Goal: Task Accomplishment & Management: Manage account settings

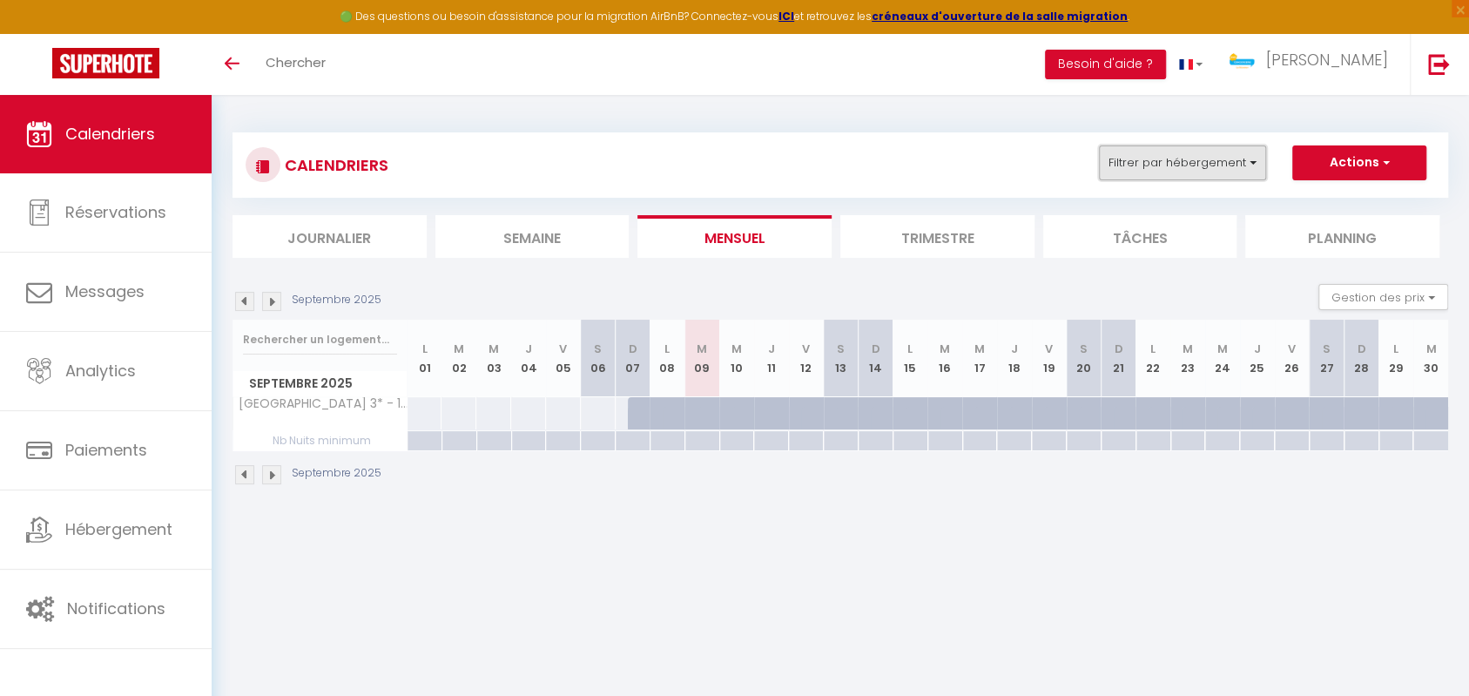
click at [1151, 174] on button "Filtrer par hébergement" at bounding box center [1182, 162] width 167 height 35
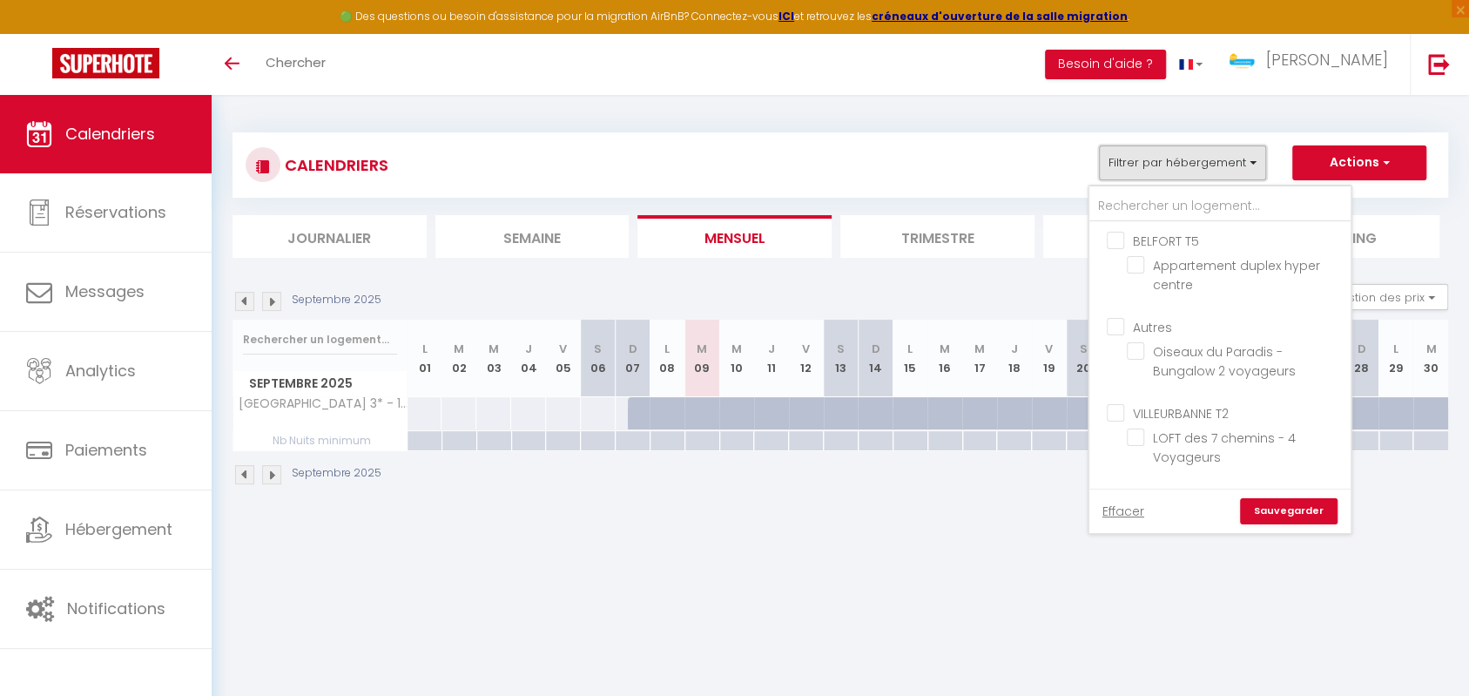
scroll to position [155, 0]
click at [1121, 347] on input "REUNION Studio" at bounding box center [1237, 342] width 261 height 17
checkbox input "true"
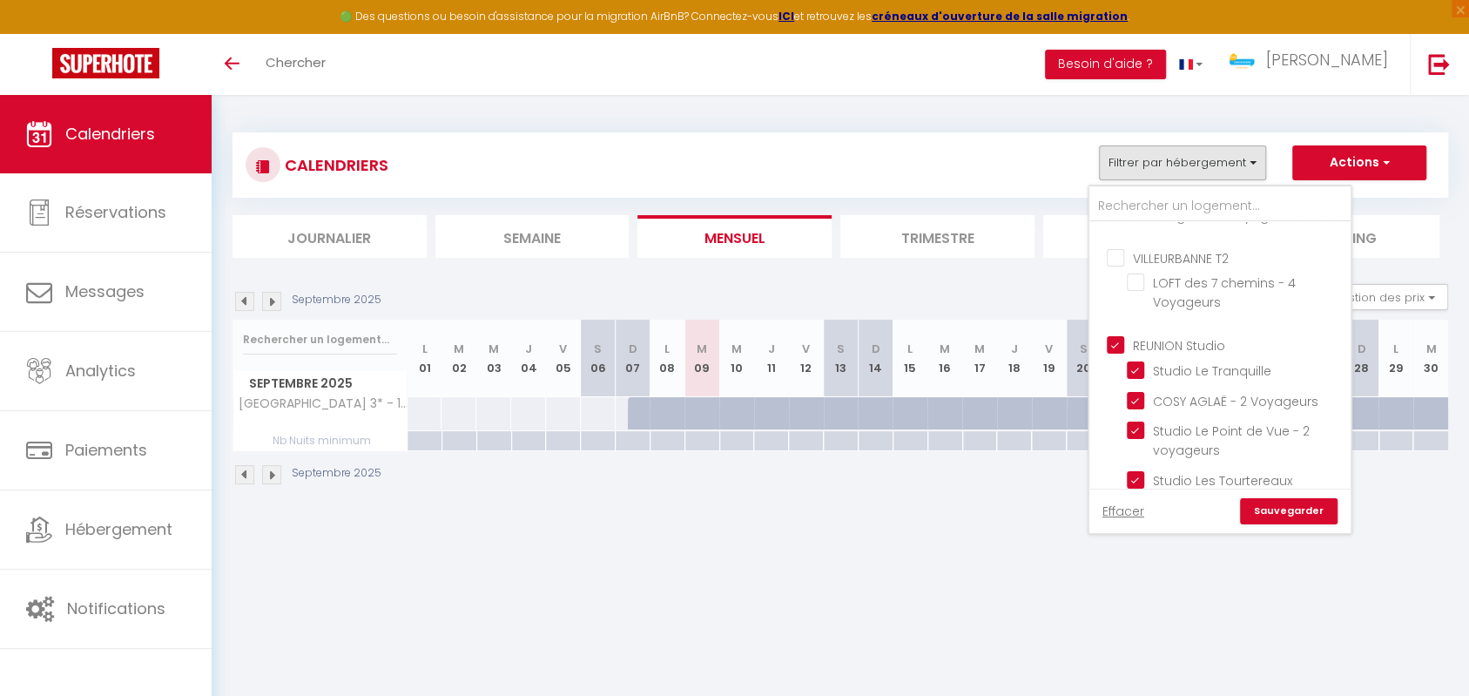
checkbox input "false"
checkbox input "true"
checkbox input "false"
checkbox input "true"
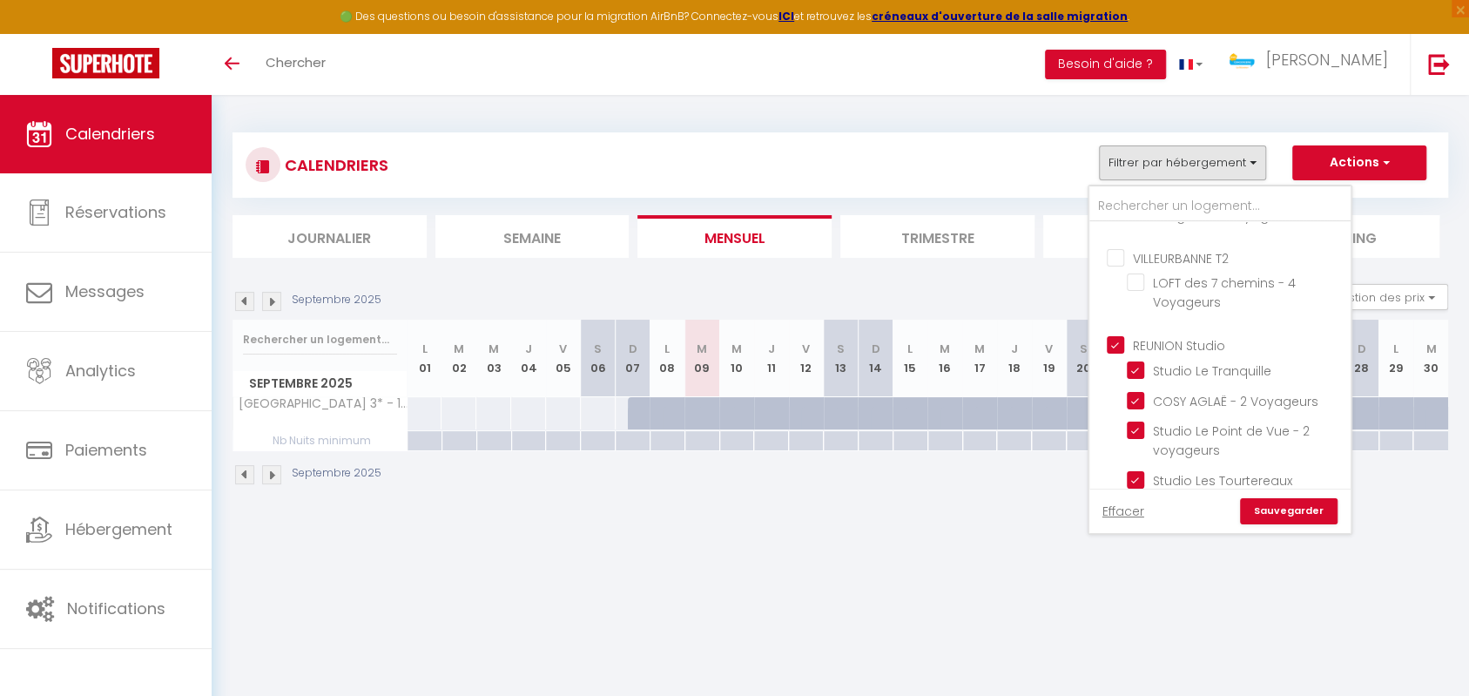
checkbox input "true"
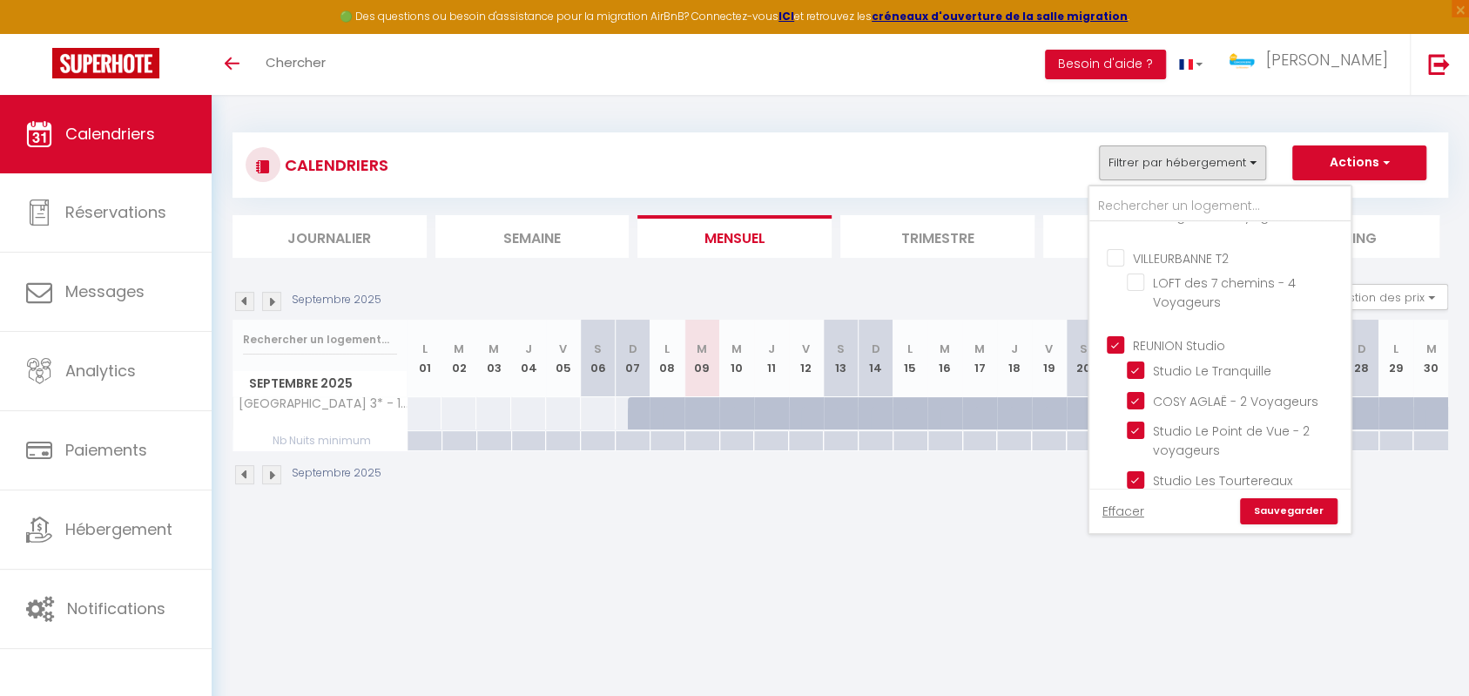
checkbox input "true"
checkbox input "false"
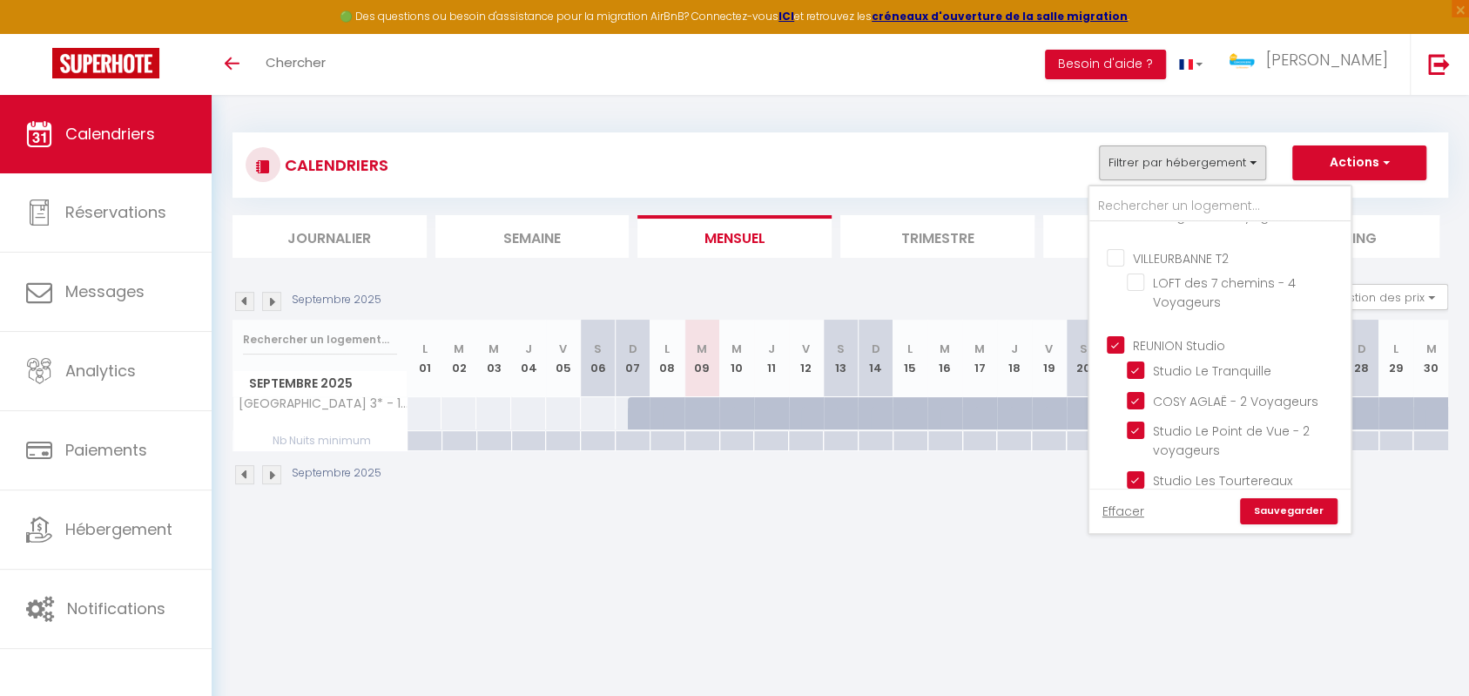
checkbox input "false"
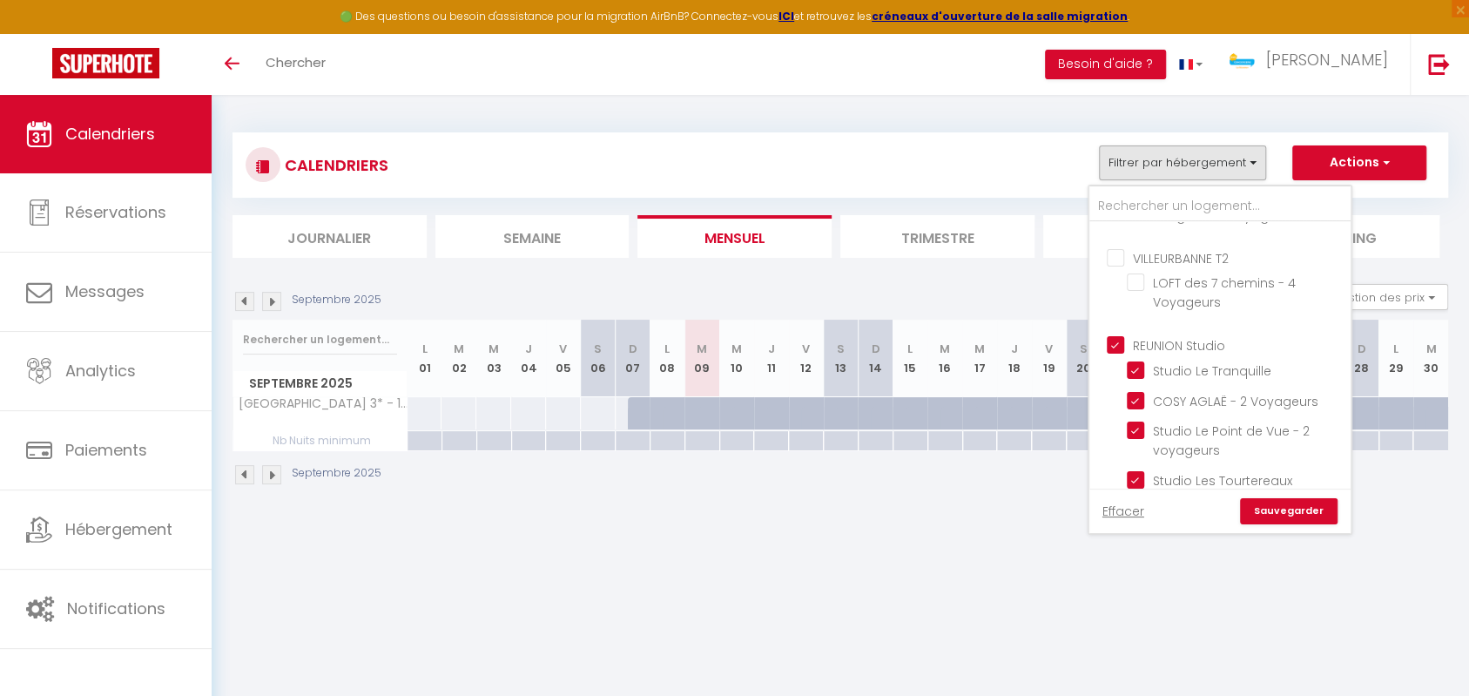
checkbox input "false"
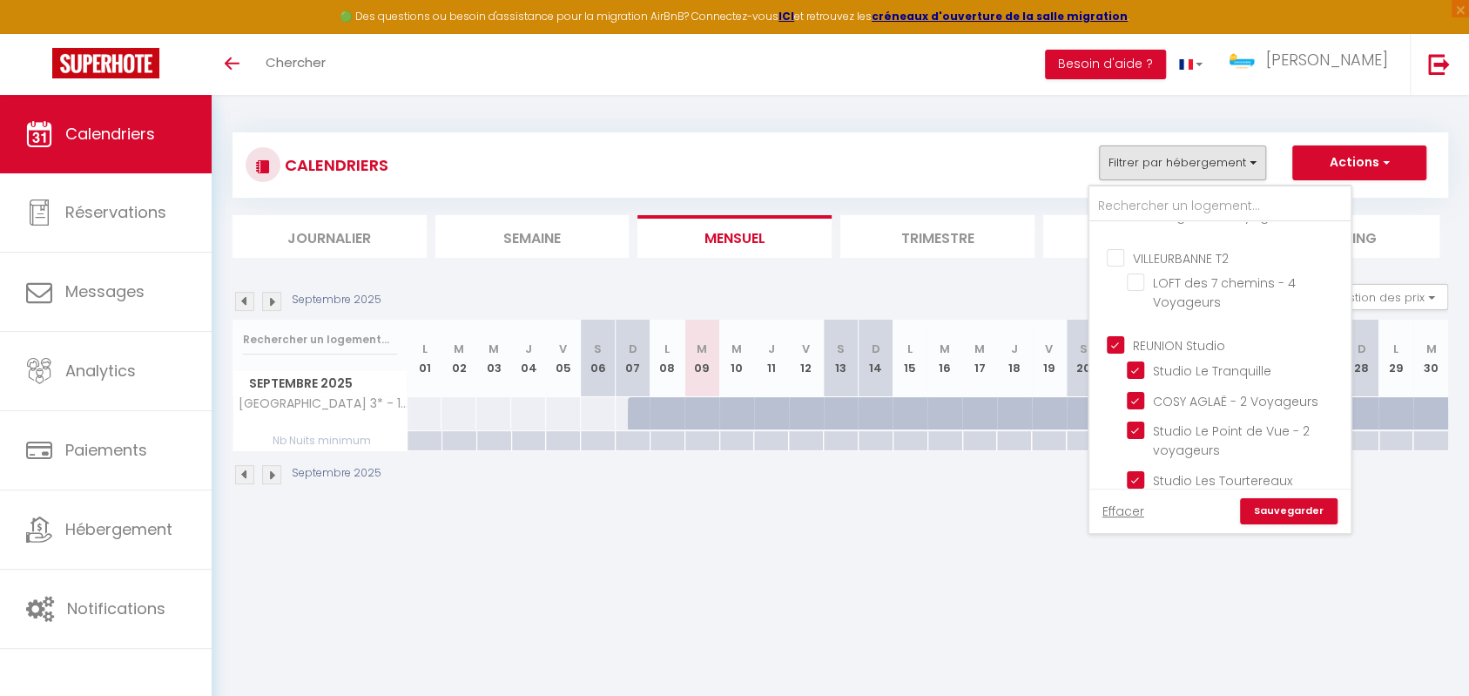
checkbox input "false"
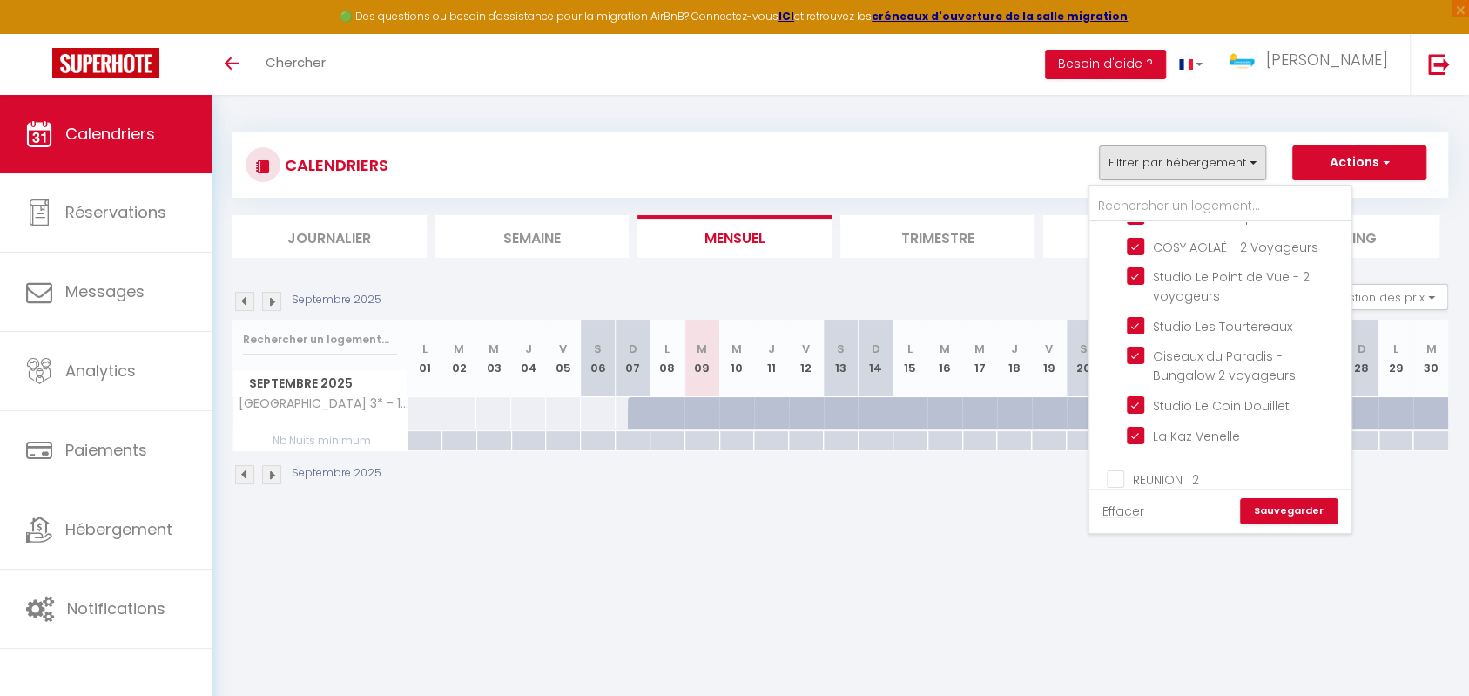
scroll to position [464, 0]
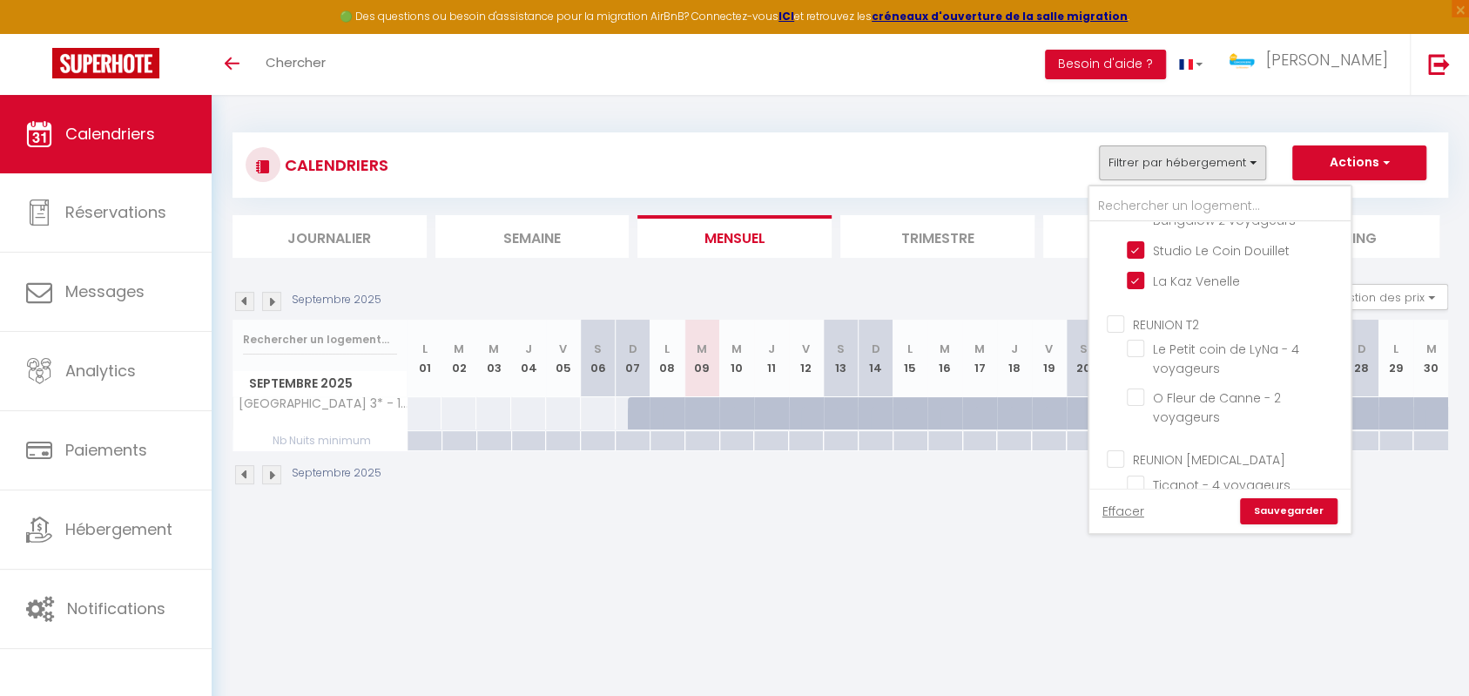
click at [1119, 321] on input "REUNION T2" at bounding box center [1237, 321] width 261 height 17
checkbox input "true"
checkbox input "false"
checkbox input "true"
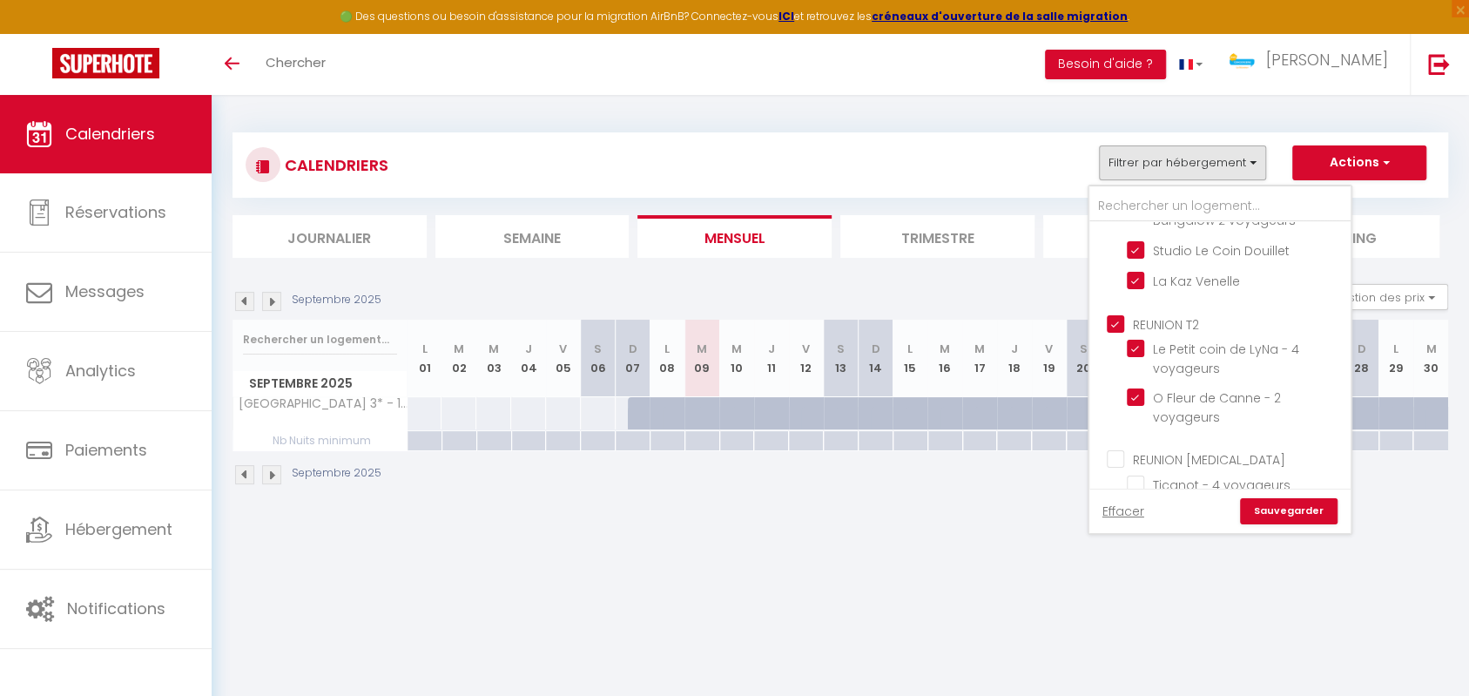
checkbox input "true"
checkbox input "false"
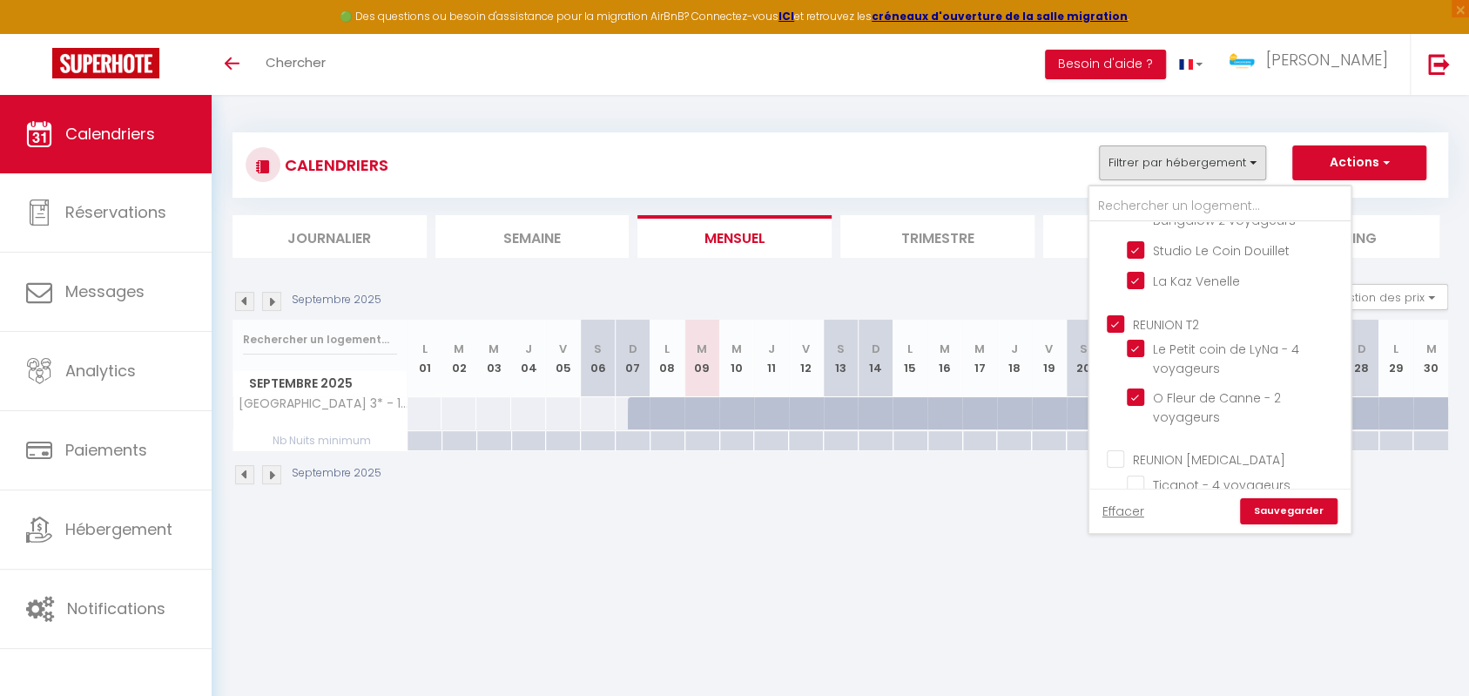
checkbox input "false"
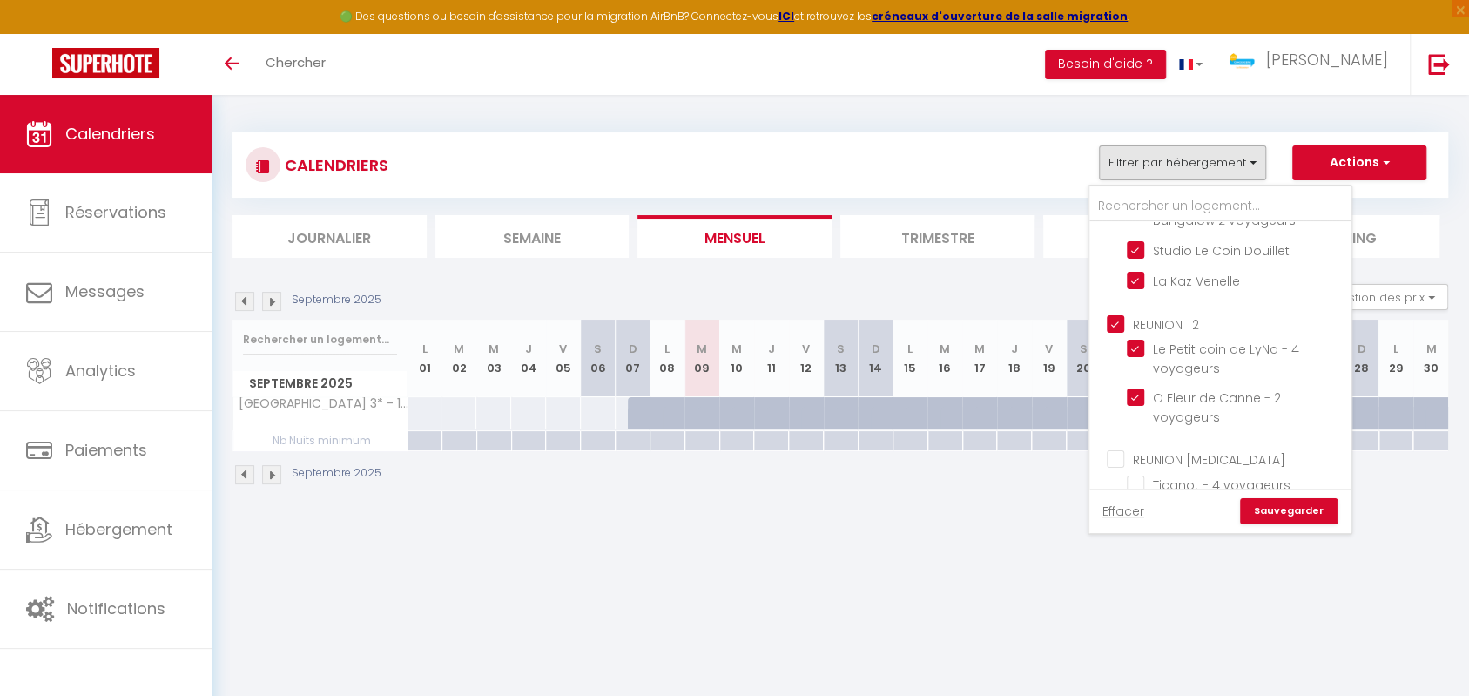
checkbox input "false"
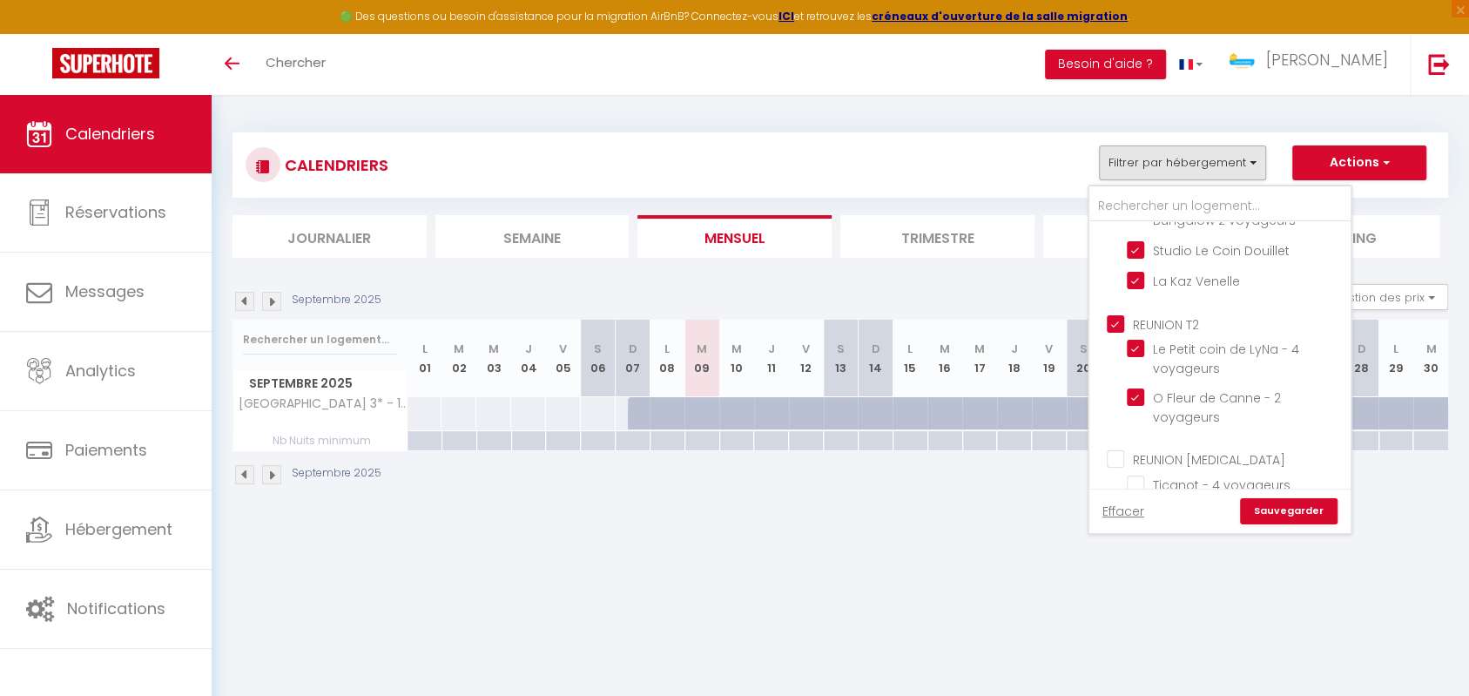
checkbox input "false"
click at [1116, 460] on input "REUNION [MEDICAL_DATA]" at bounding box center [1237, 457] width 261 height 17
checkbox input "true"
checkbox input "false"
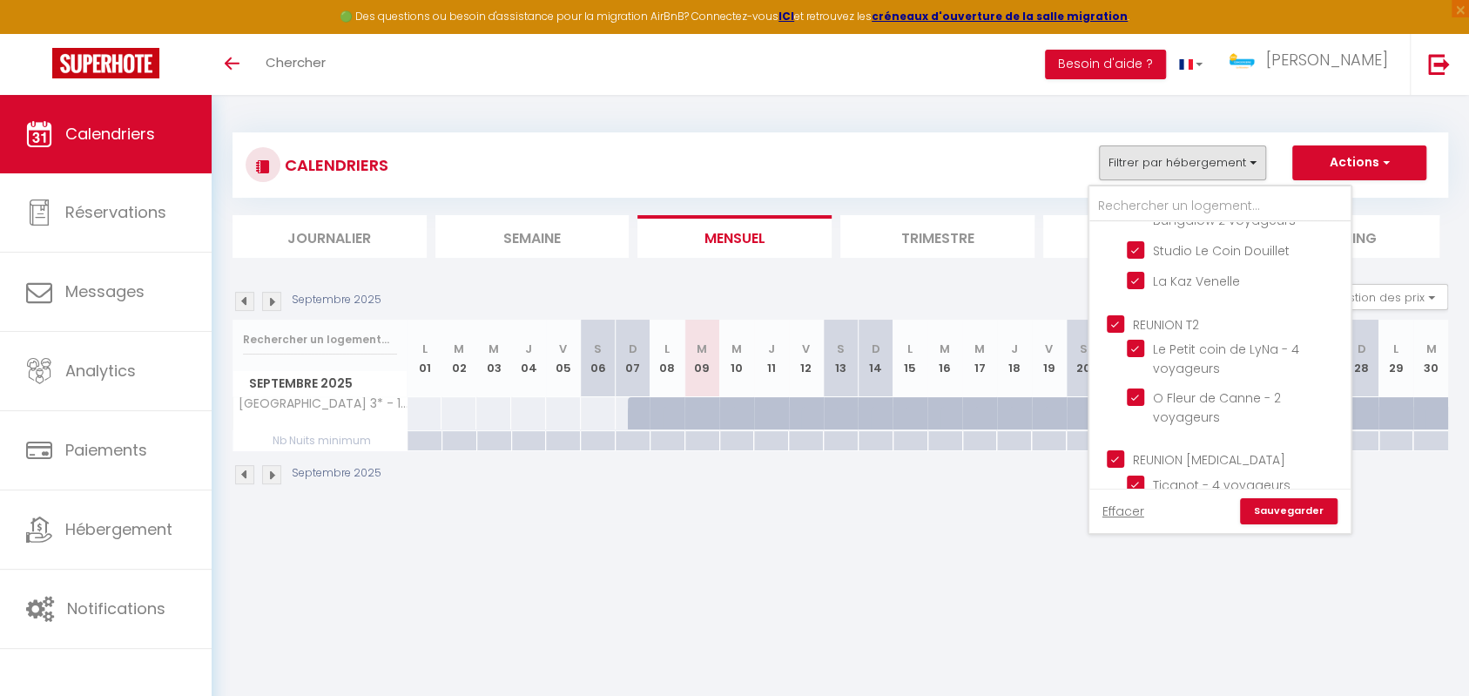
checkbox input "false"
checkbox input "true"
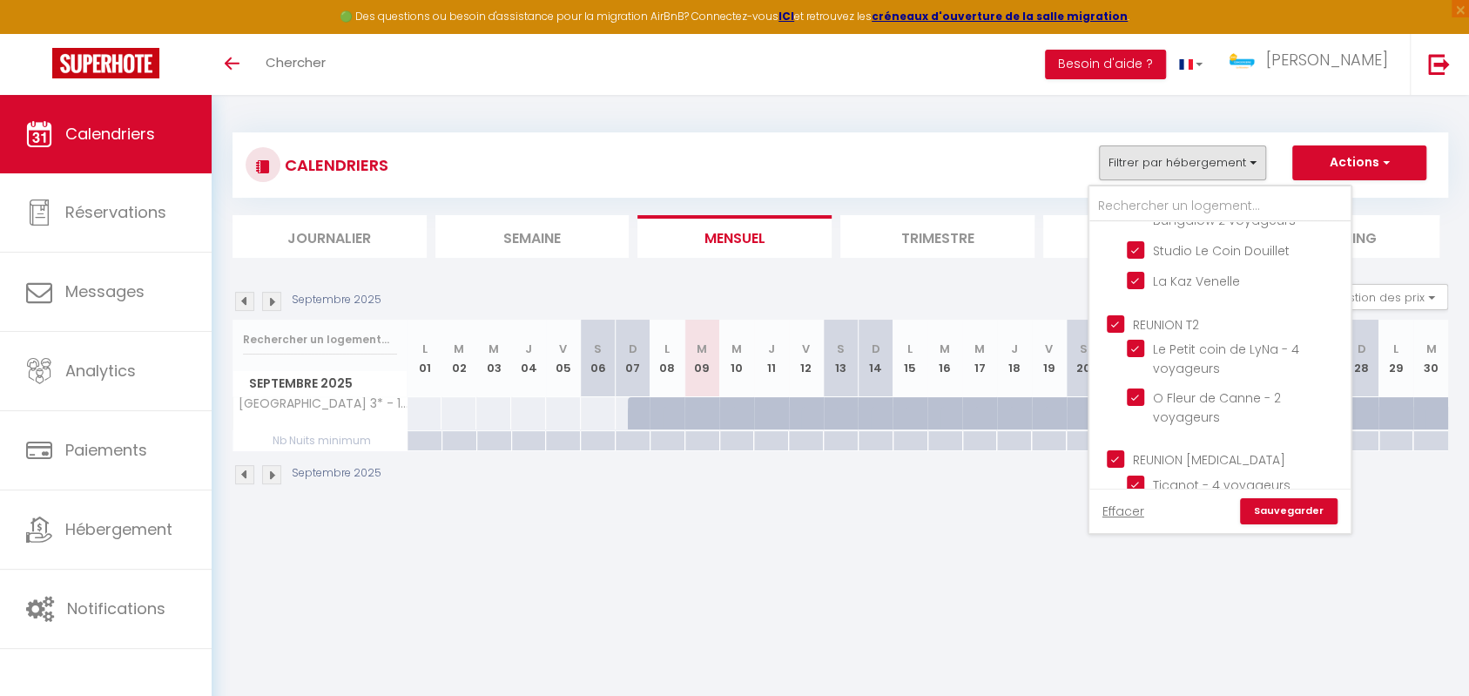
checkbox input "true"
checkbox input "false"
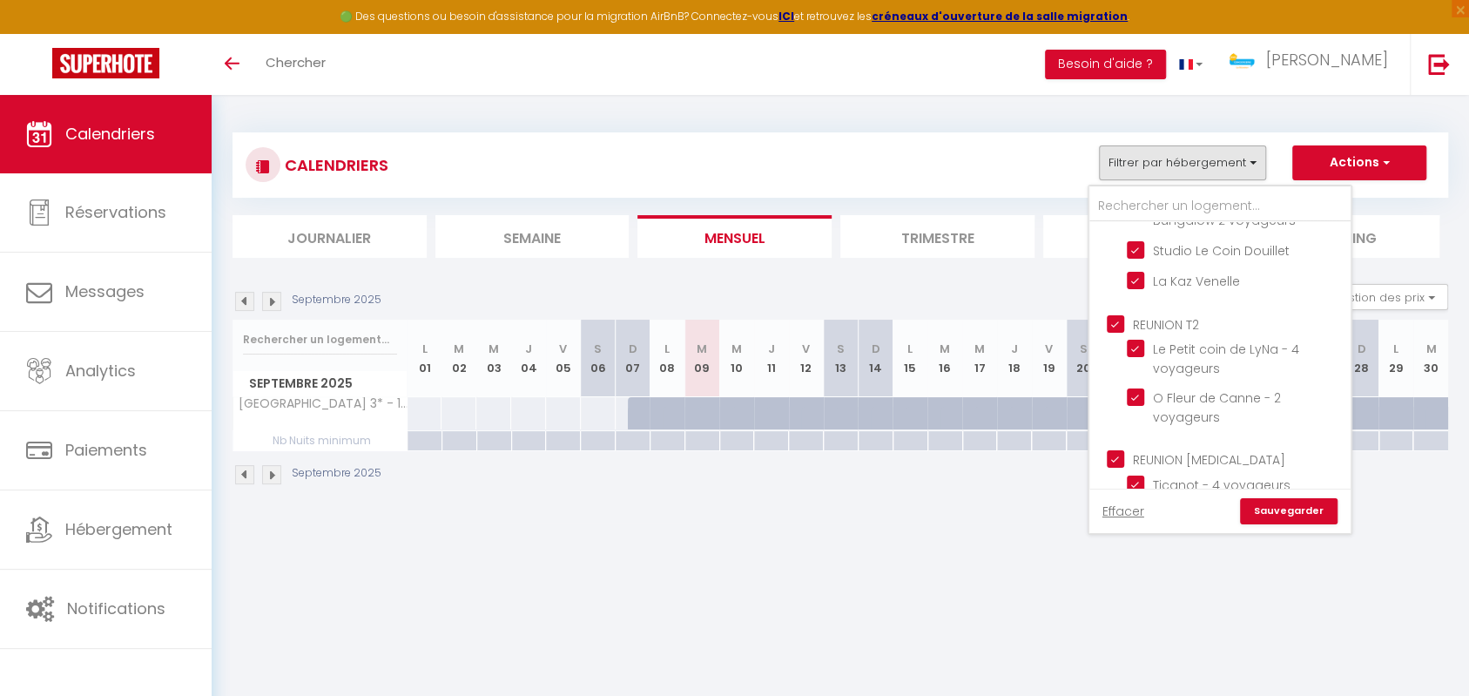
checkbox input "false"
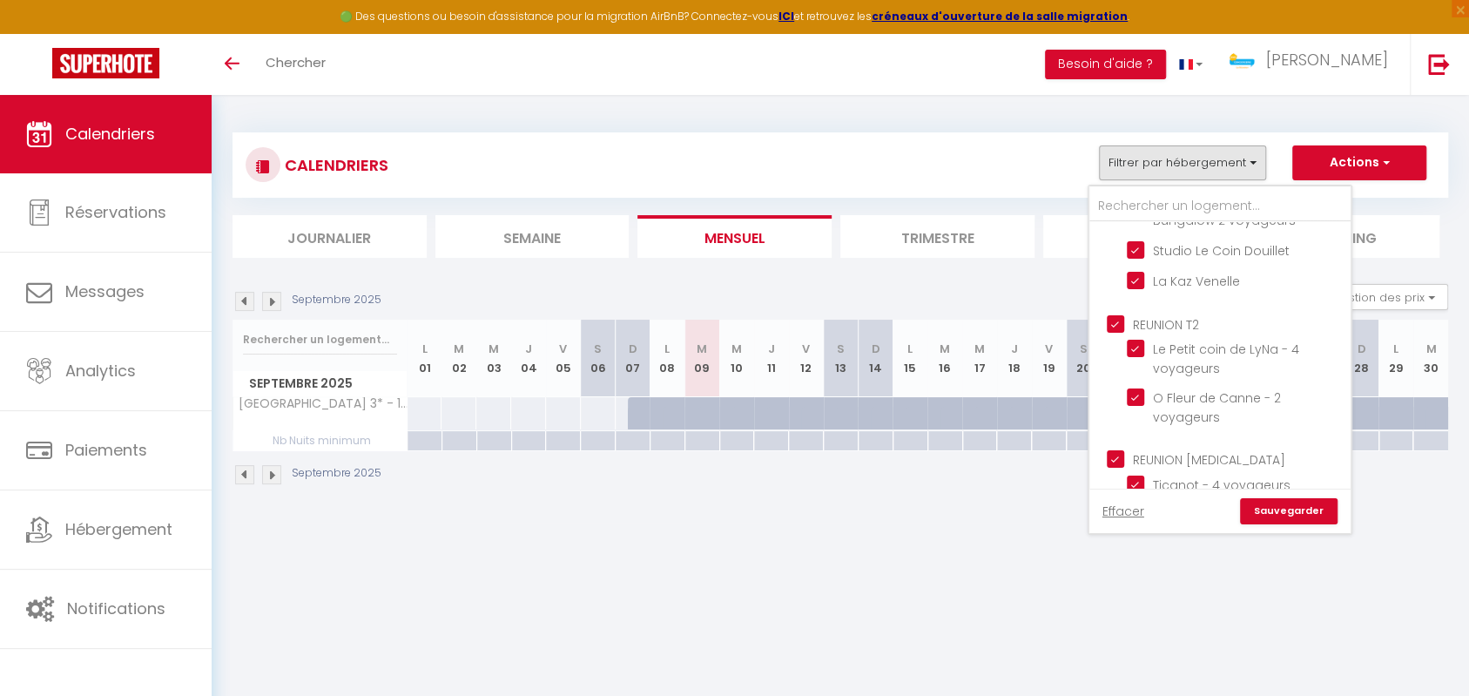
checkbox input "false"
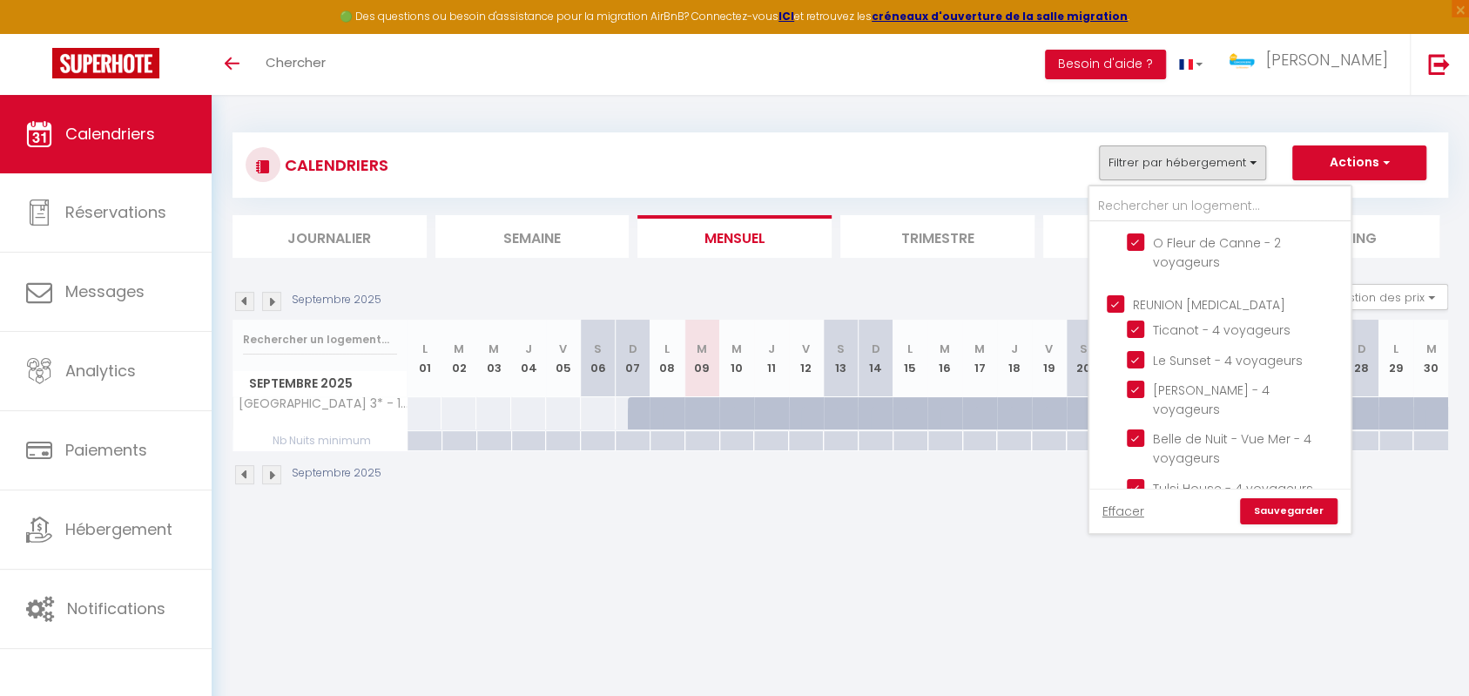
scroll to position [928, 0]
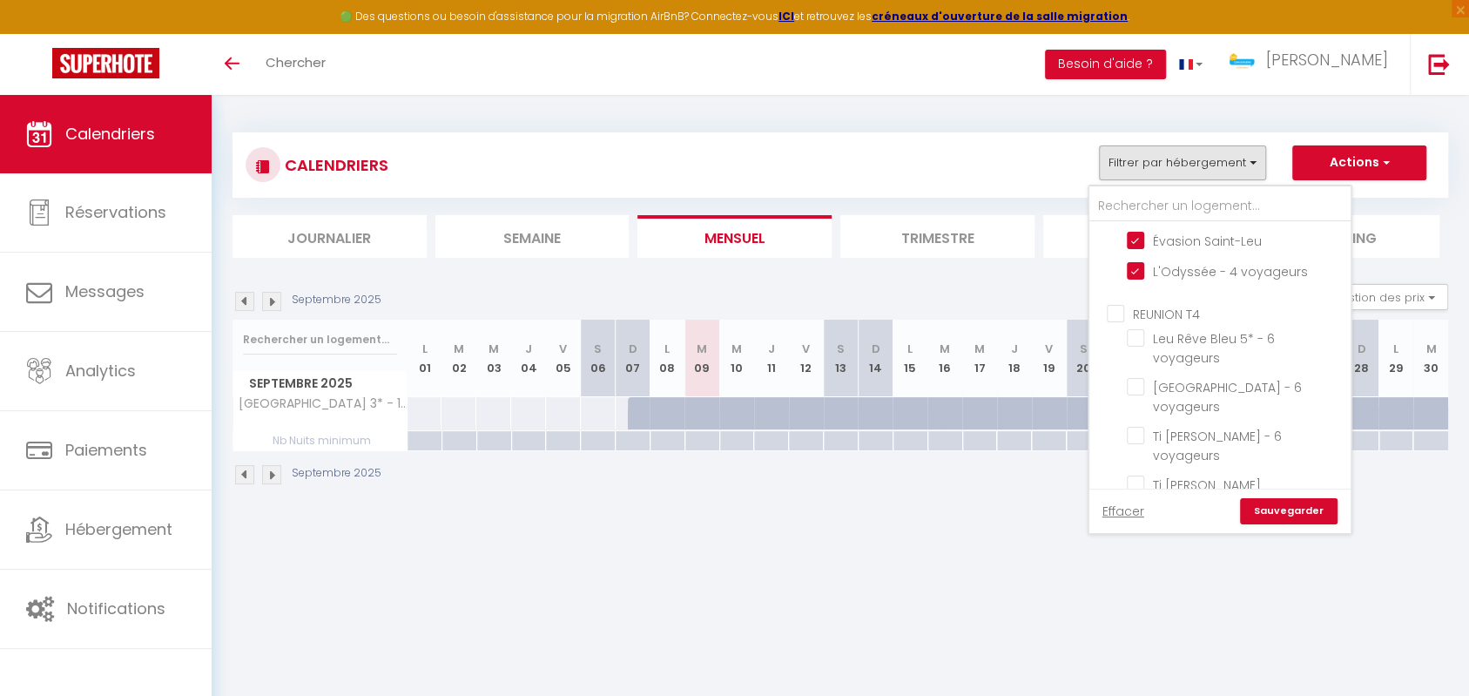
click at [1121, 304] on input "REUNION T4" at bounding box center [1237, 312] width 261 height 17
checkbox input "true"
checkbox input "false"
checkbox input "true"
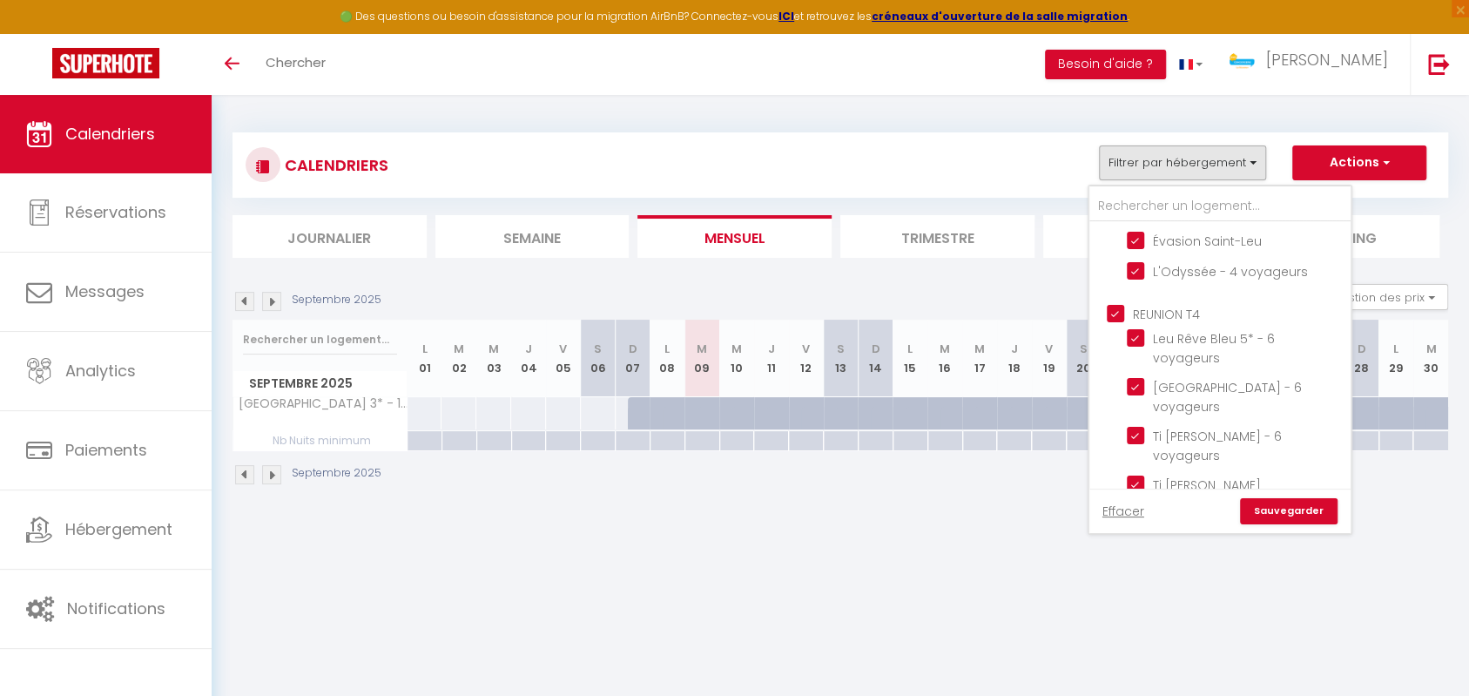
checkbox input "true"
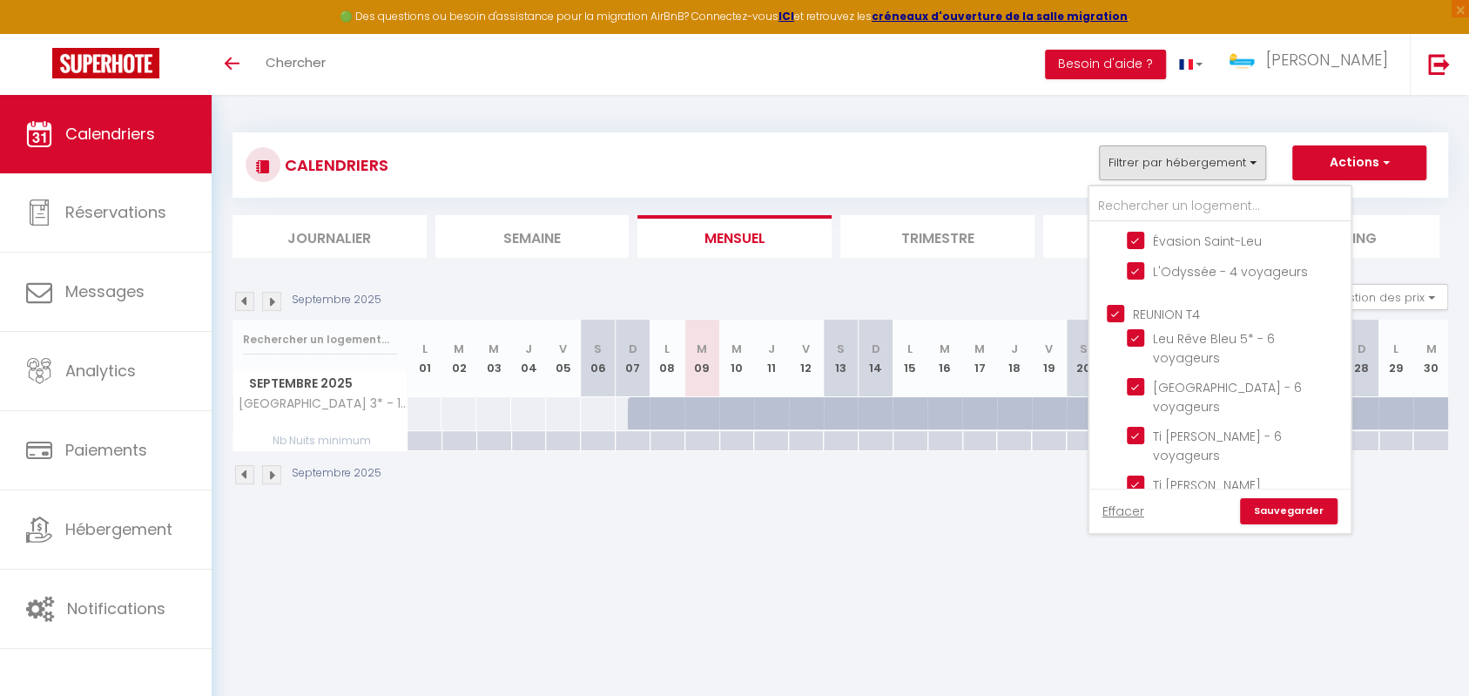
checkbox input "false"
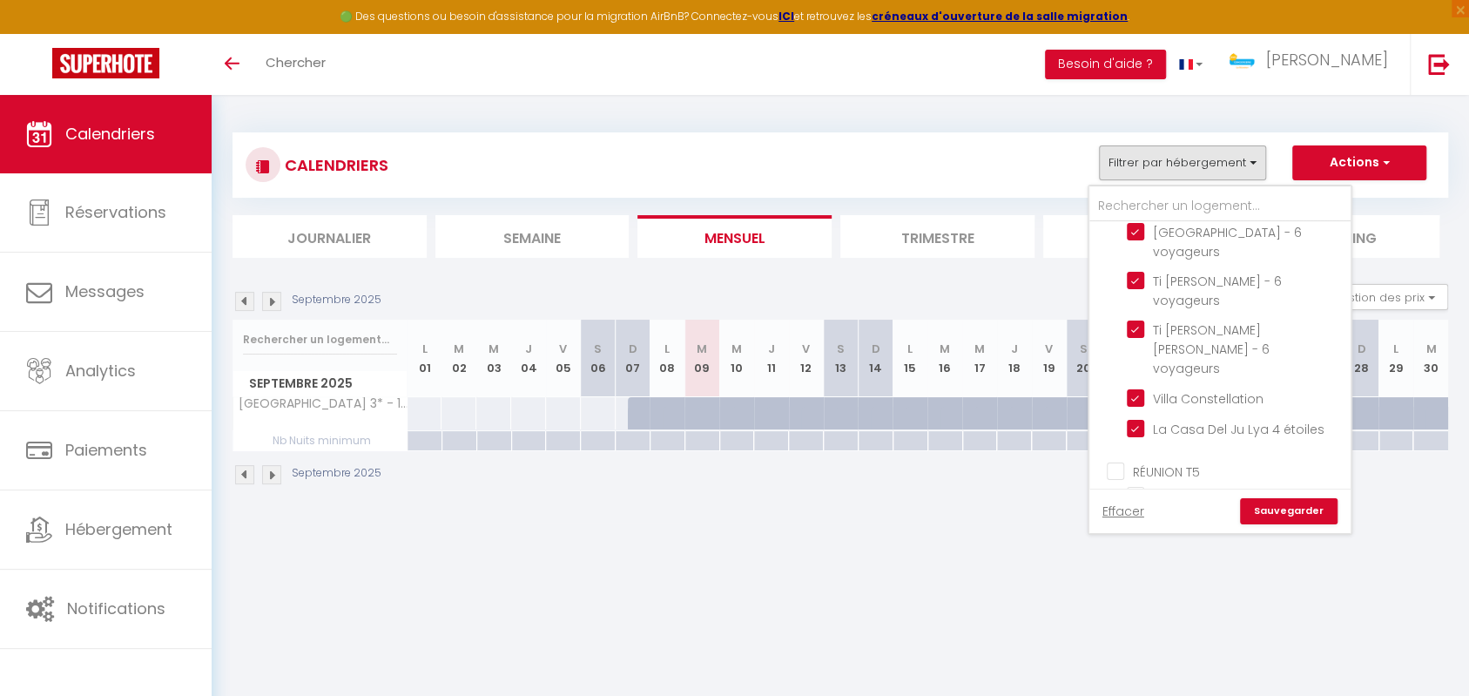
click at [1117, 461] on input "RÉUNION T5" at bounding box center [1237, 469] width 261 height 17
checkbox input "true"
checkbox input "false"
checkbox input "true"
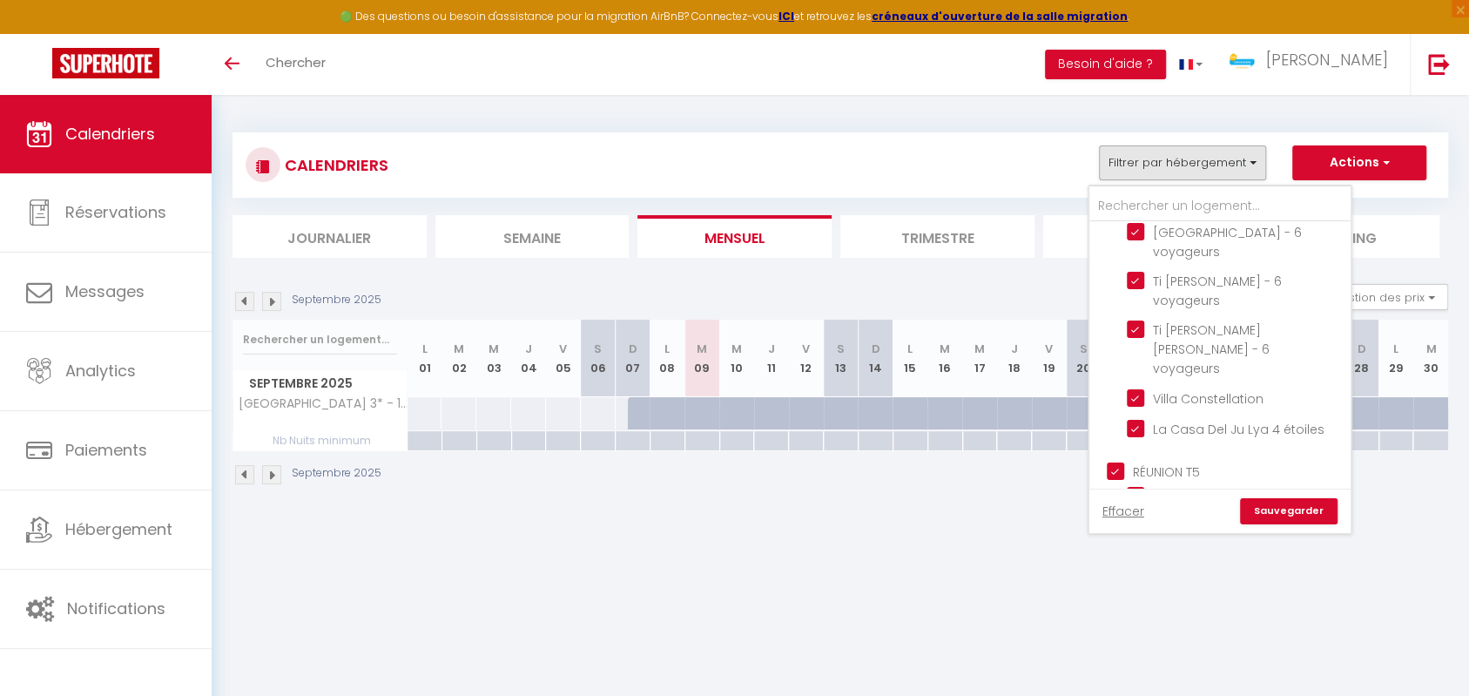
checkbox input "true"
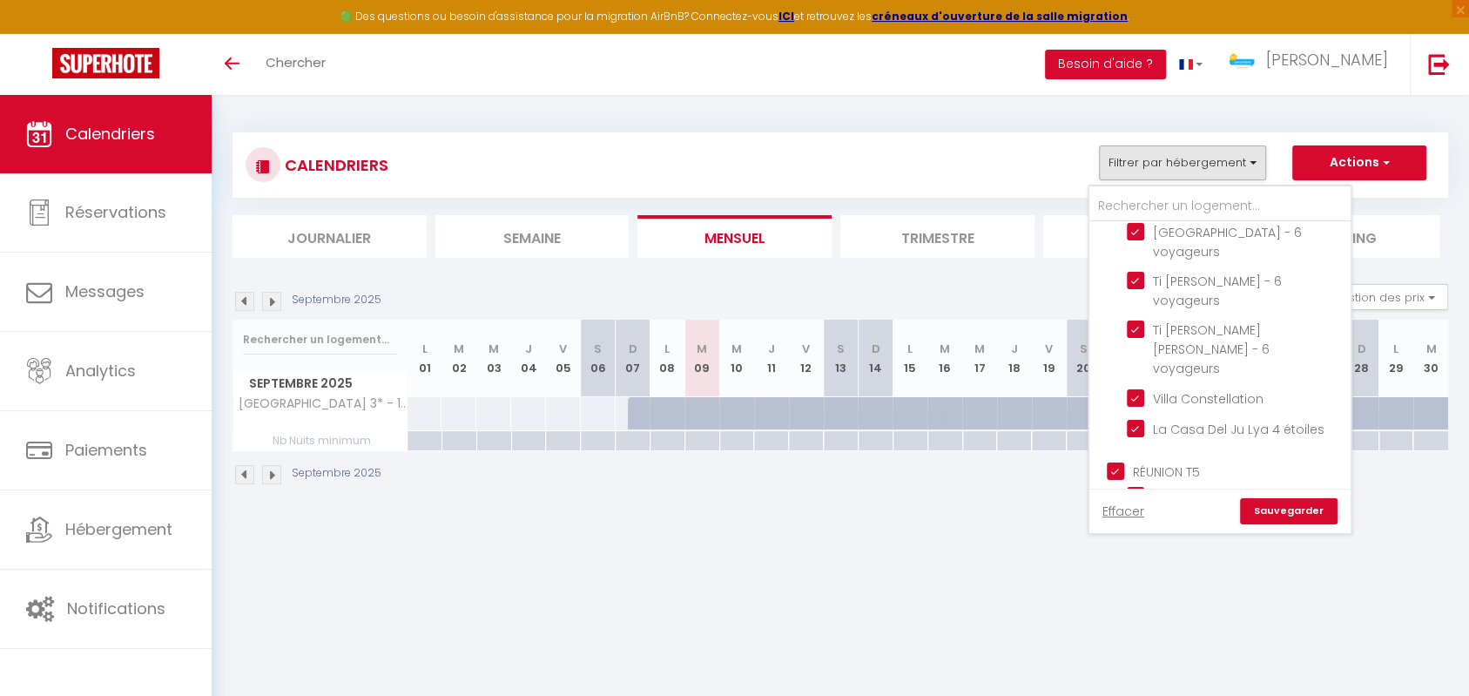
checkbox input "true"
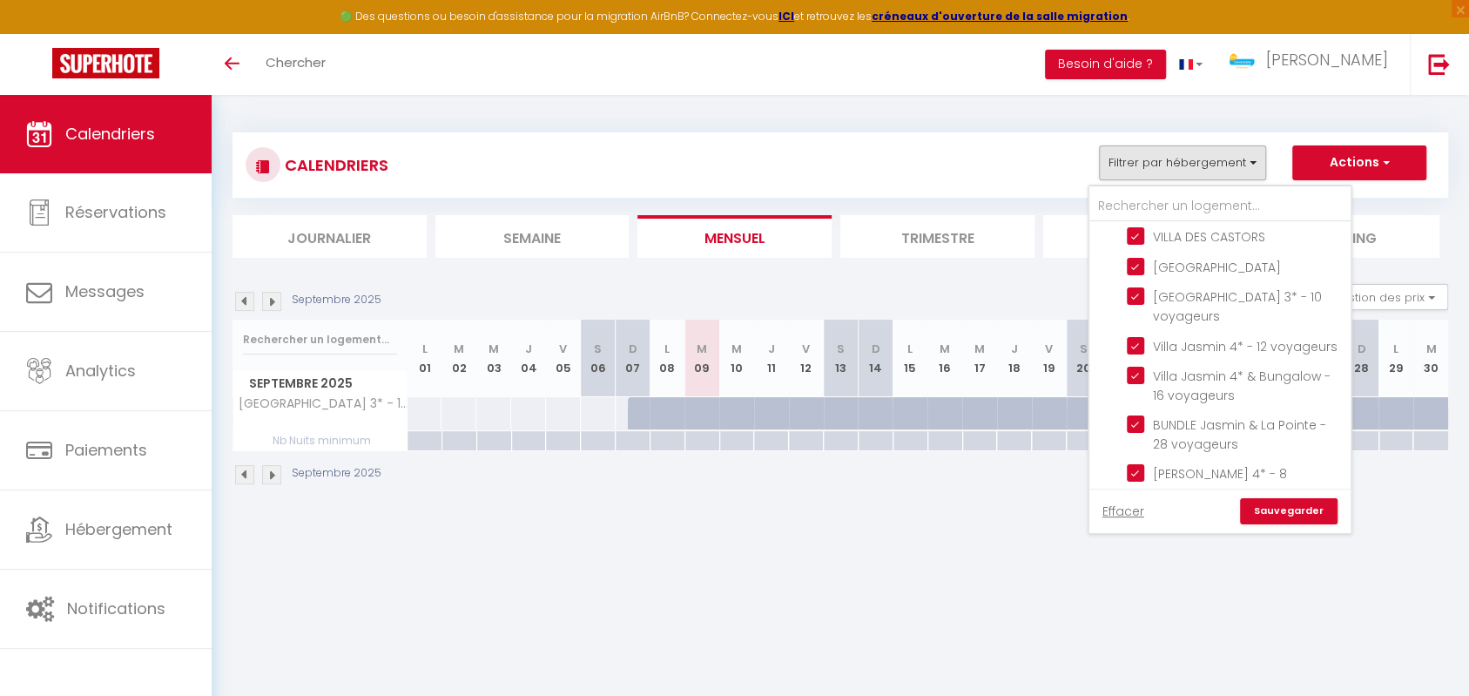
scroll to position [1396, 0]
click at [1311, 510] on link "Sauvegarder" at bounding box center [1289, 511] width 98 height 26
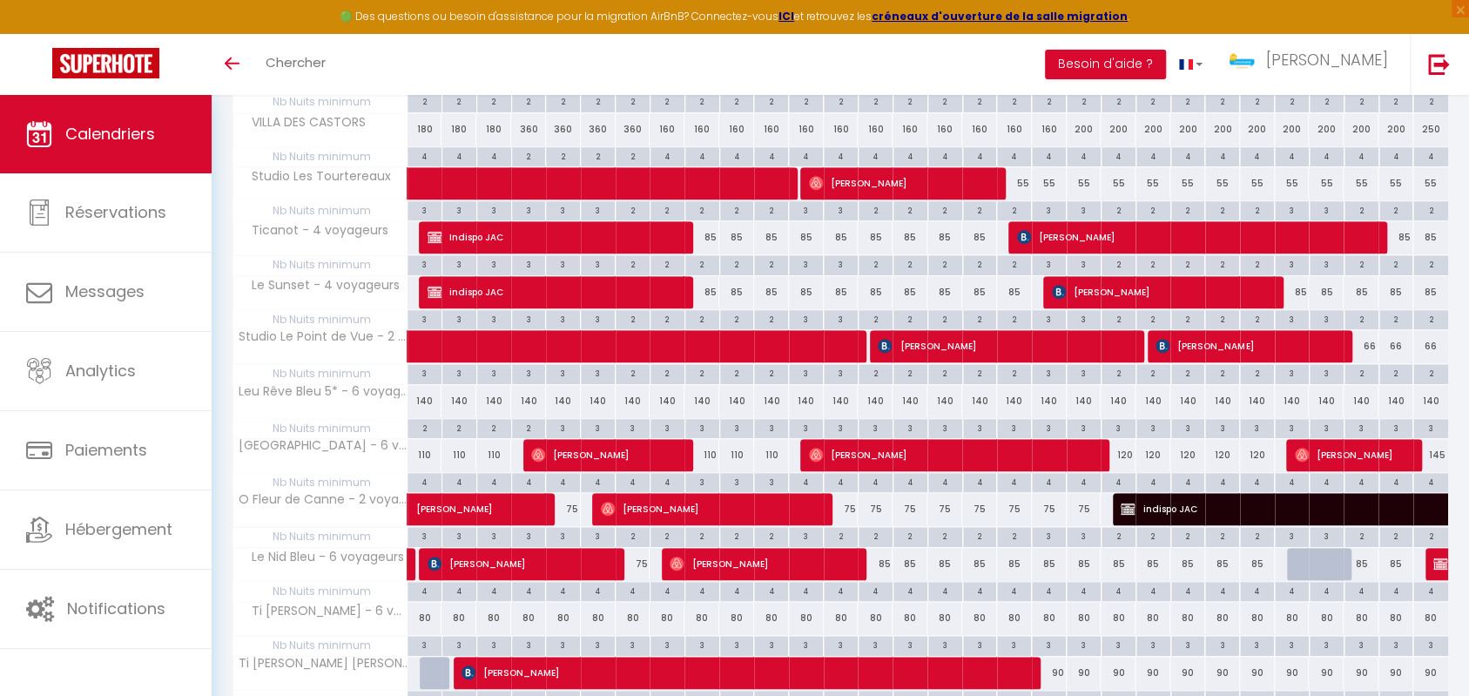
scroll to position [889, 0]
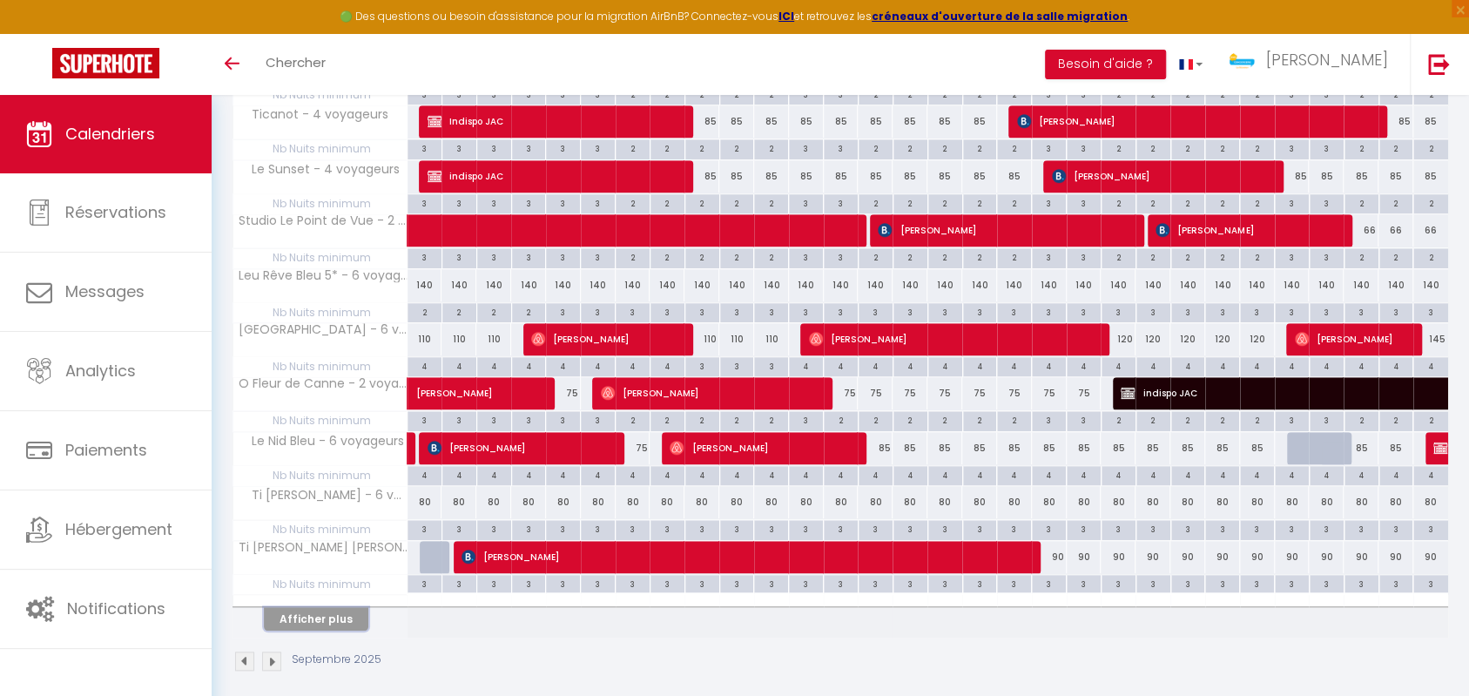
click at [331, 610] on button "Afficher plus" at bounding box center [316, 619] width 104 height 24
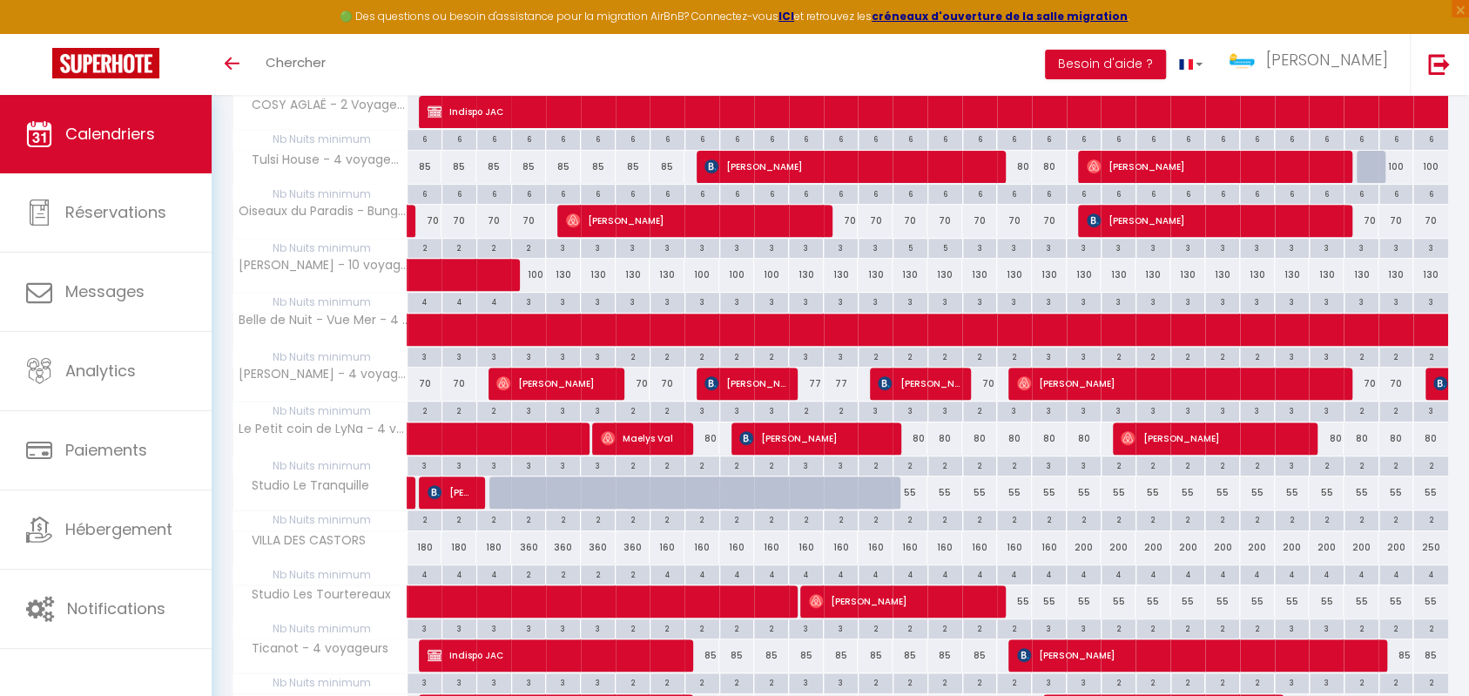
scroll to position [200, 0]
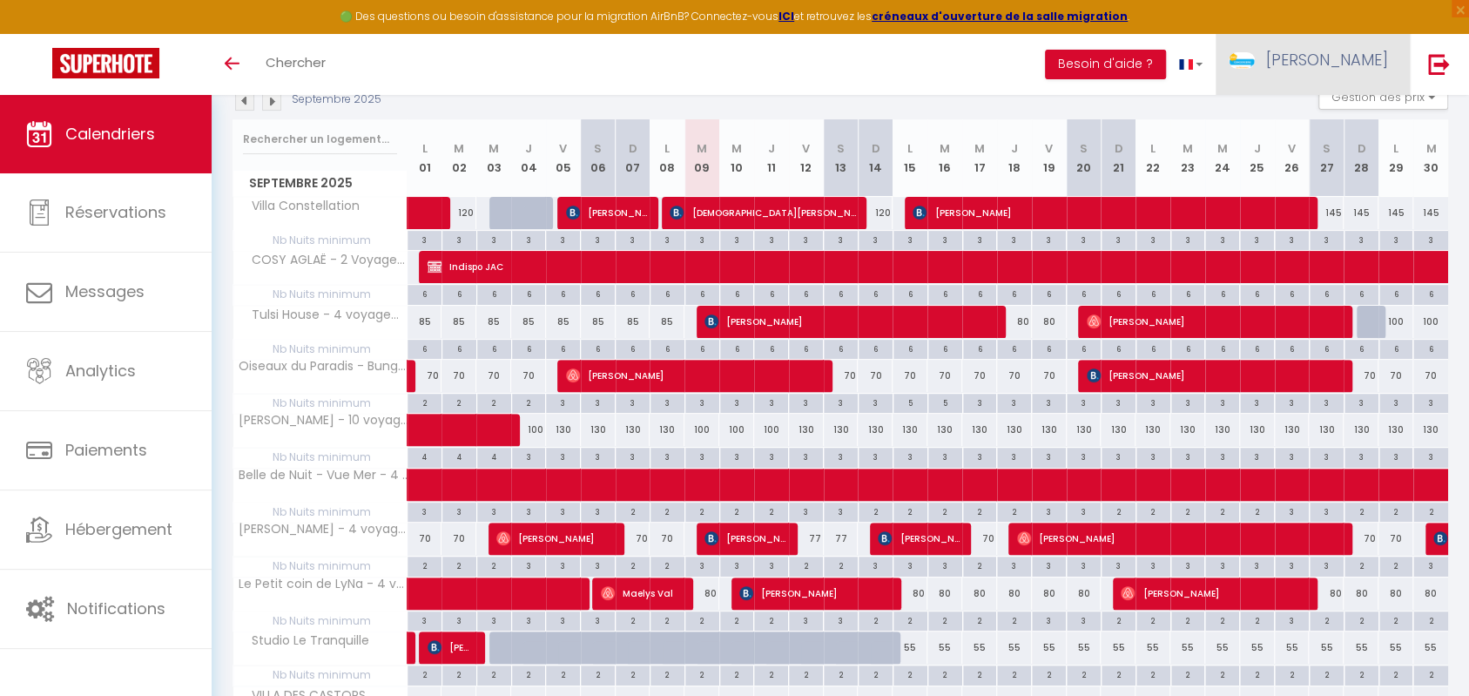
click at [1355, 54] on span "[PERSON_NAME]" at bounding box center [1327, 60] width 122 height 22
click at [1318, 125] on link "Paramètres" at bounding box center [1340, 121] width 129 height 30
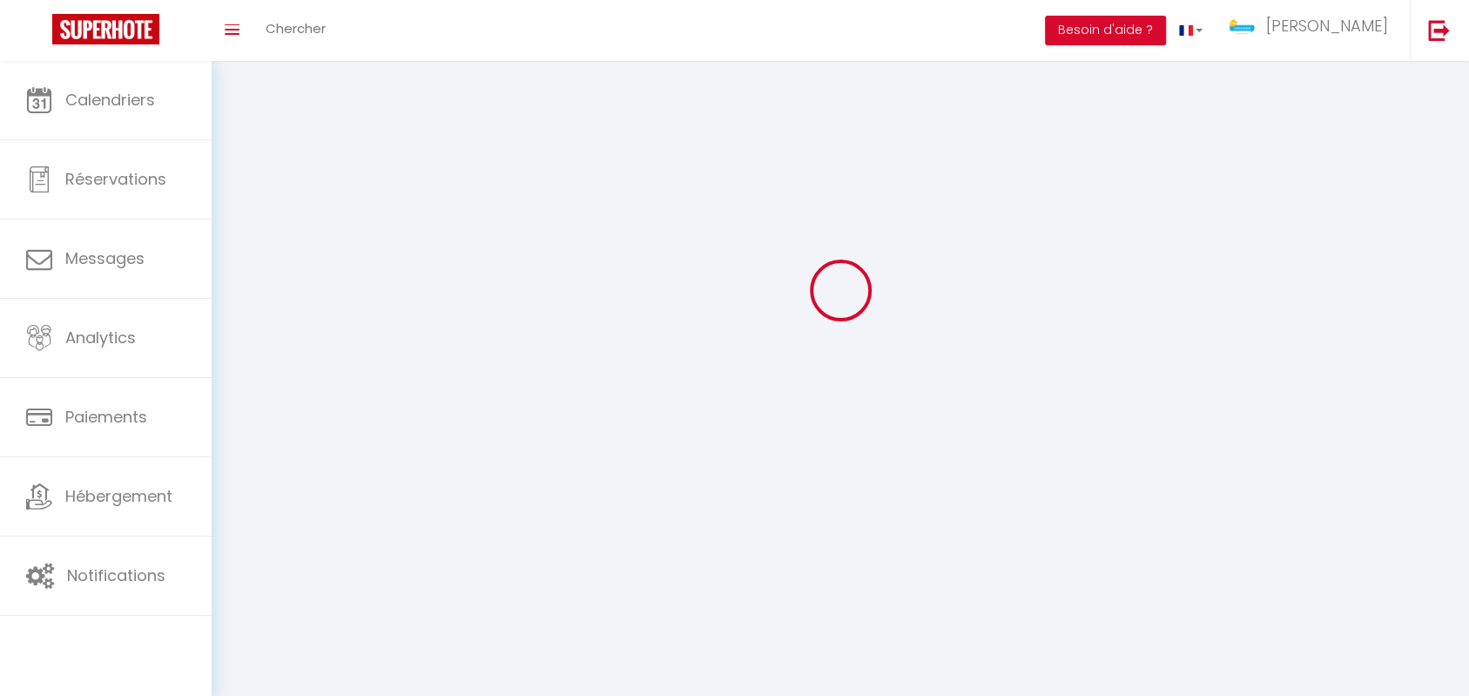
type input "[PERSON_NAME]"
type input "SAINT-[PERSON_NAME]"
type input "0632018159"
type input "14 Av. du Président [PERSON_NAME]"
type input "97410"
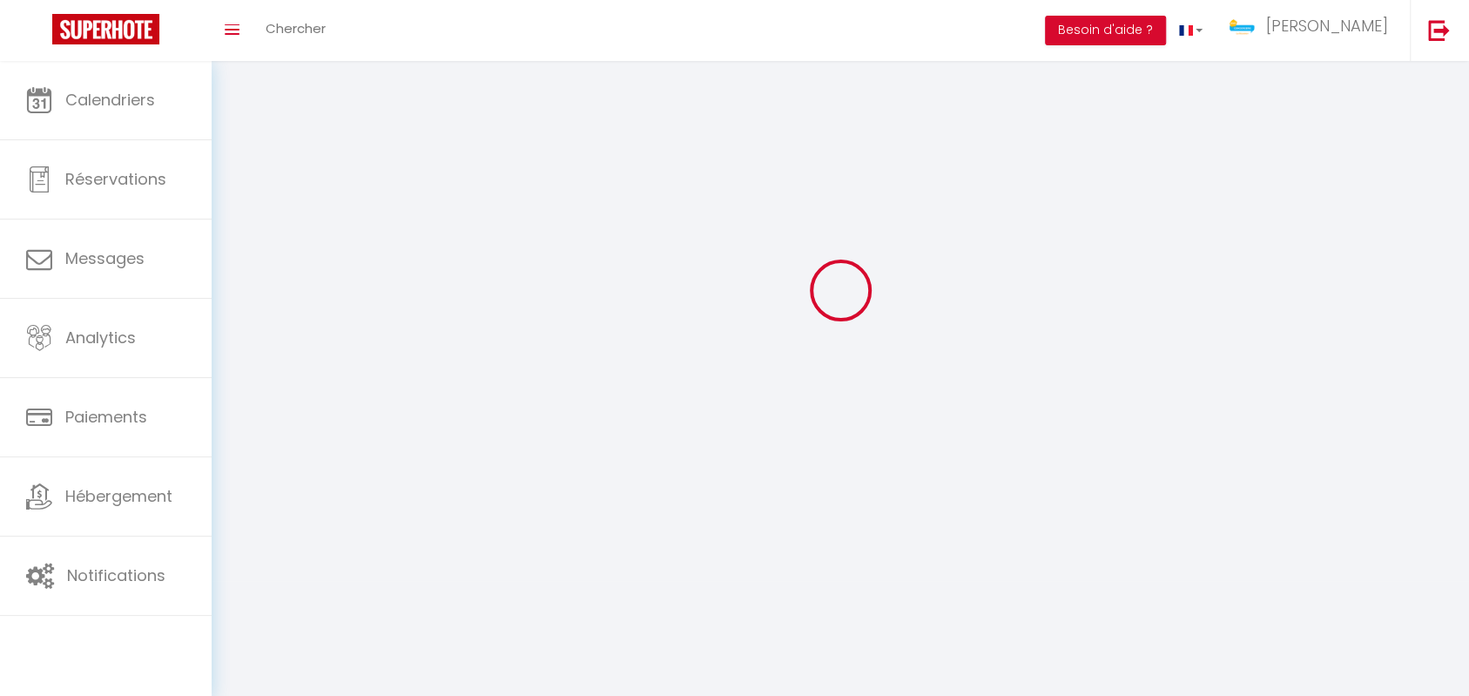
type input "Saint Pierre"
type input "uSp7lHthd6Rp3nPfAMNTTmzFG"
type input "LENetwSKeloyN73KCg2hIt1mJ"
type input "[URL][DOMAIN_NAME]"
select select "177"
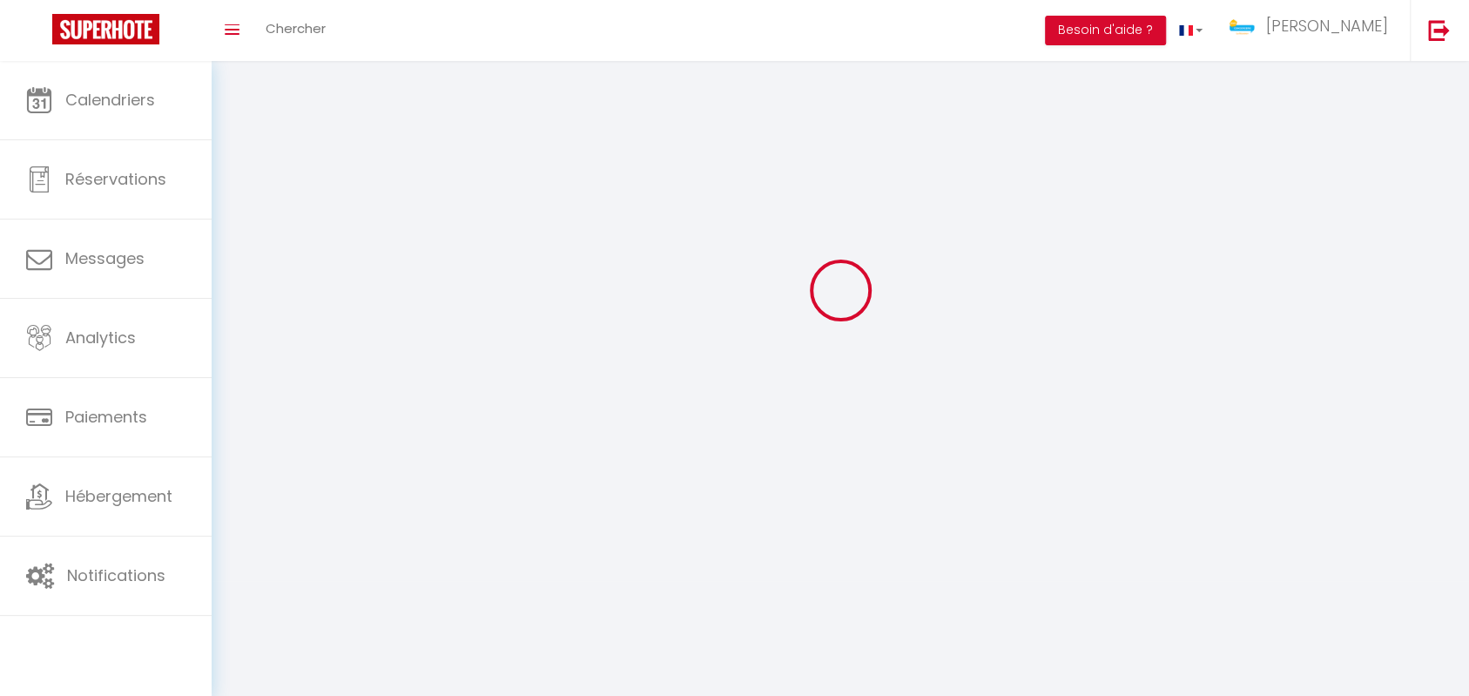
select select "28"
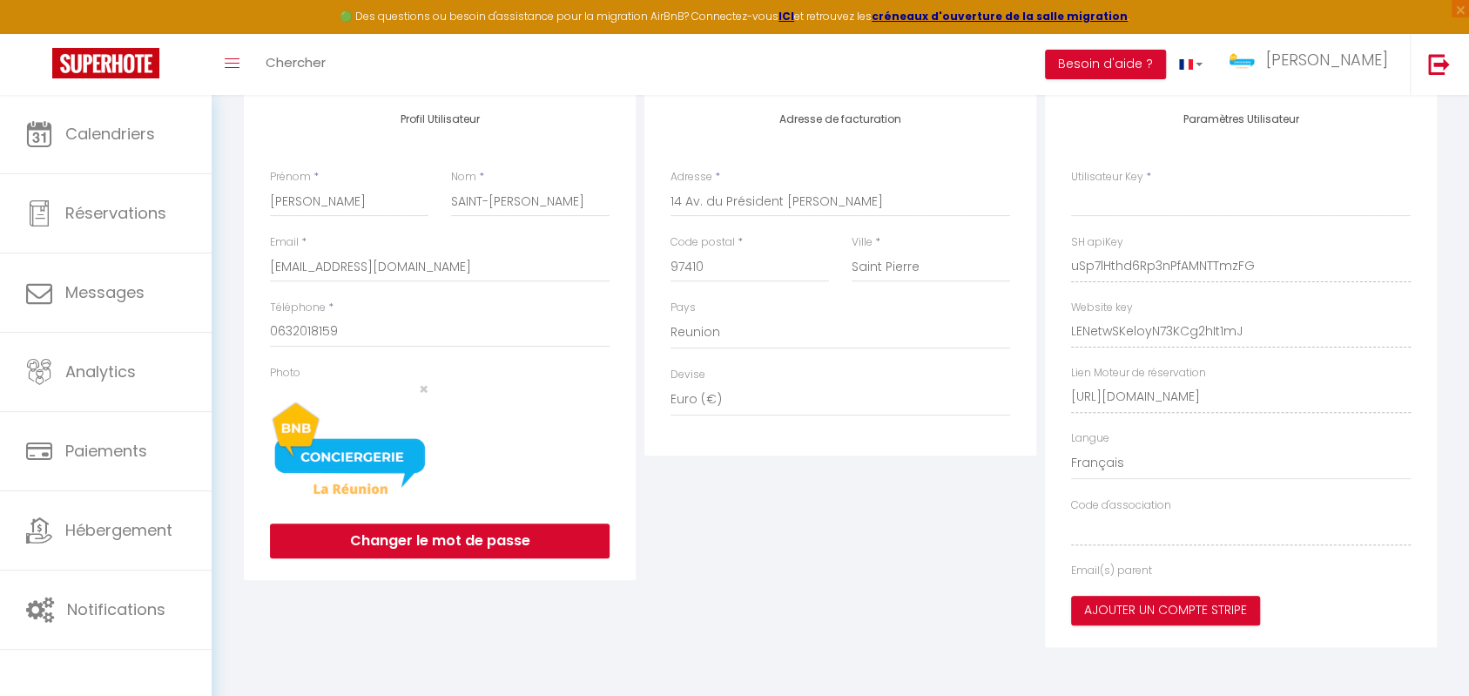
type input "uSp7lHthd6Rp3nPfAMNTTmzFG"
type input "LENetwSKeloyN73KCg2hIt1mJ"
type input "[URL][DOMAIN_NAME]"
select select "fr"
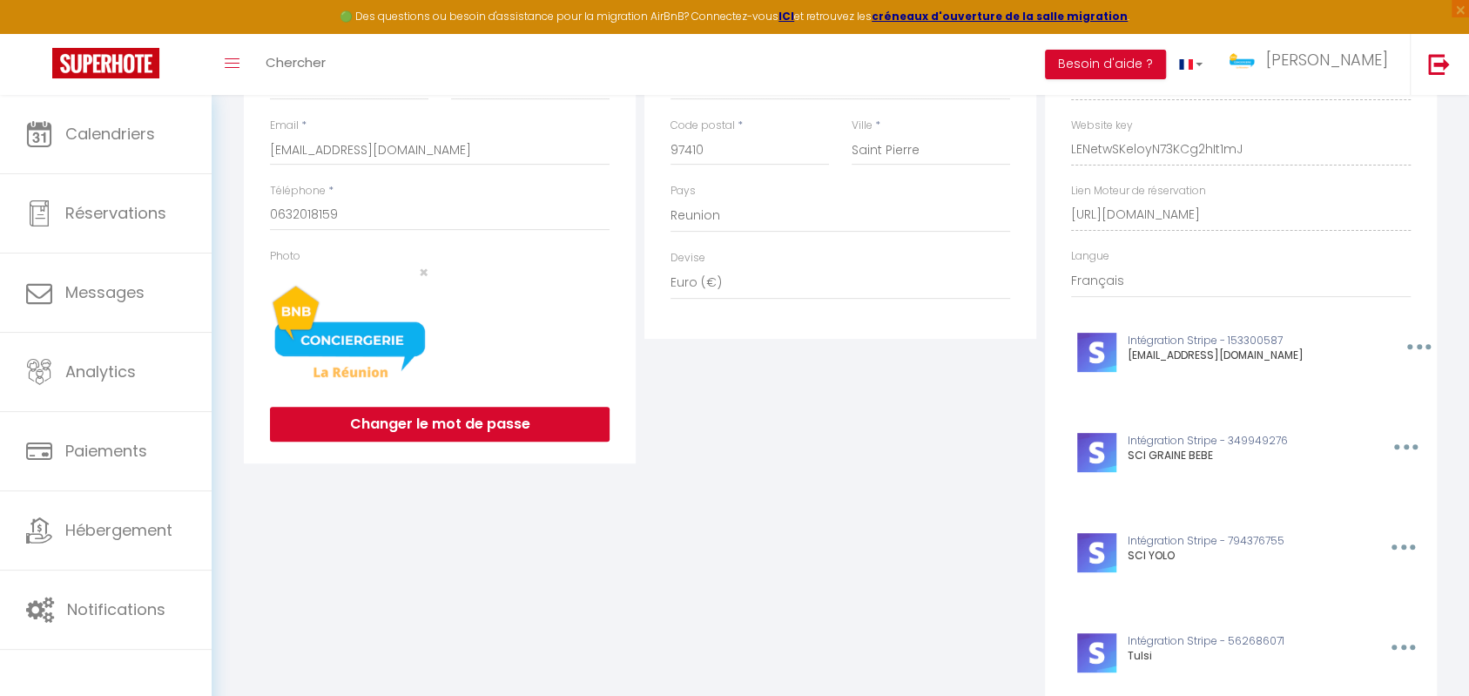
scroll to position [0, 0]
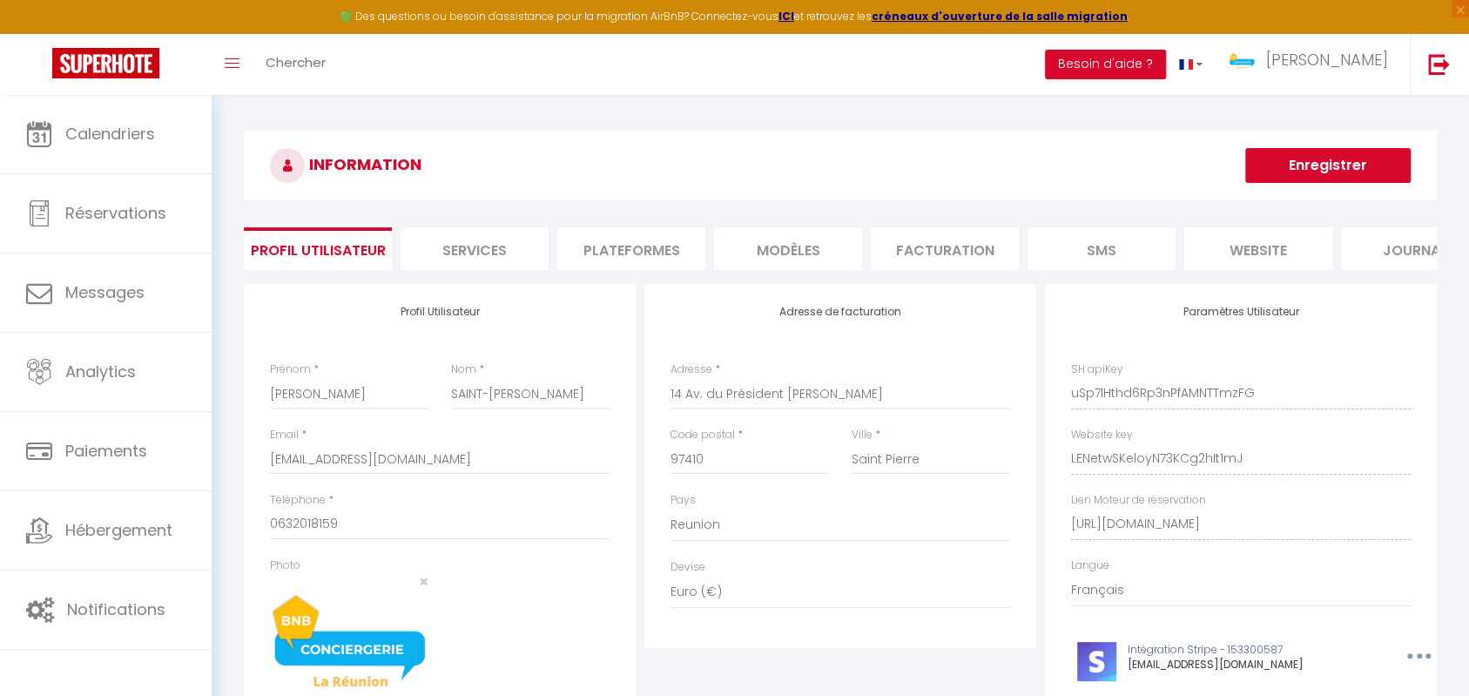
click at [646, 249] on li "Plateformes" at bounding box center [631, 248] width 148 height 43
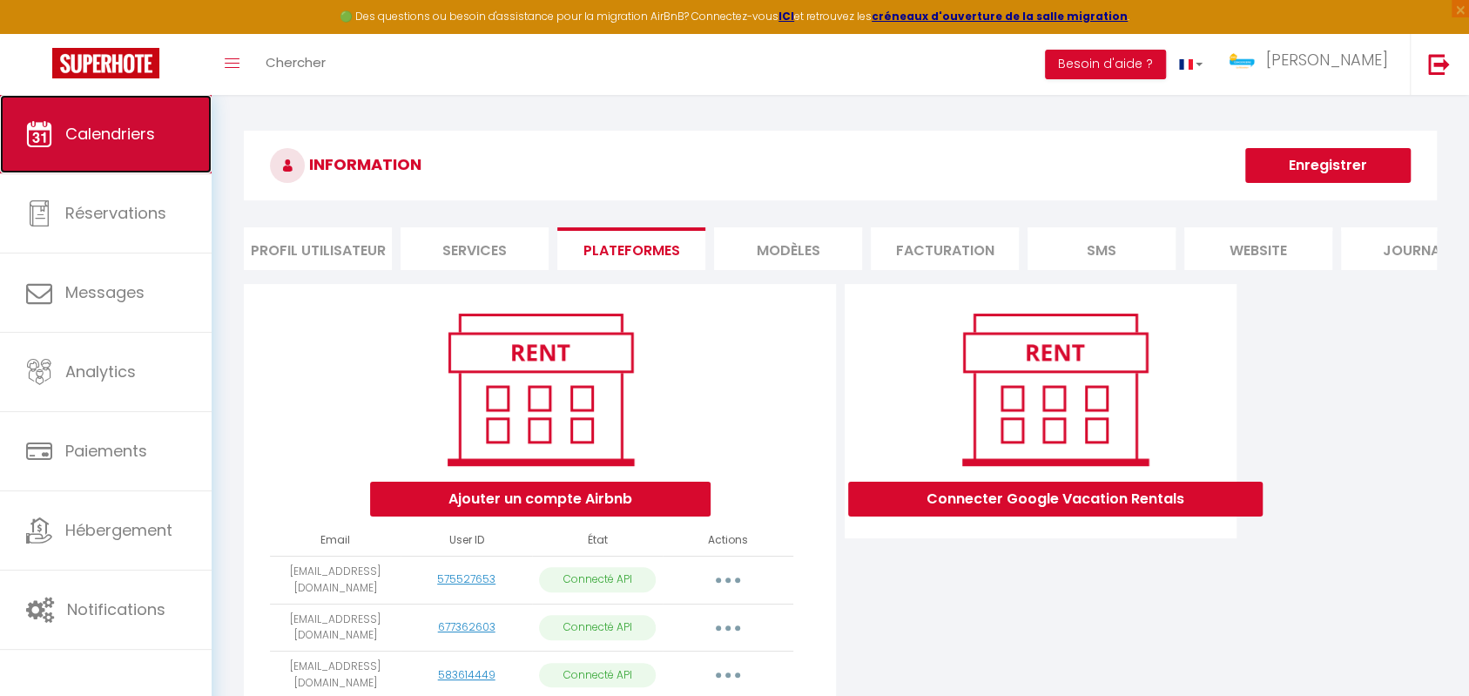
click at [105, 147] on link "Calendriers" at bounding box center [106, 134] width 212 height 78
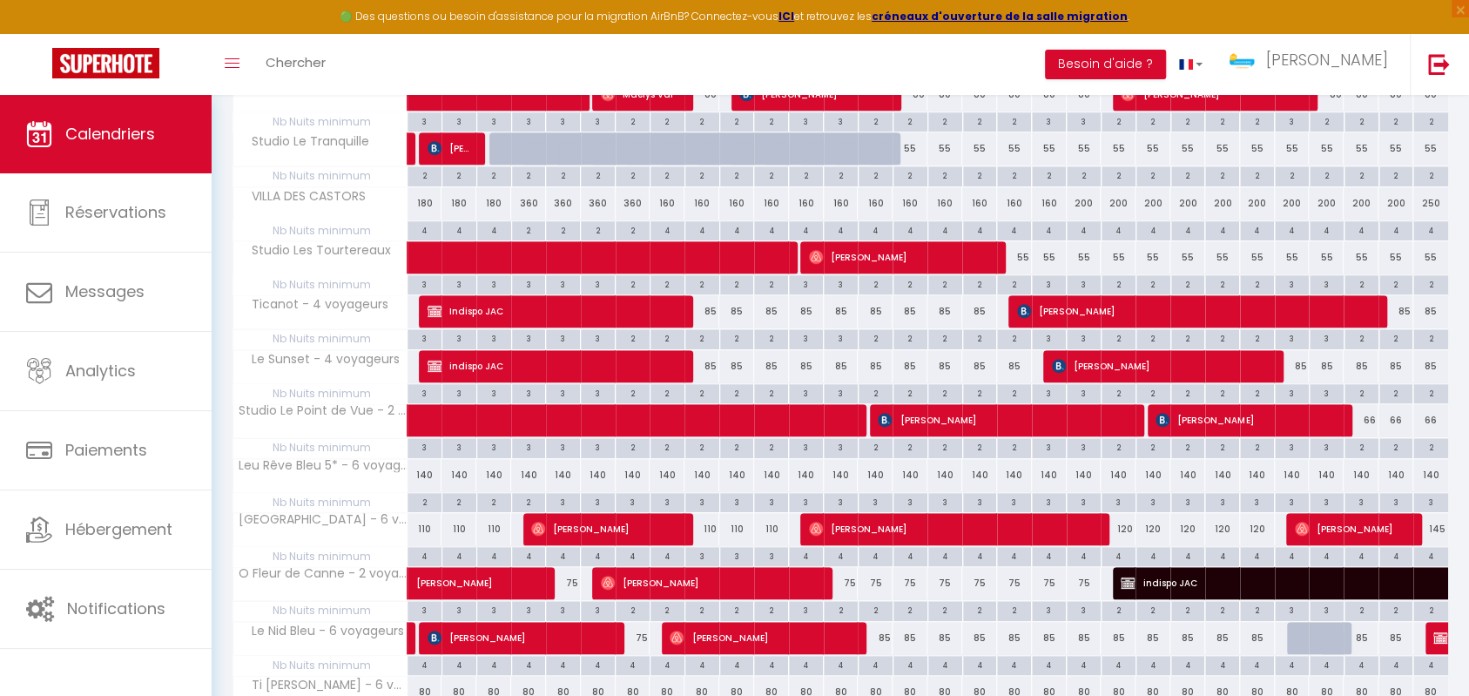
scroll to position [928, 0]
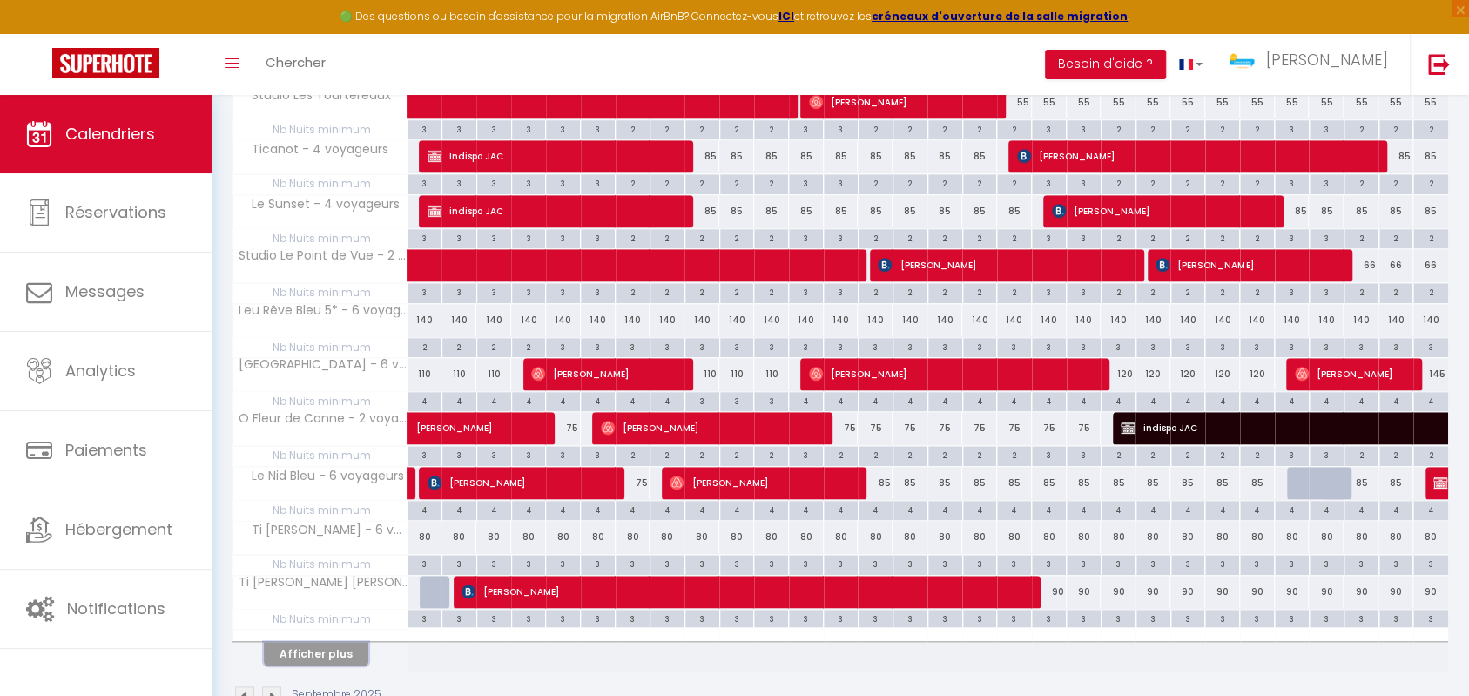
drag, startPoint x: 323, startPoint y: 644, endPoint x: 434, endPoint y: 582, distance: 127.9
click at [323, 644] on button "Afficher plus" at bounding box center [316, 654] width 104 height 24
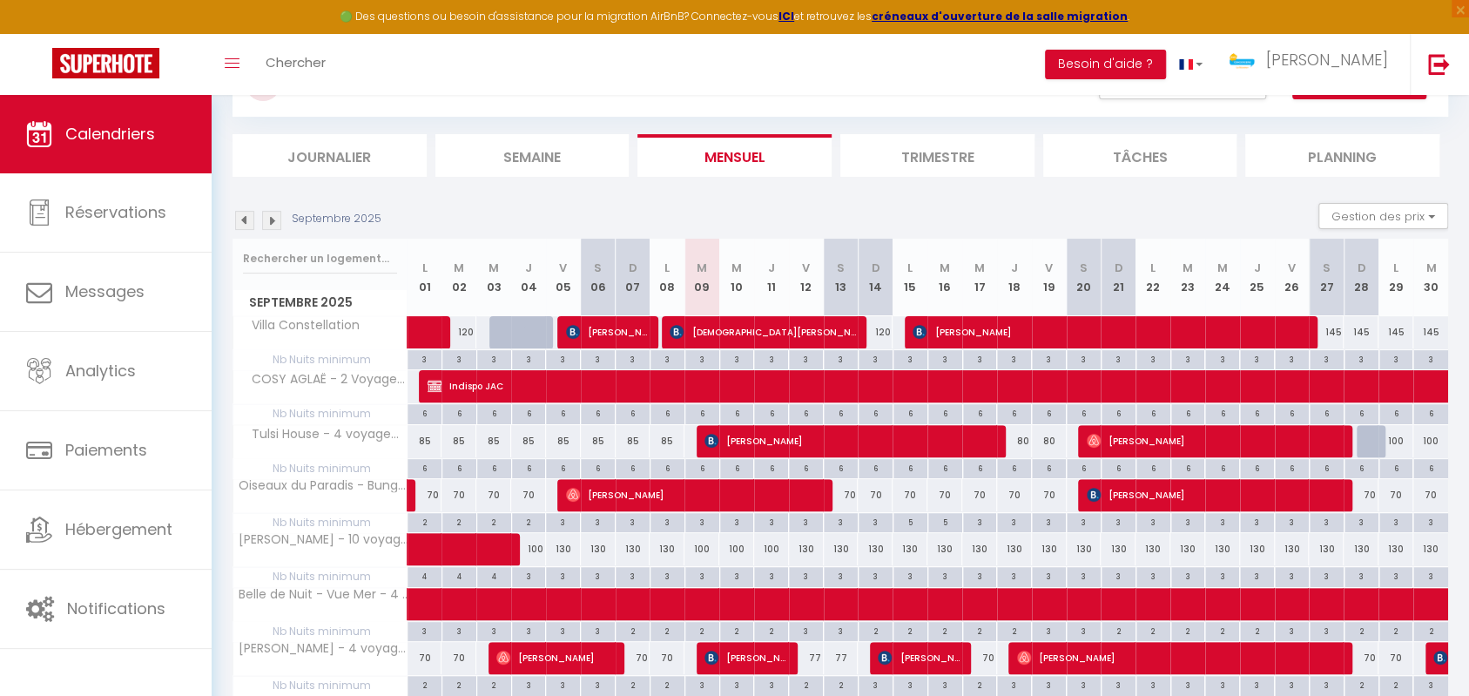
scroll to position [0, 0]
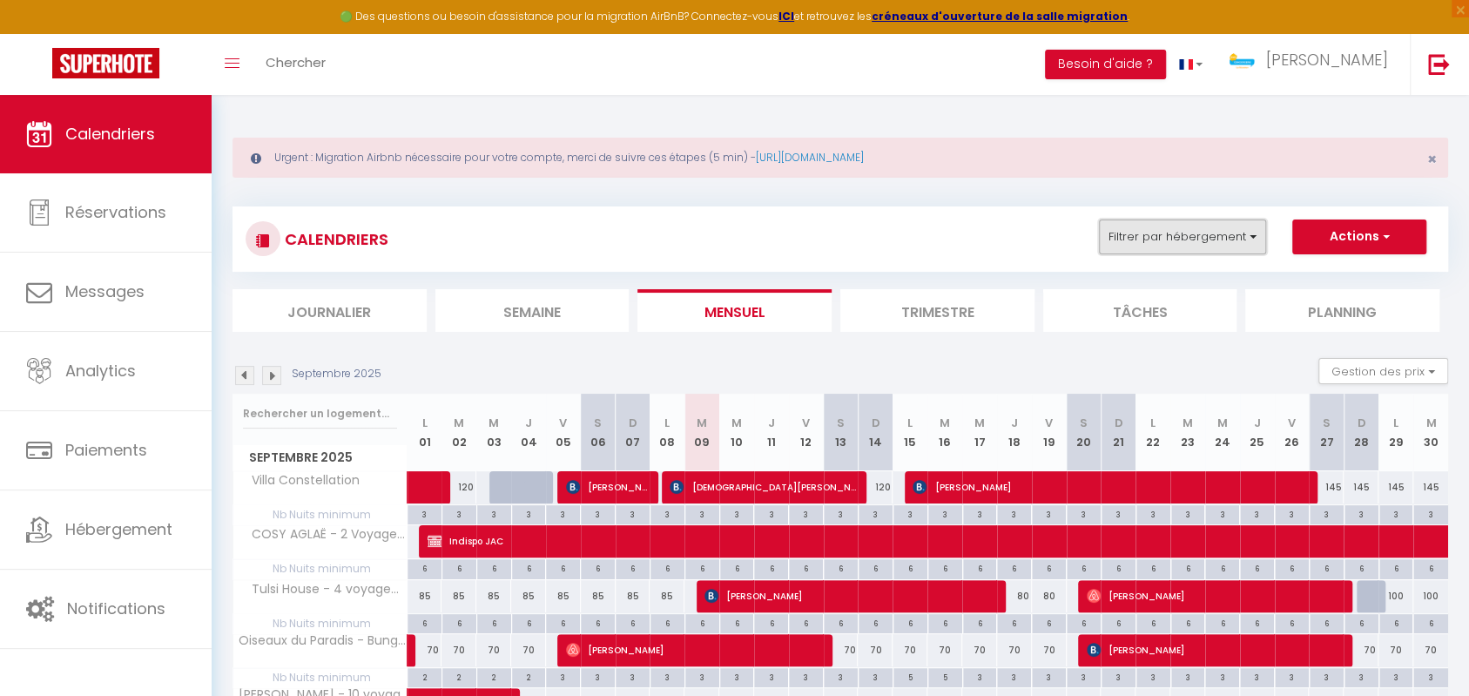
click at [1256, 237] on button "Filtrer par hébergement" at bounding box center [1182, 236] width 167 height 35
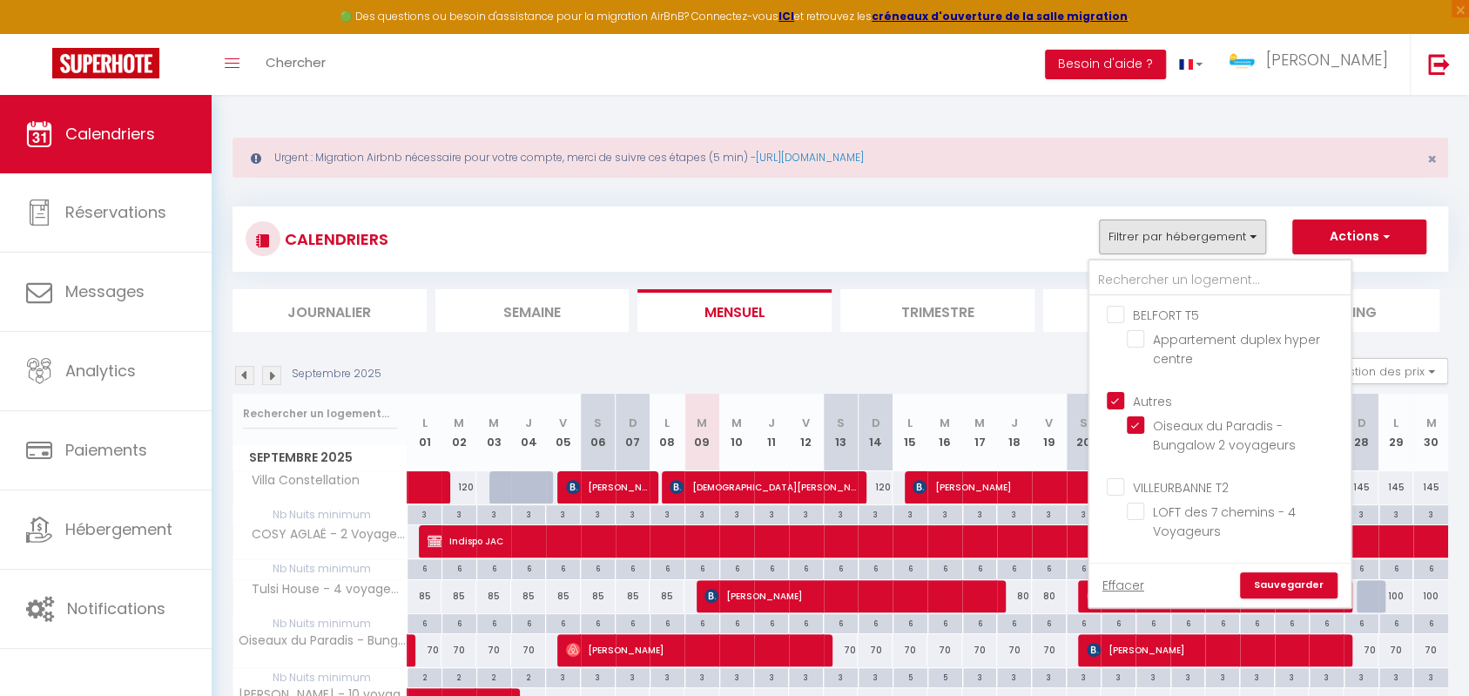
click at [1118, 402] on input "Autres" at bounding box center [1237, 399] width 261 height 17
checkbox input "false"
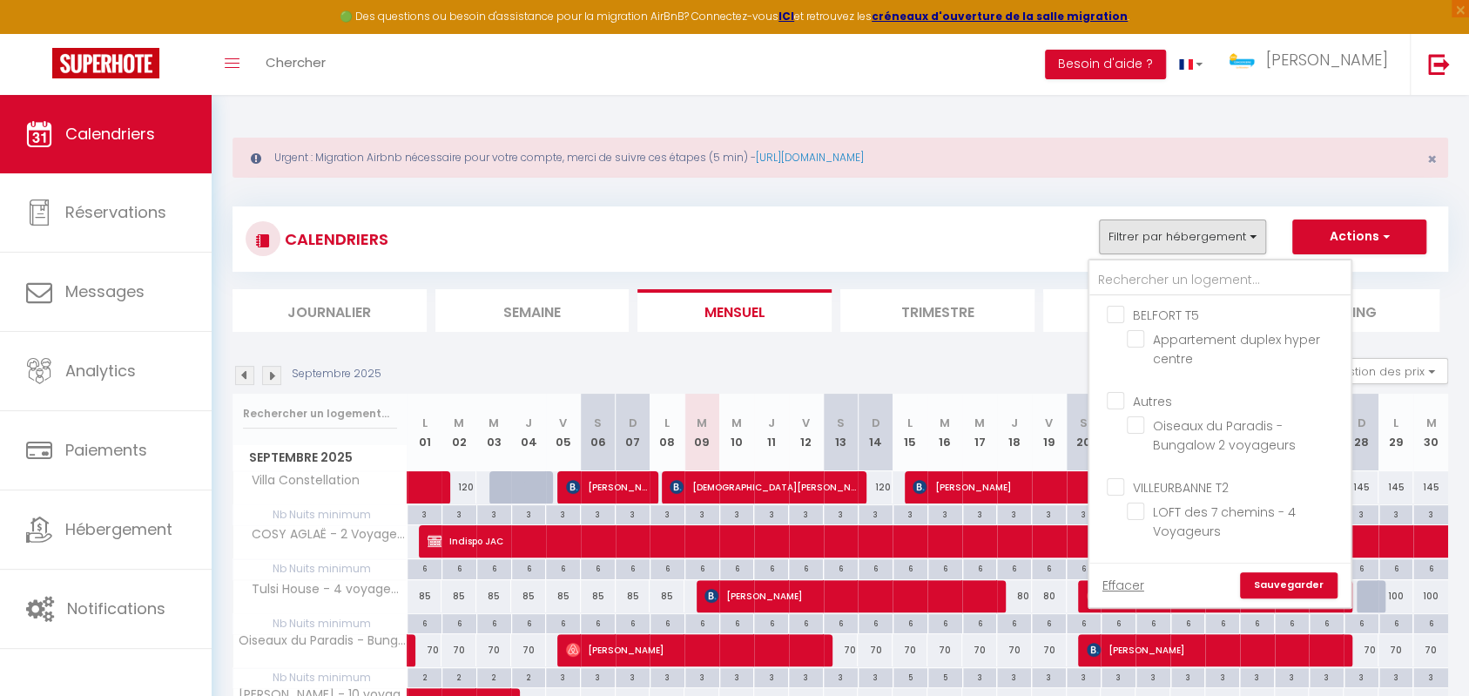
checkbox input "false"
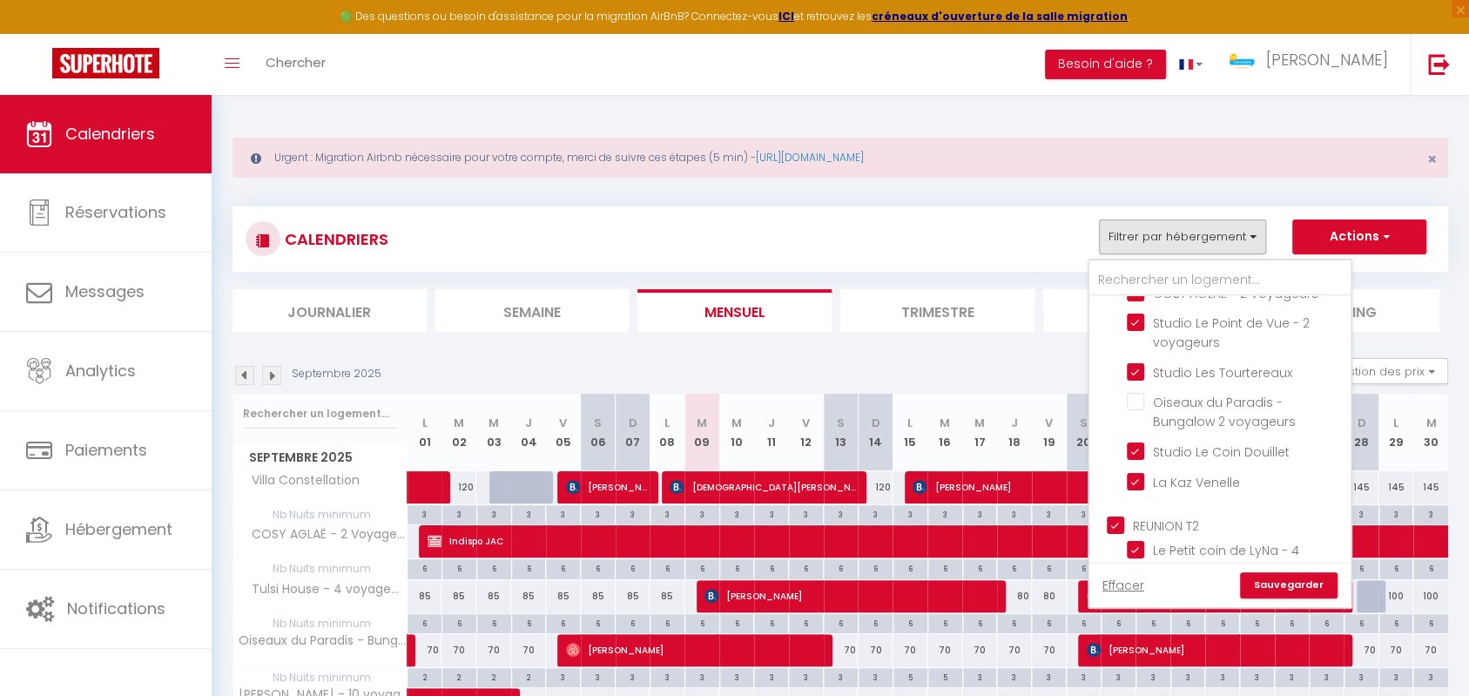
scroll to position [265, 0]
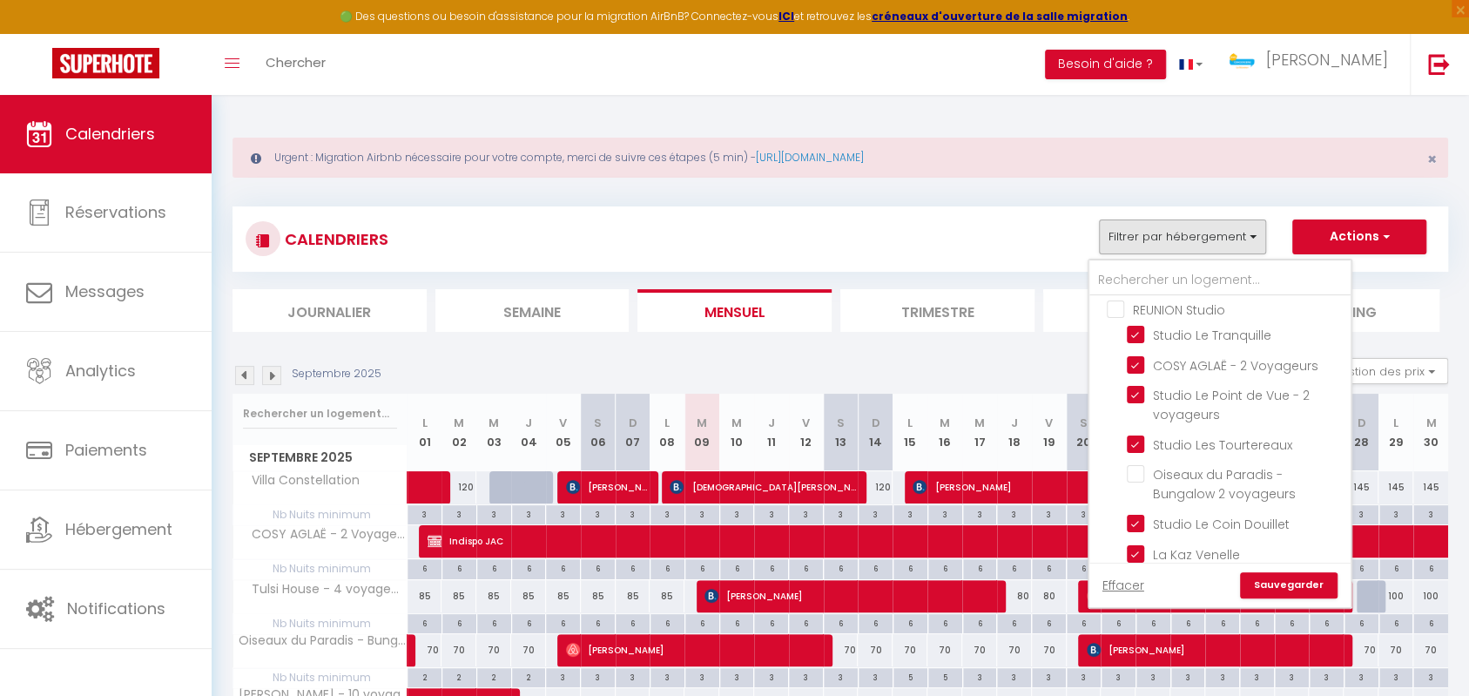
click at [1113, 308] on input "REUNION Studio" at bounding box center [1237, 307] width 261 height 17
checkbox input "true"
checkbox input "false"
checkbox input "true"
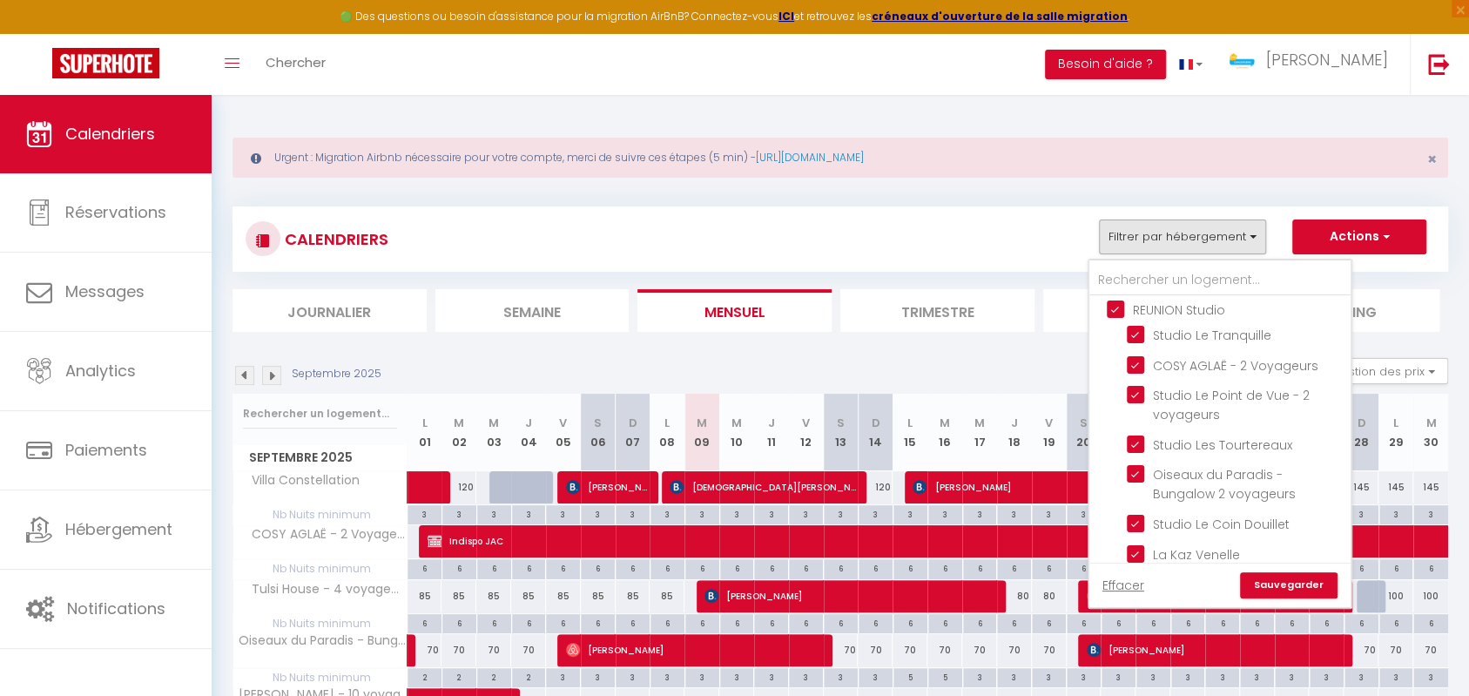
checkbox input "false"
checkbox input "true"
checkbox input "false"
click at [1113, 308] on input "REUNION Studio" at bounding box center [1237, 307] width 261 height 17
checkbox input "false"
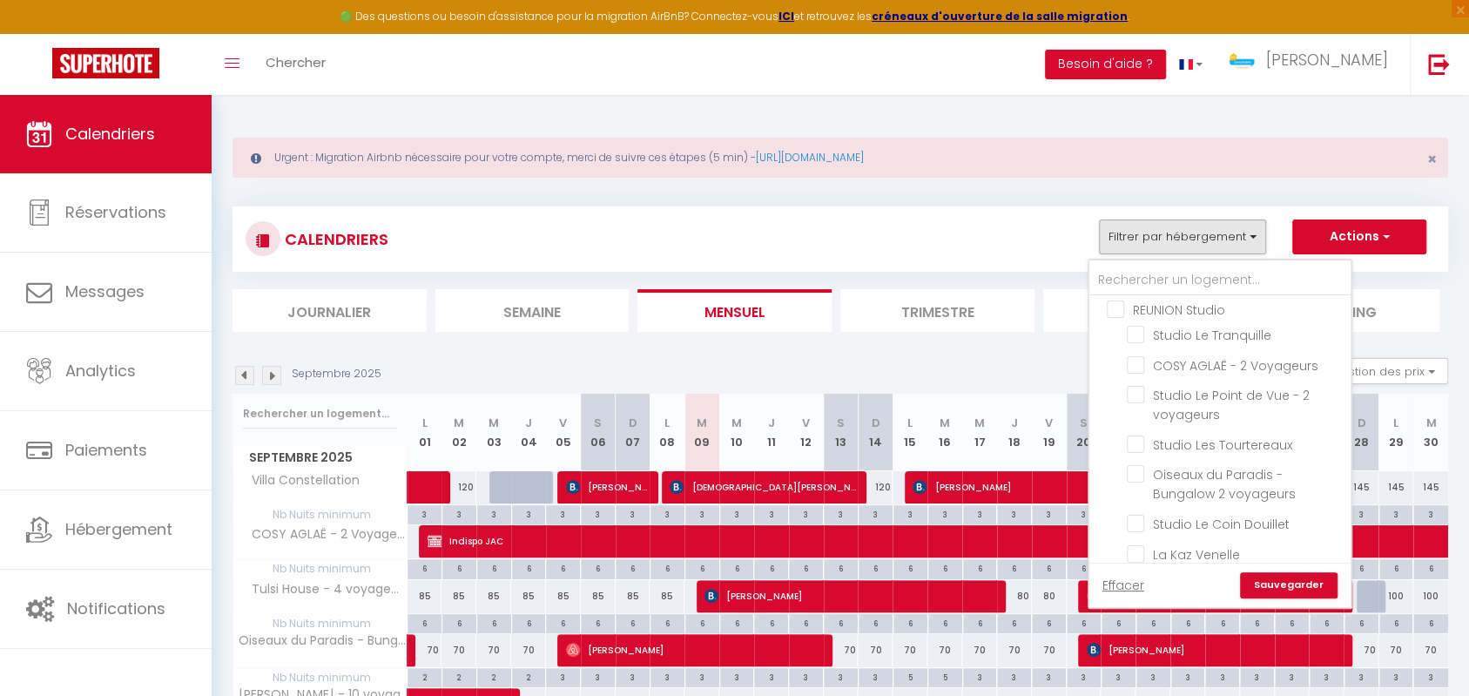
checkbox input "false"
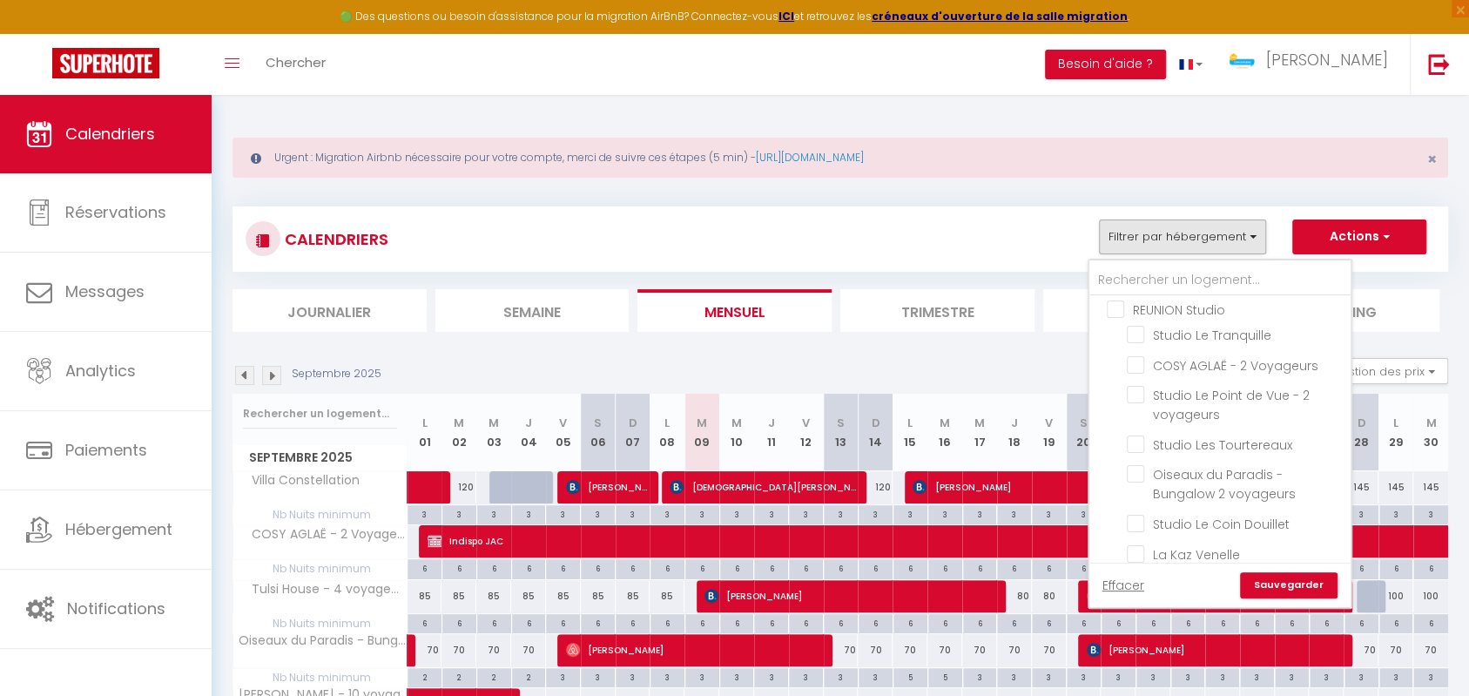
checkbox input "false"
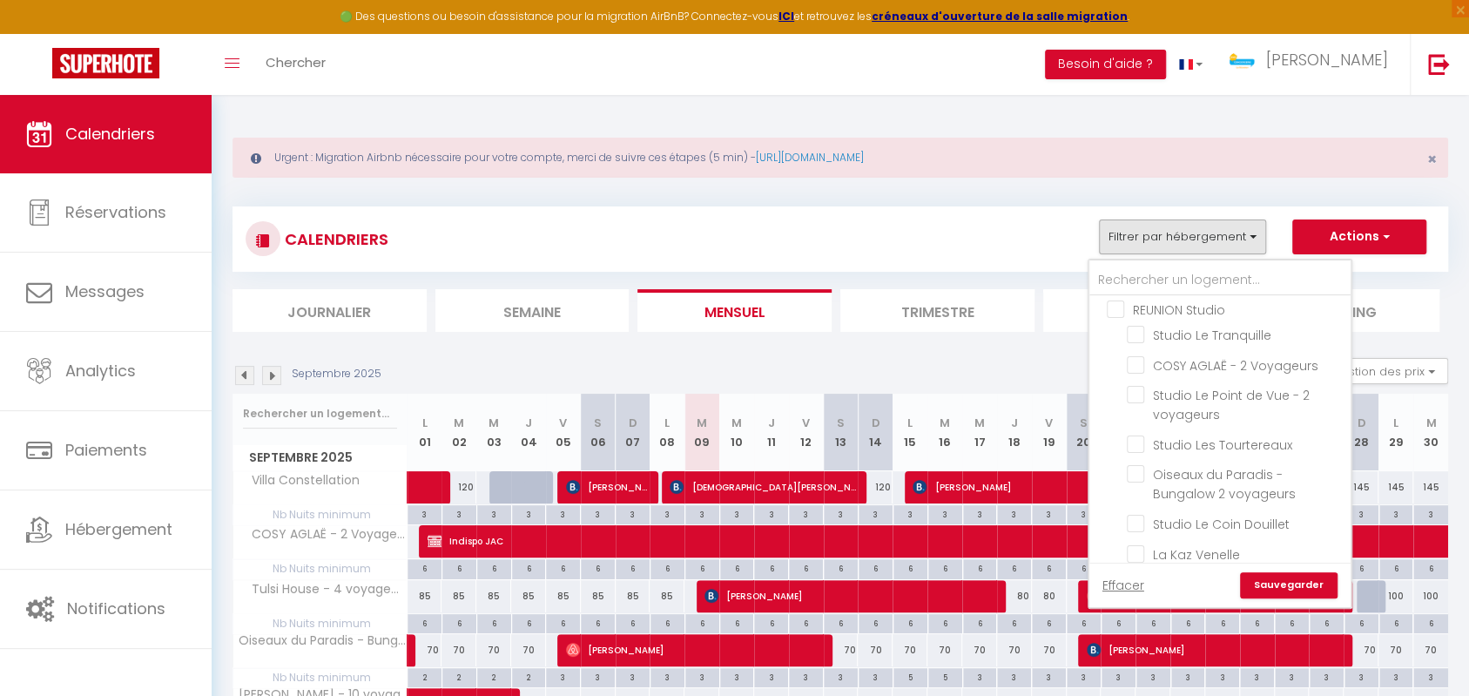
checkbox input "false"
click at [1115, 440] on input "REUNION T2" at bounding box center [1237, 440] width 261 height 17
checkbox input "false"
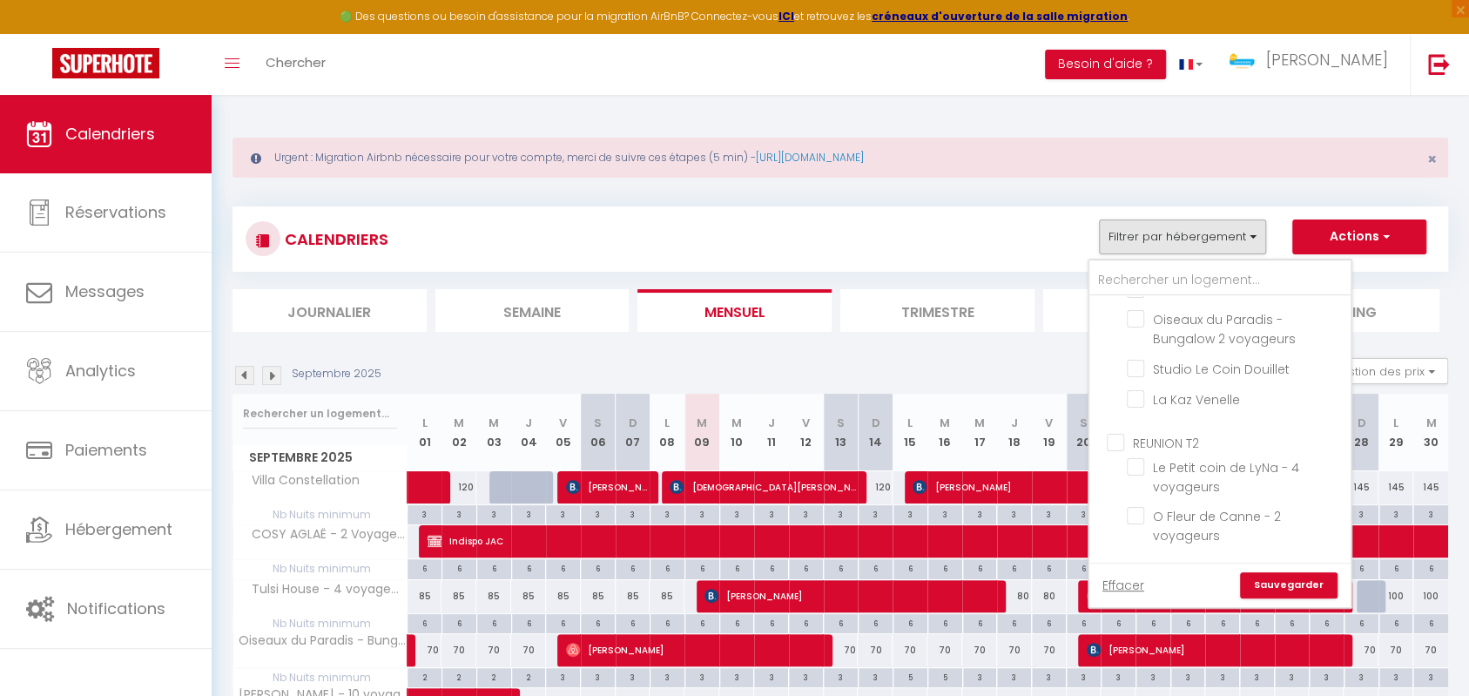
checkbox input "false"
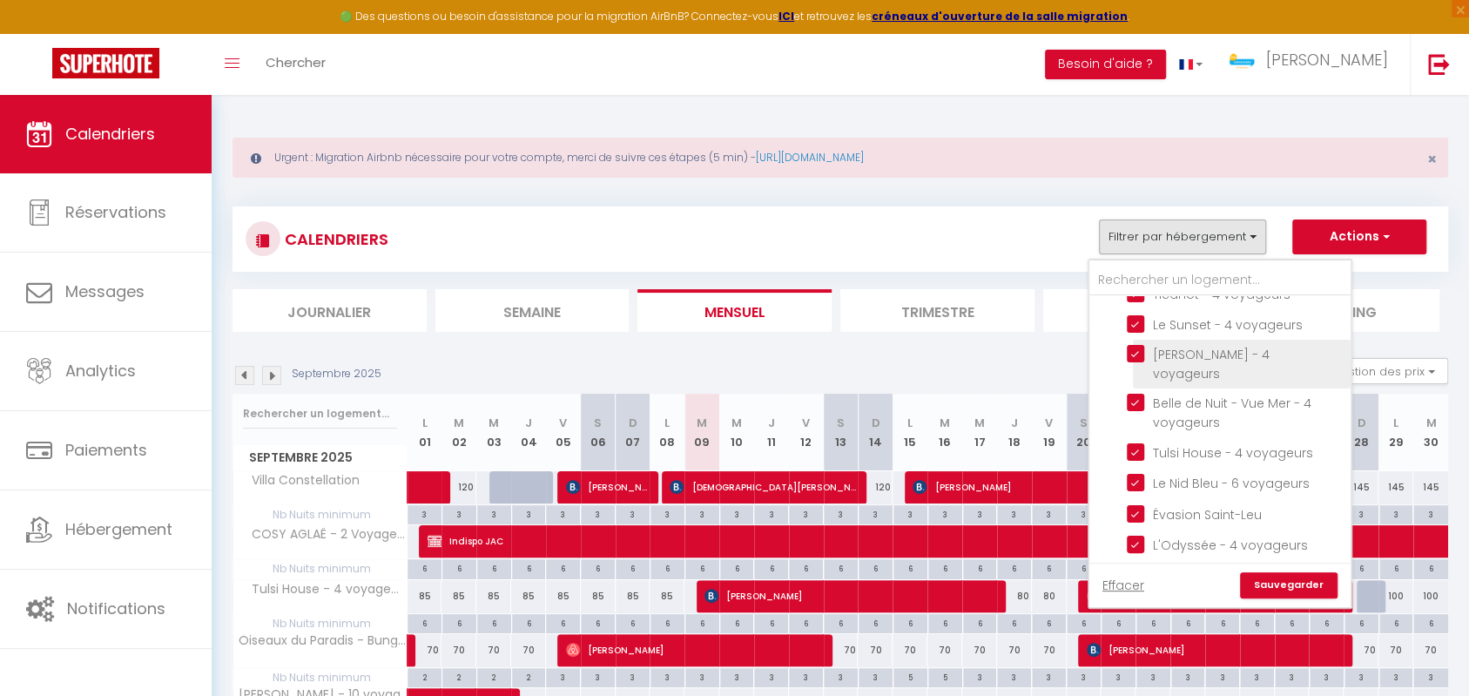
scroll to position [574, 0]
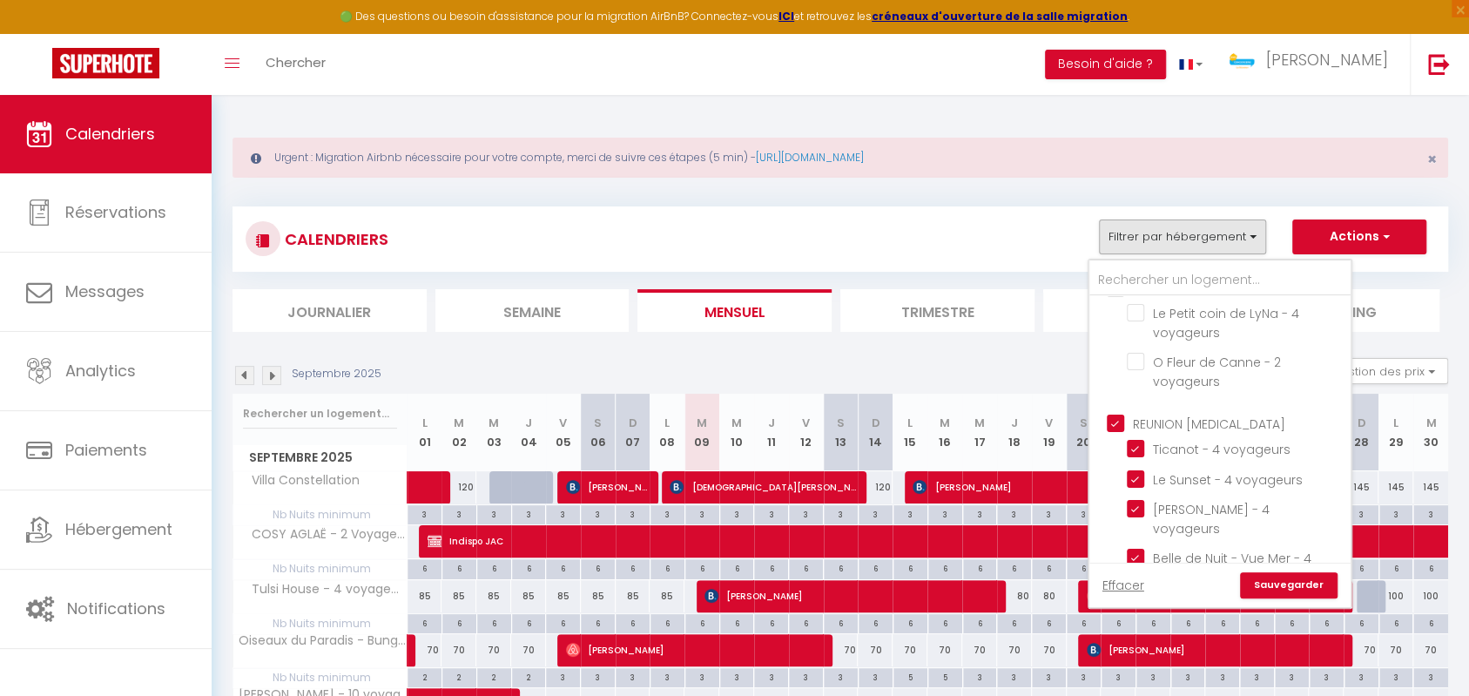
click at [1120, 418] on input "REUNION [MEDICAL_DATA]" at bounding box center [1237, 422] width 261 height 17
checkbox input "false"
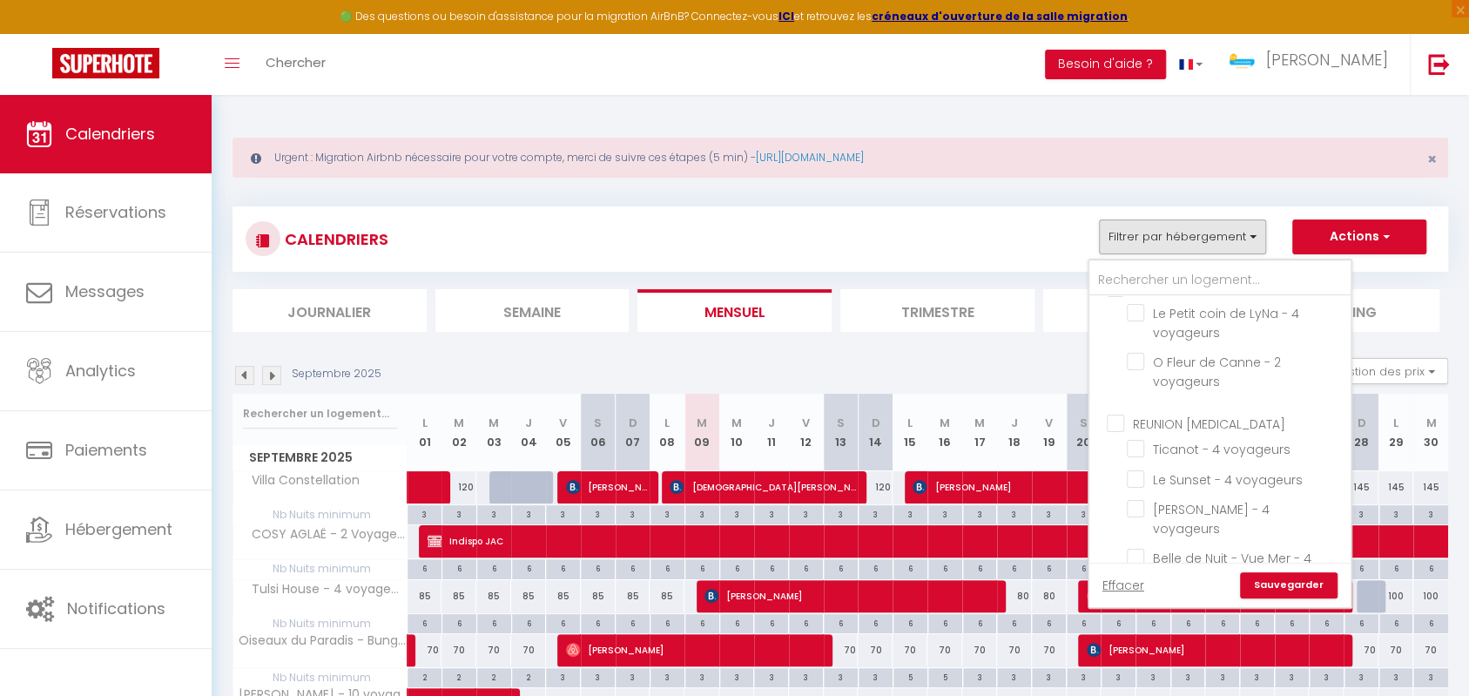
checkbox input "false"
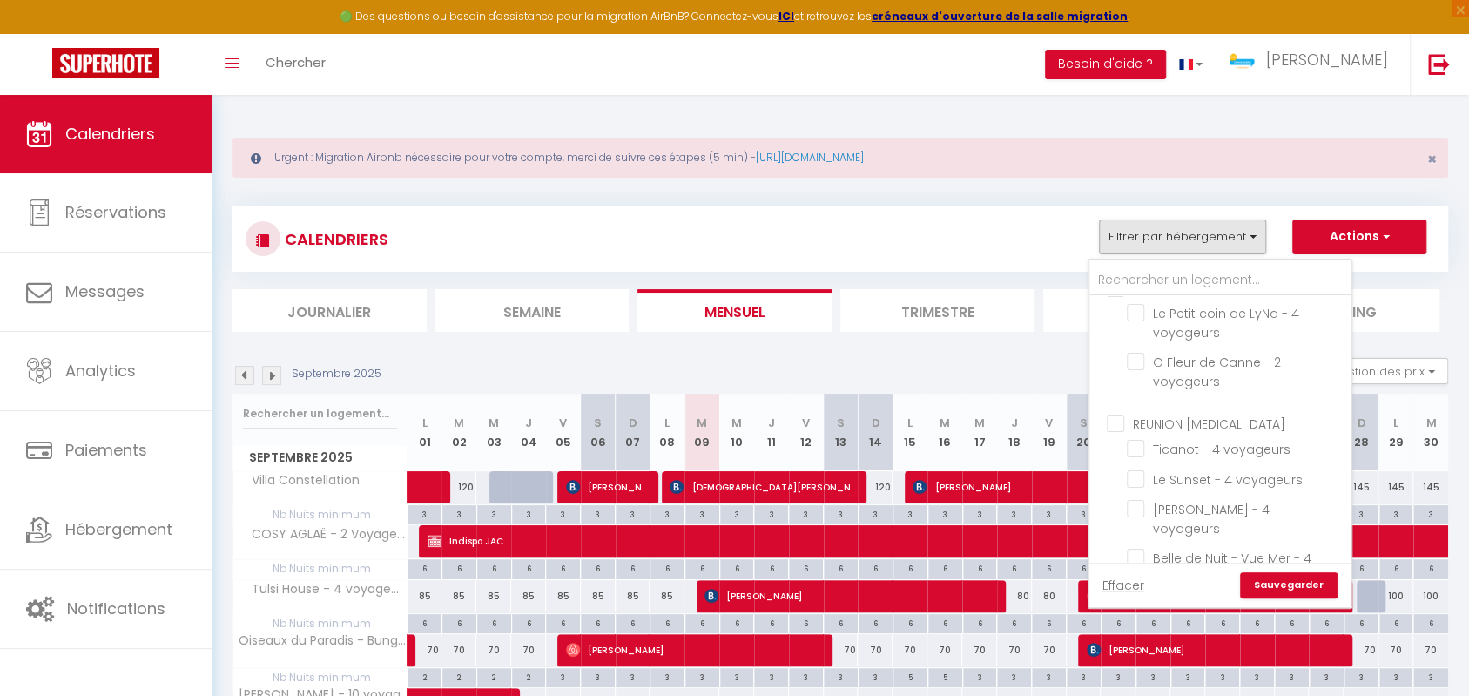
checkbox input "false"
click at [1120, 422] on input "REUNION T4" at bounding box center [1237, 430] width 261 height 17
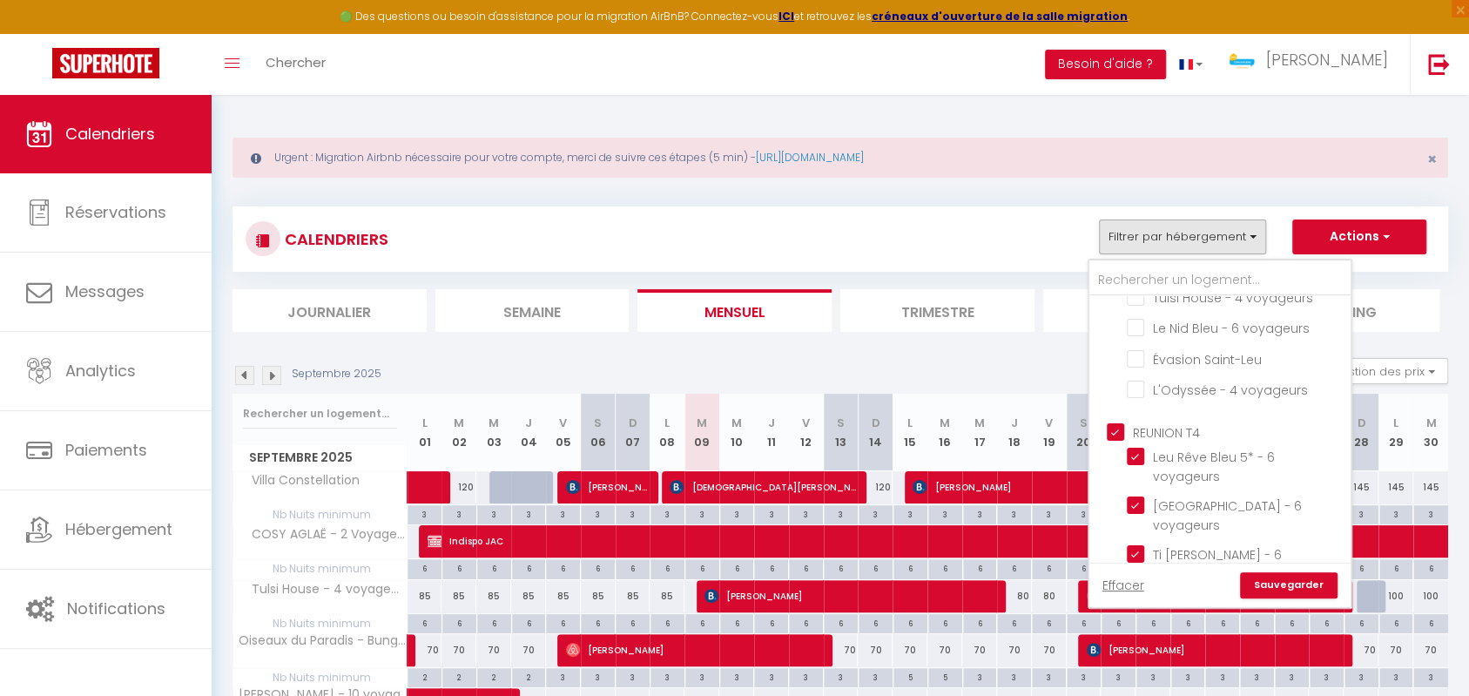
checkbox input "false"
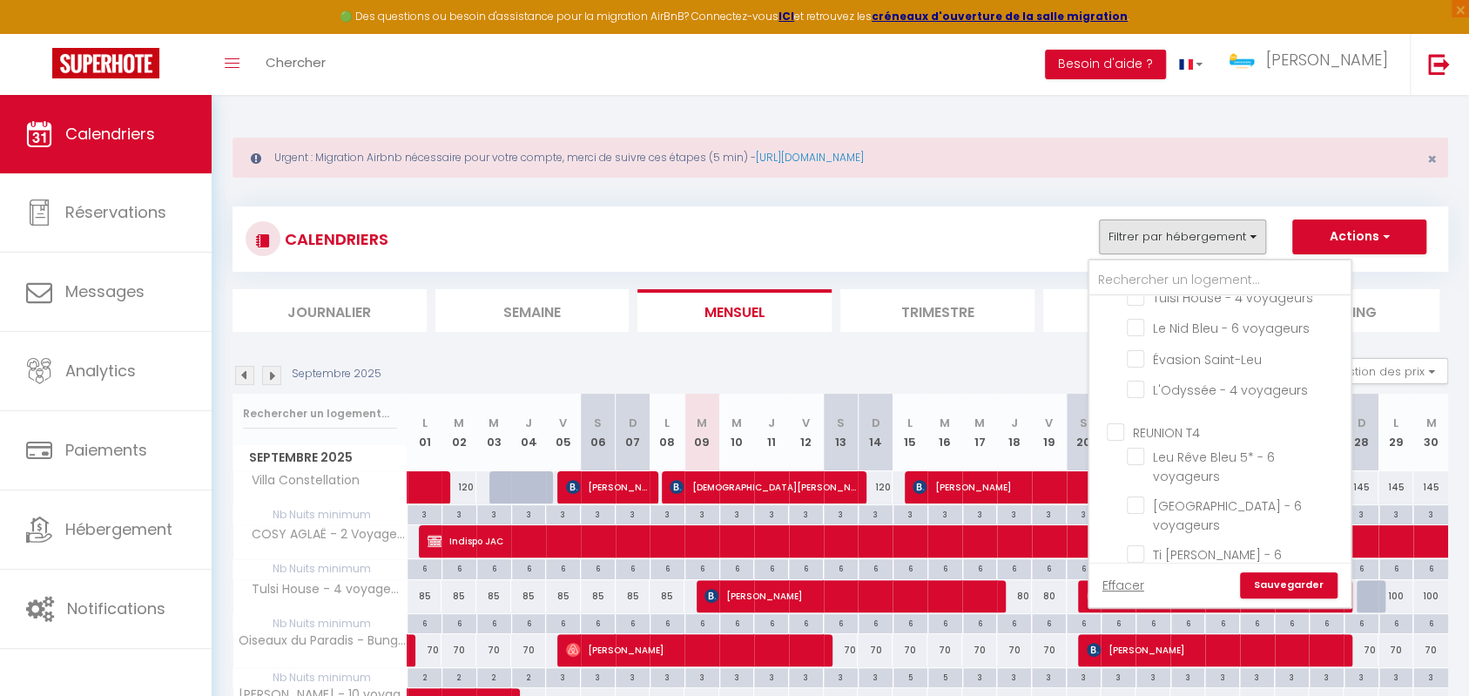
checkbox input "false"
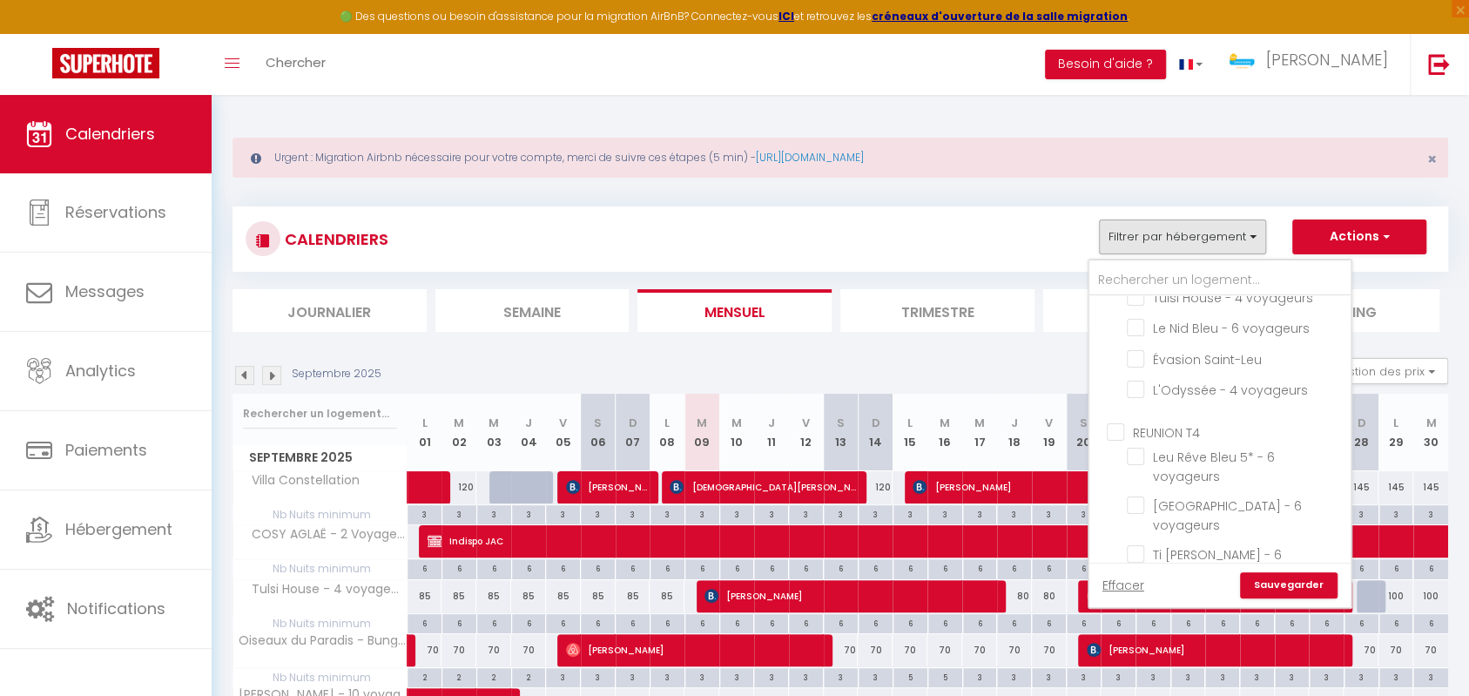
scroll to position [1038, 0]
click at [1115, 581] on input "RÉUNION T5" at bounding box center [1237, 589] width 261 height 17
checkbox input "false"
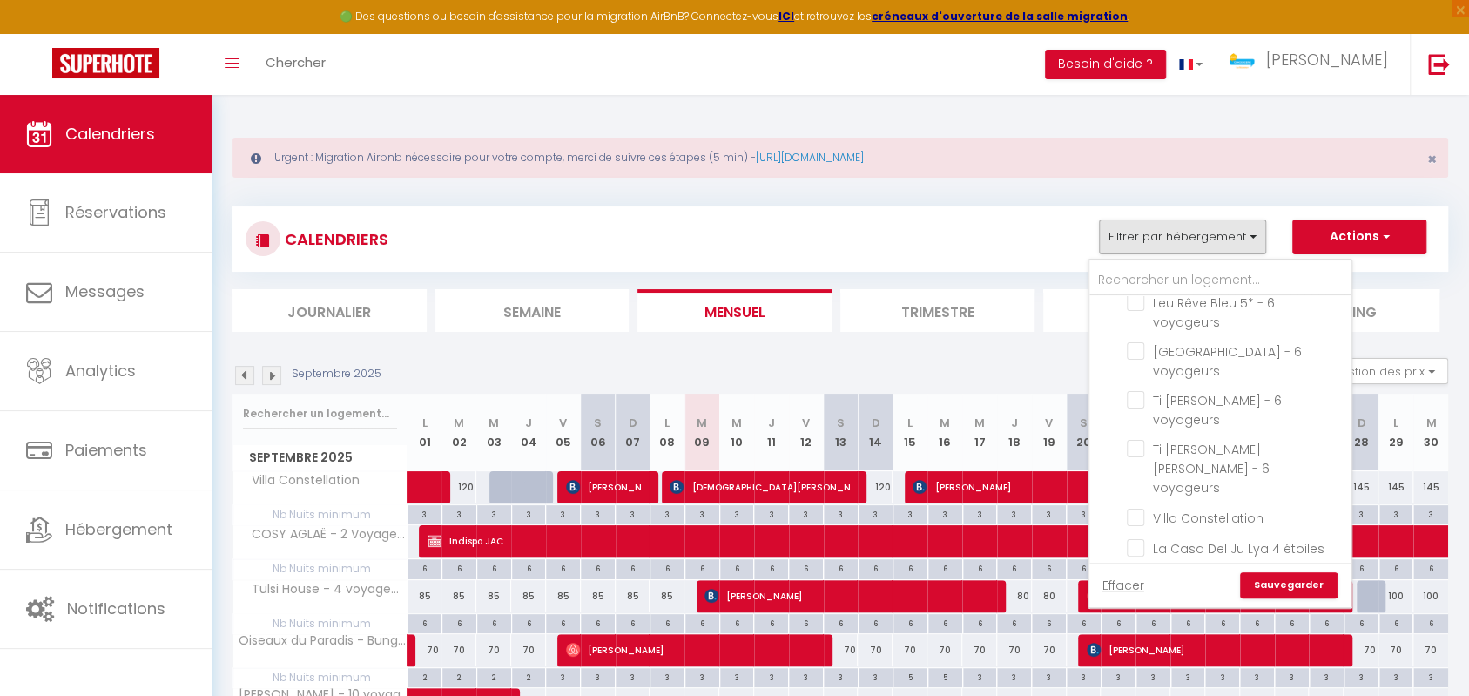
checkbox input "false"
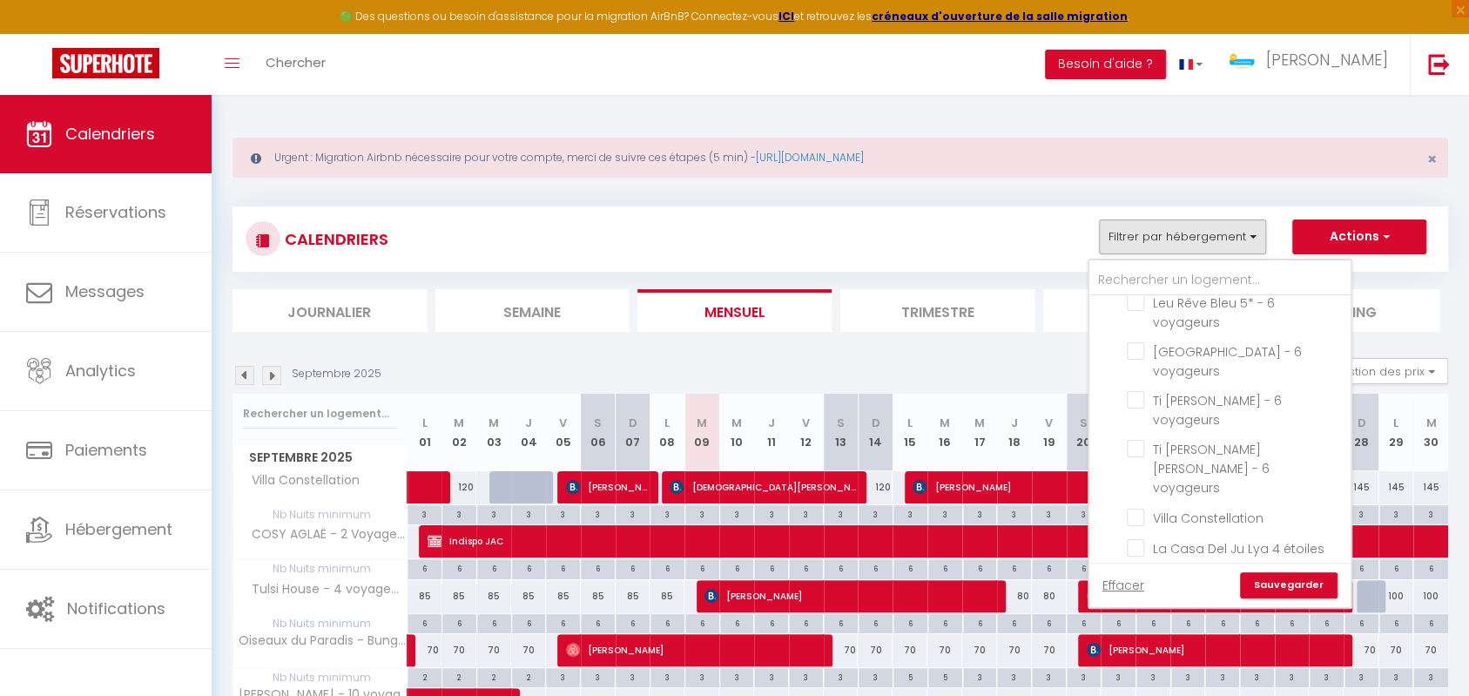
checkbox input "false"
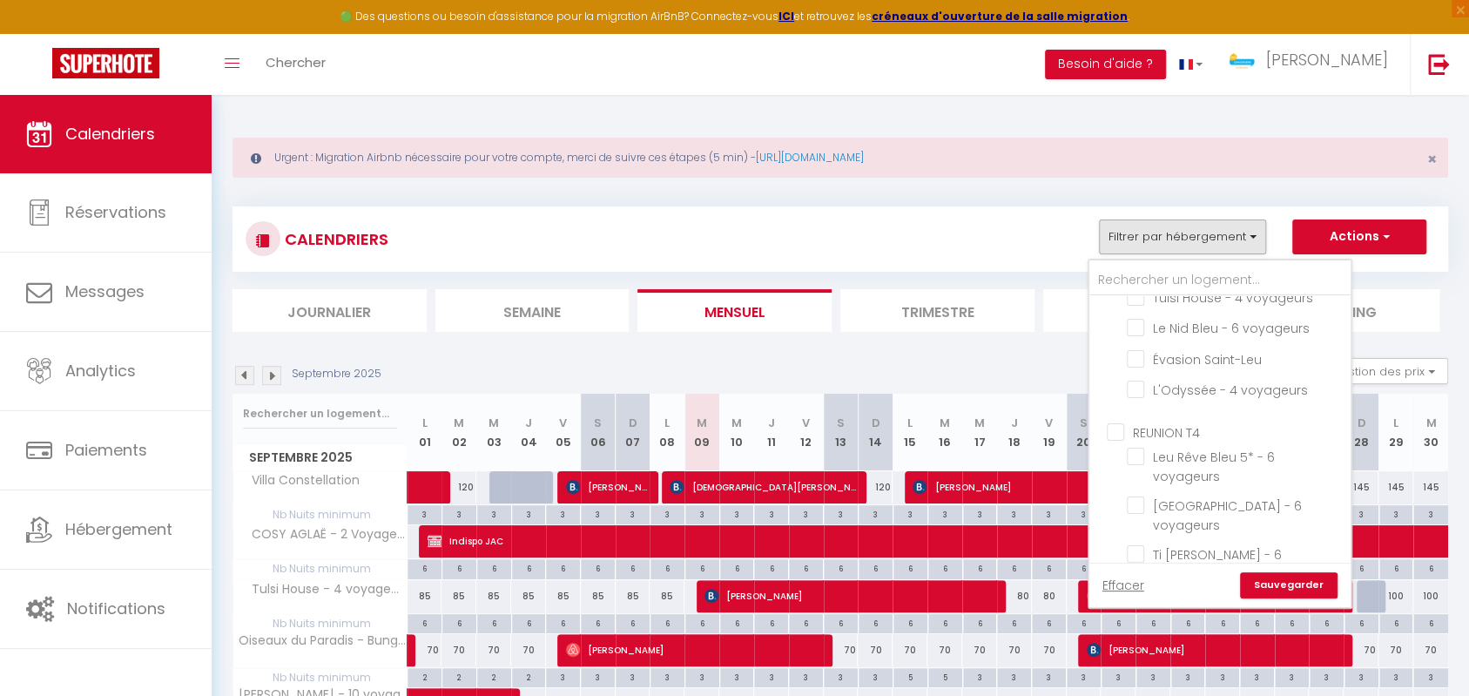
click at [1119, 422] on input "REUNION T4" at bounding box center [1237, 430] width 261 height 17
checkbox input "true"
checkbox input "false"
checkbox input "true"
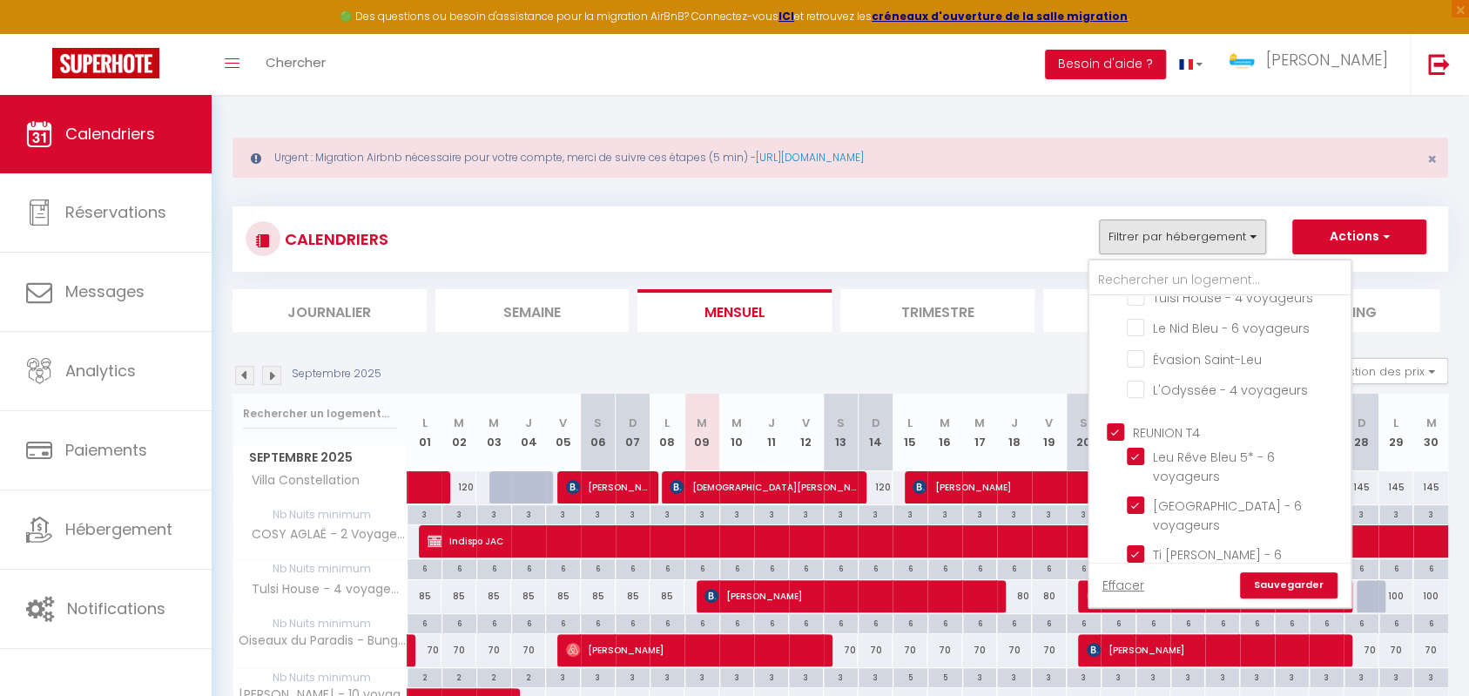
checkbox input "true"
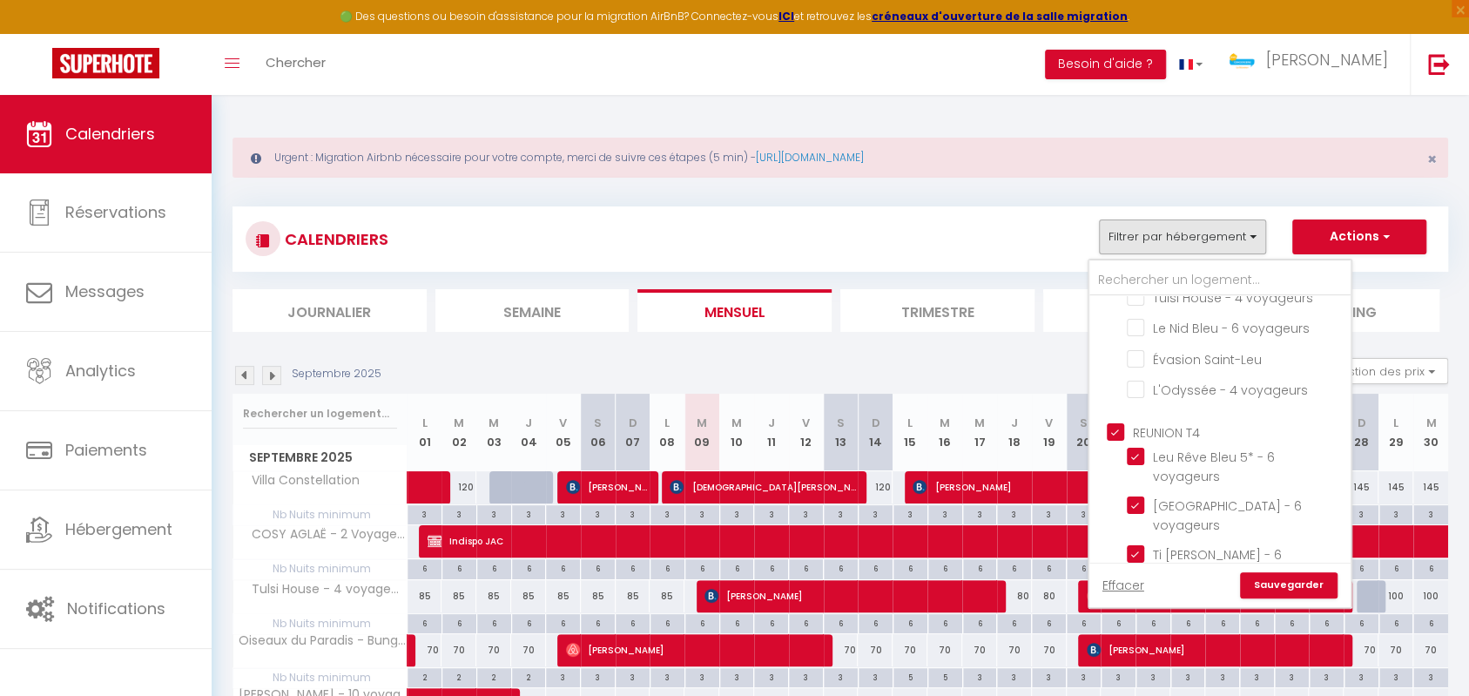
checkbox input "false"
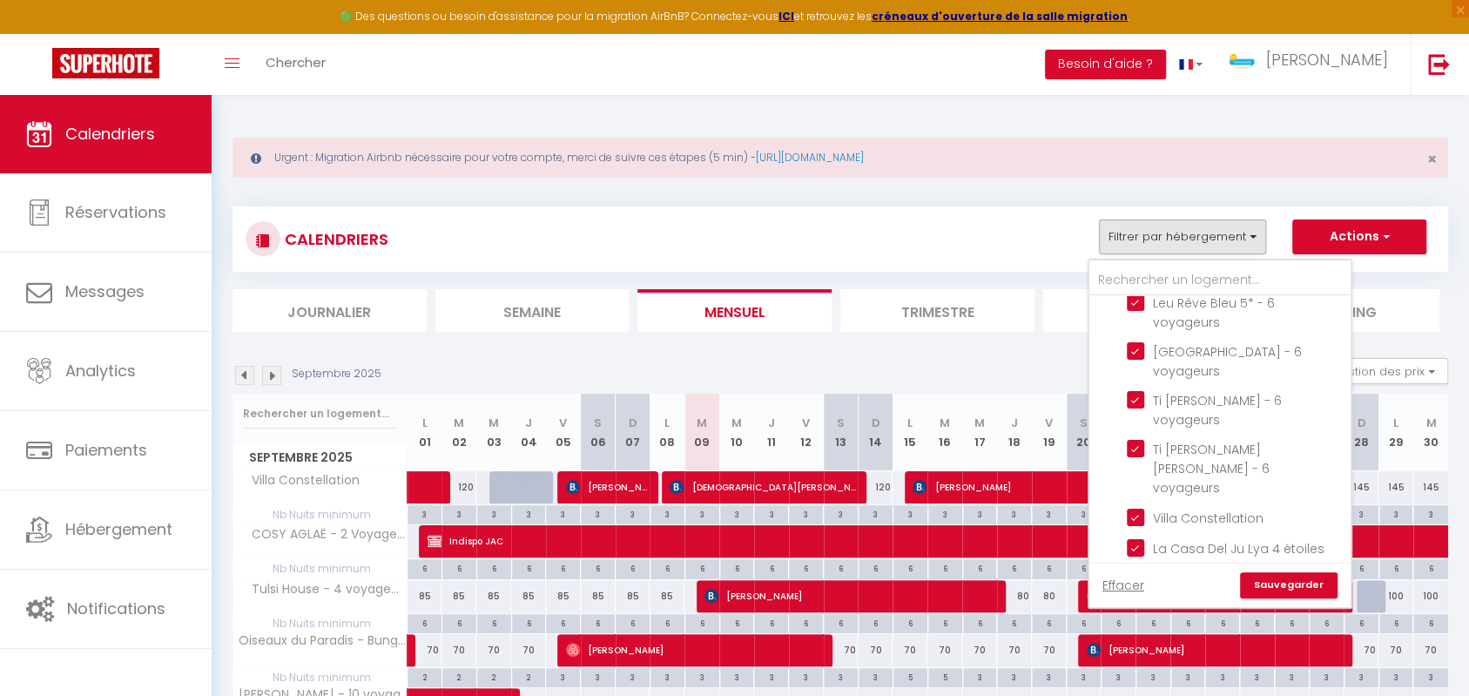
click at [1118, 581] on input "RÉUNION T5" at bounding box center [1237, 589] width 261 height 17
checkbox input "true"
checkbox input "false"
checkbox input "true"
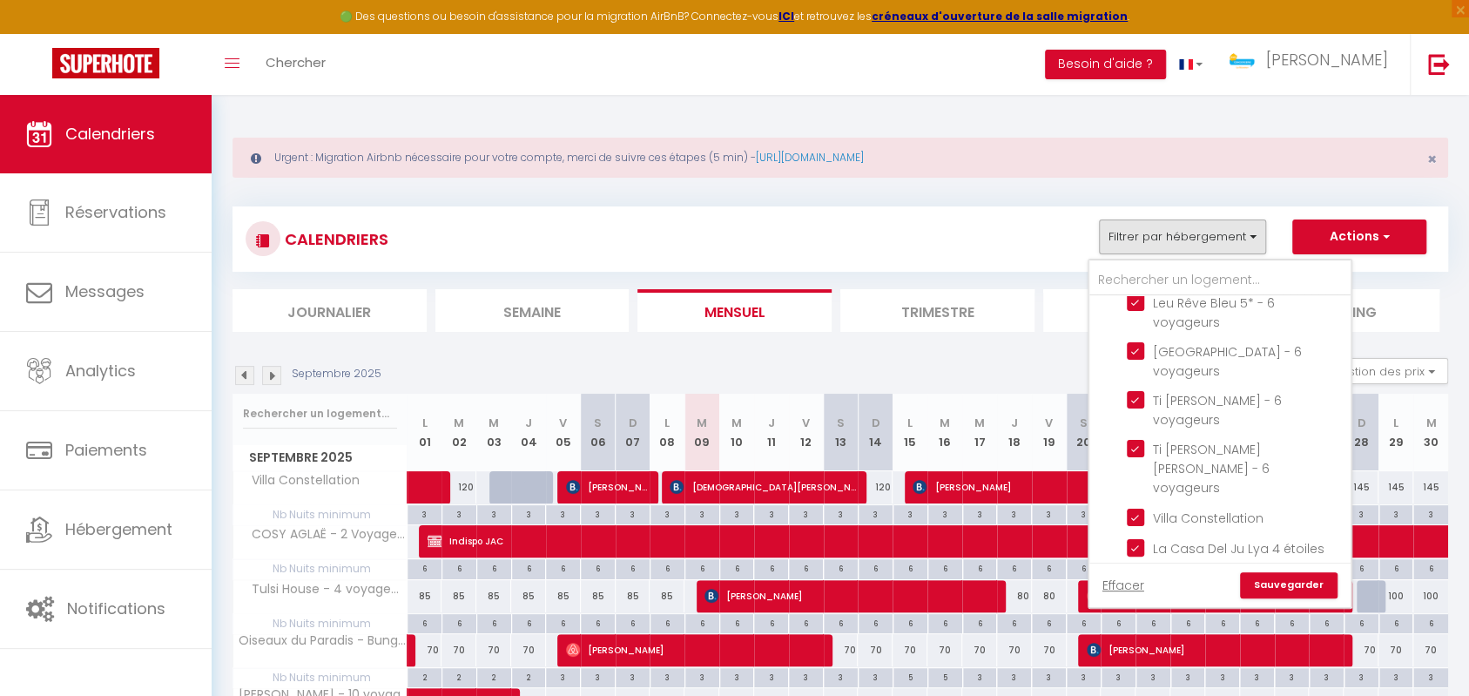
checkbox input "true"
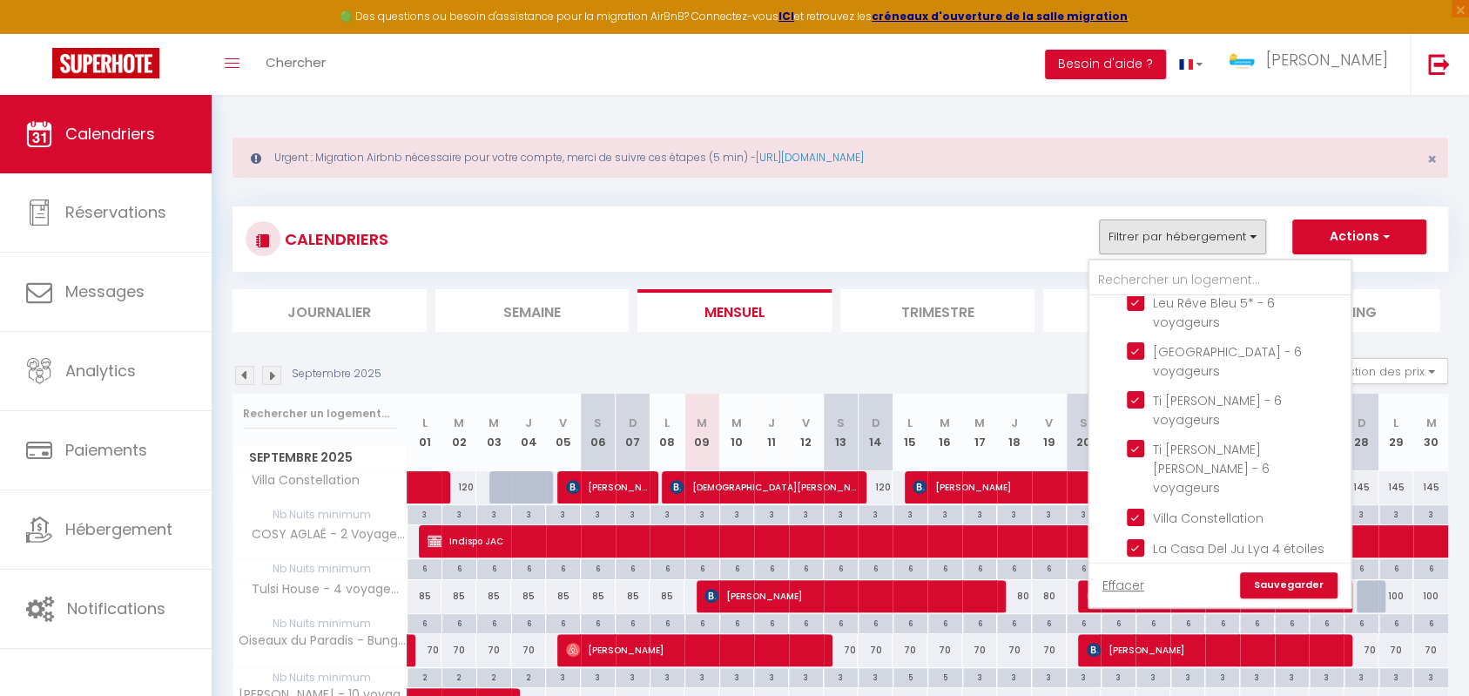
checkbox input "true"
checkbox input "false"
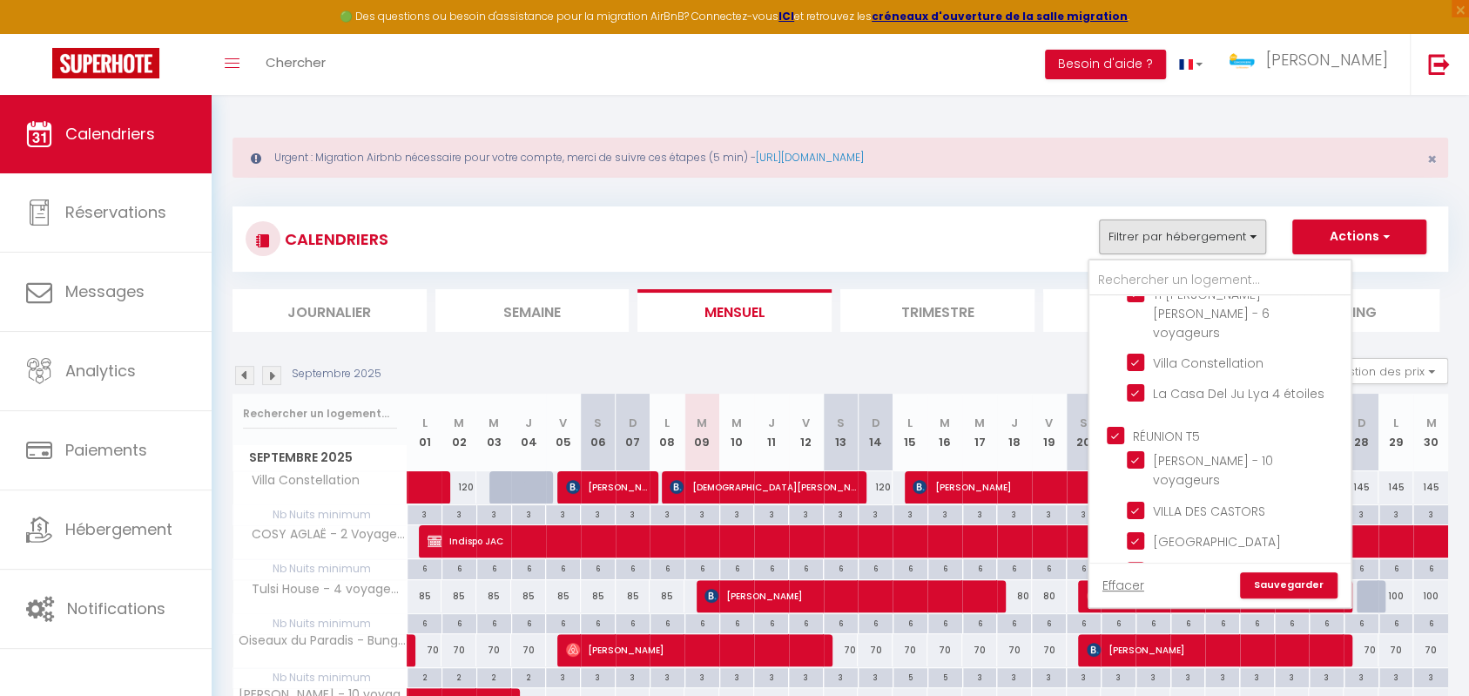
scroll to position [1348, 0]
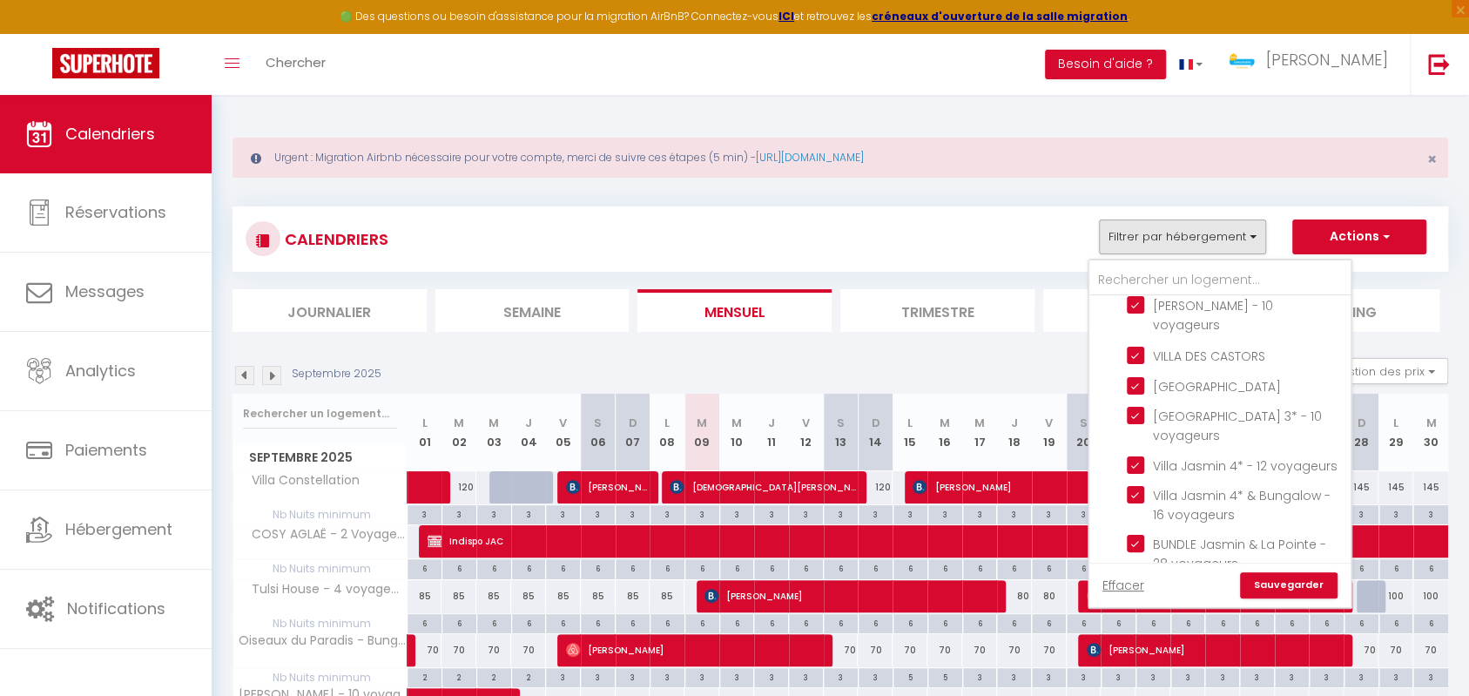
click at [1267, 576] on link "Sauvegarder" at bounding box center [1289, 585] width 98 height 26
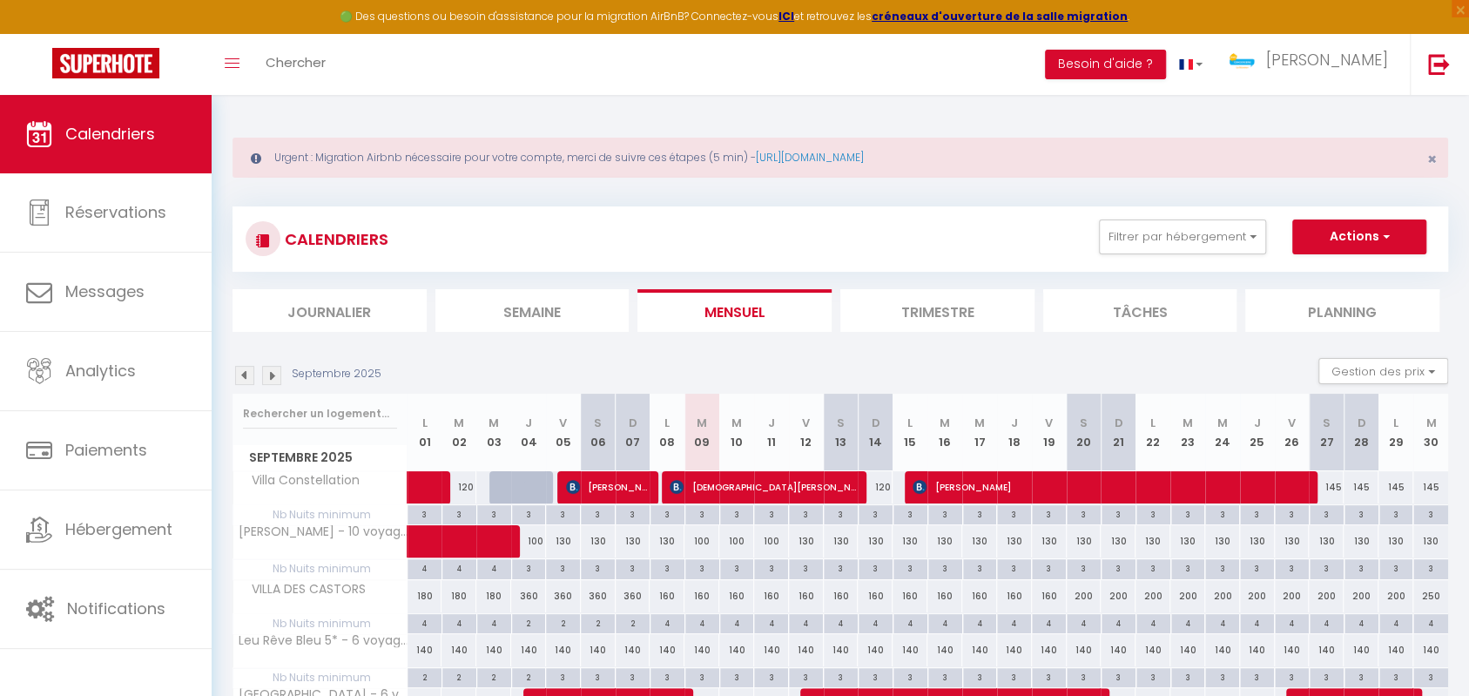
click at [271, 376] on img at bounding box center [271, 375] width 19 height 19
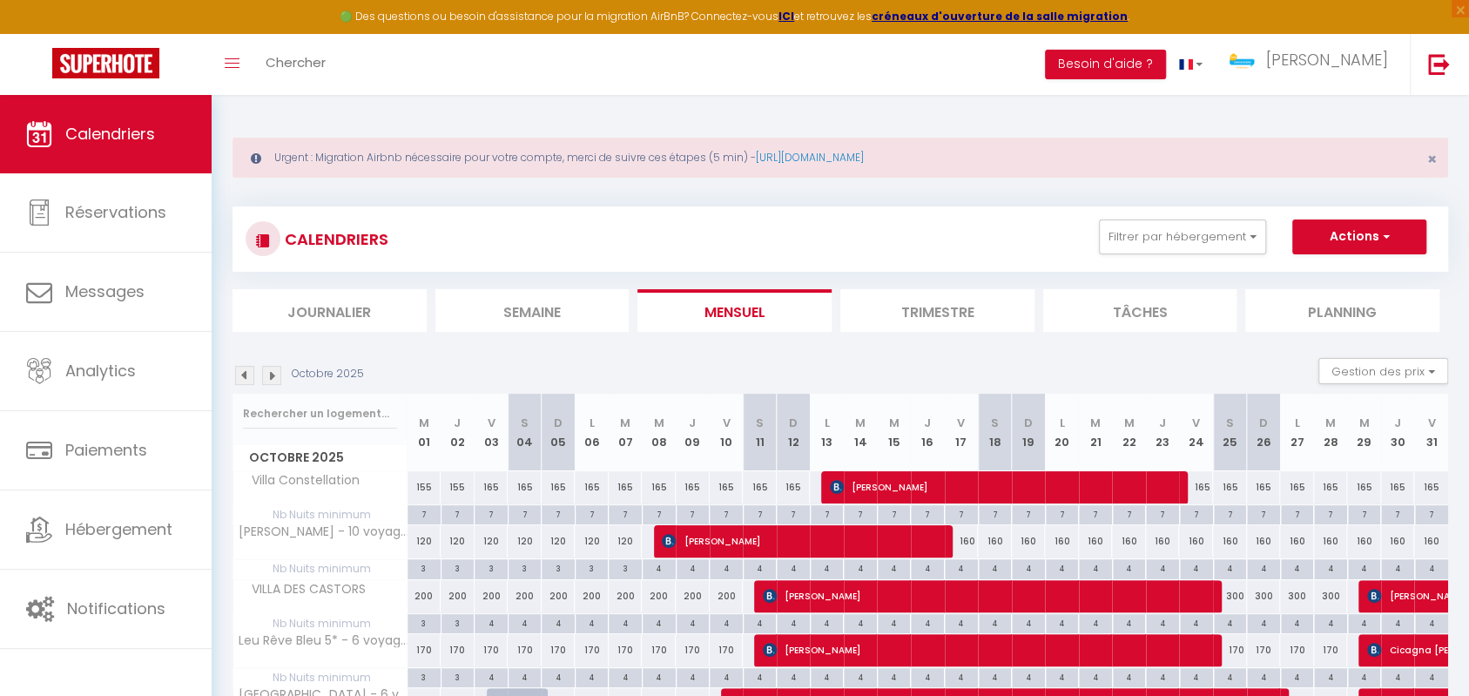
click at [271, 376] on img at bounding box center [271, 375] width 19 height 19
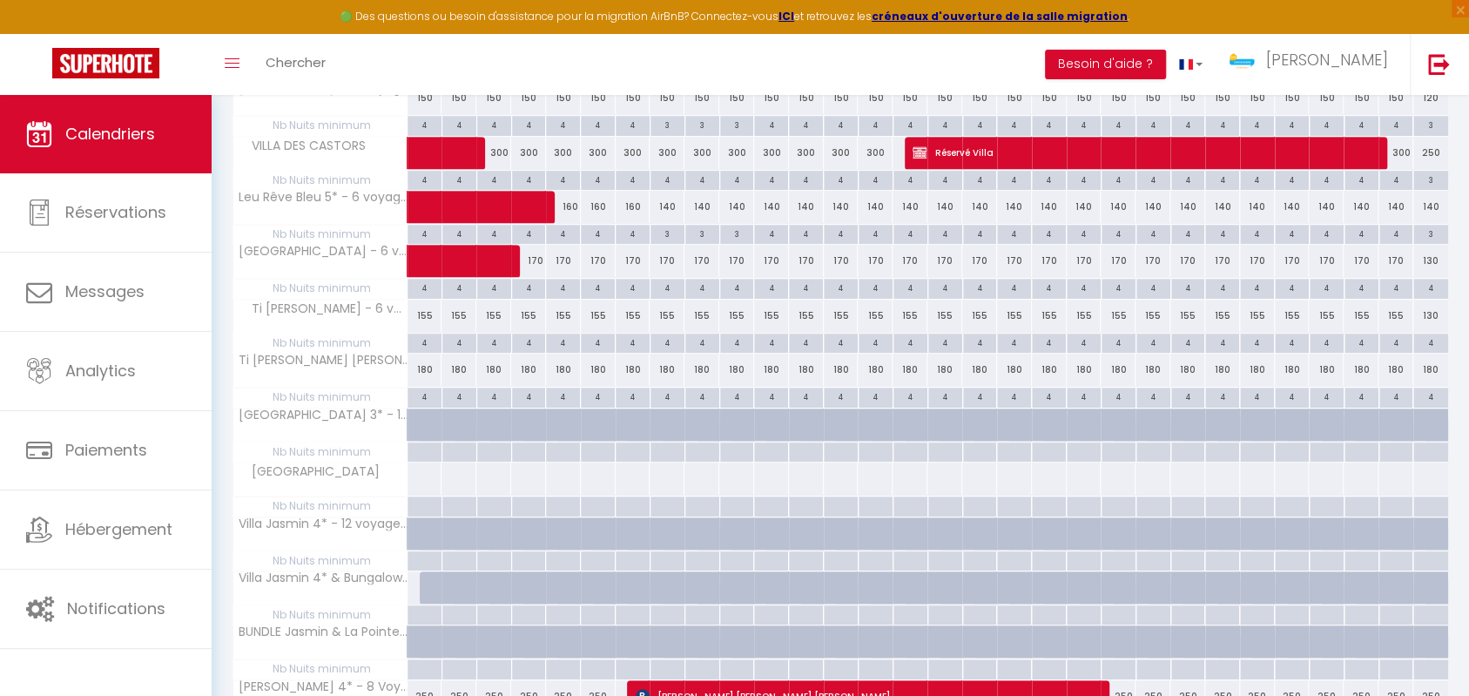
scroll to position [289, 0]
